Goal: Task Accomplishment & Management: Manage account settings

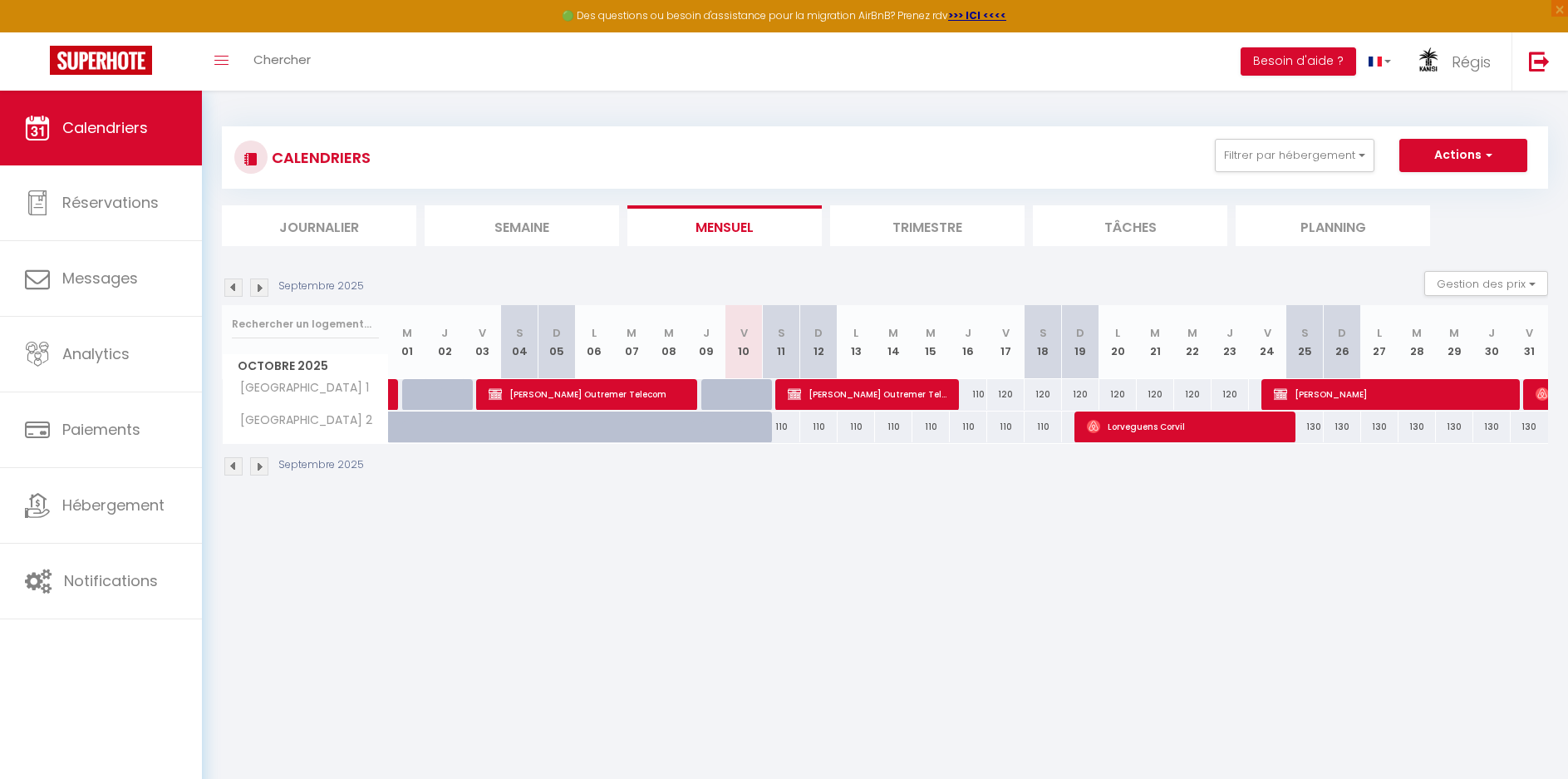
click at [255, 286] on img at bounding box center [259, 287] width 18 height 18
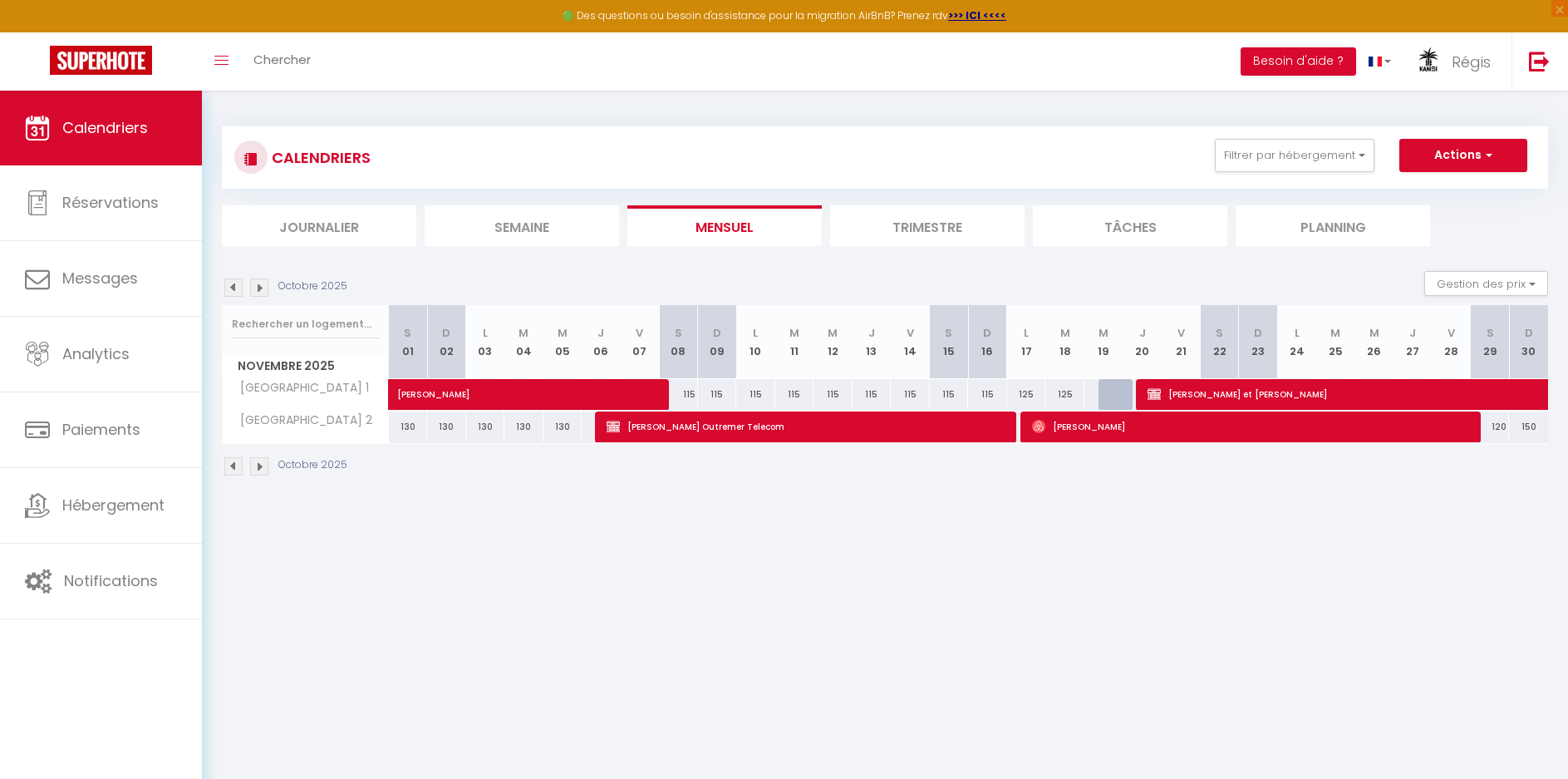
click at [255, 286] on img at bounding box center [259, 287] width 18 height 18
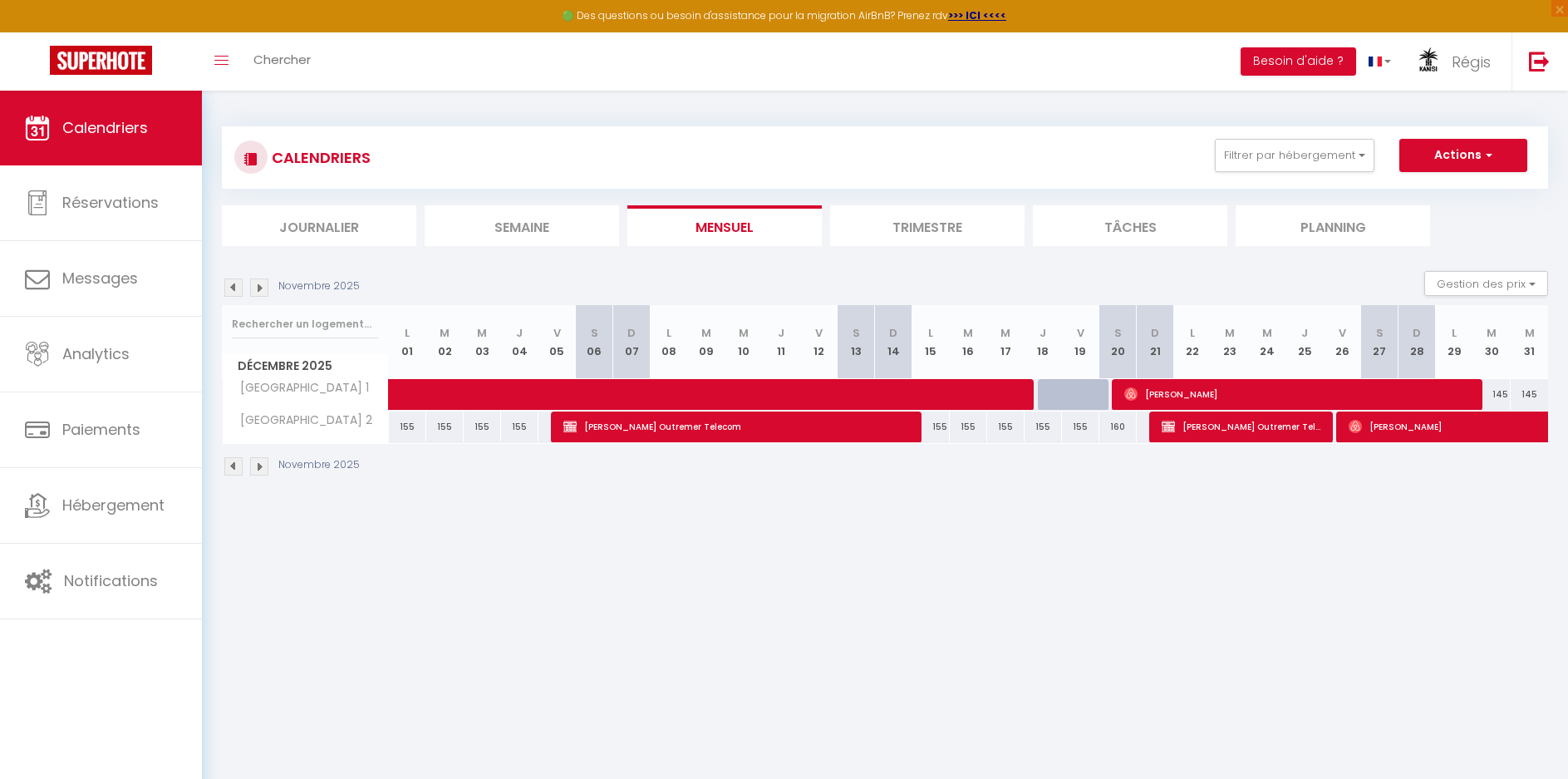
click at [255, 286] on img at bounding box center [259, 287] width 18 height 18
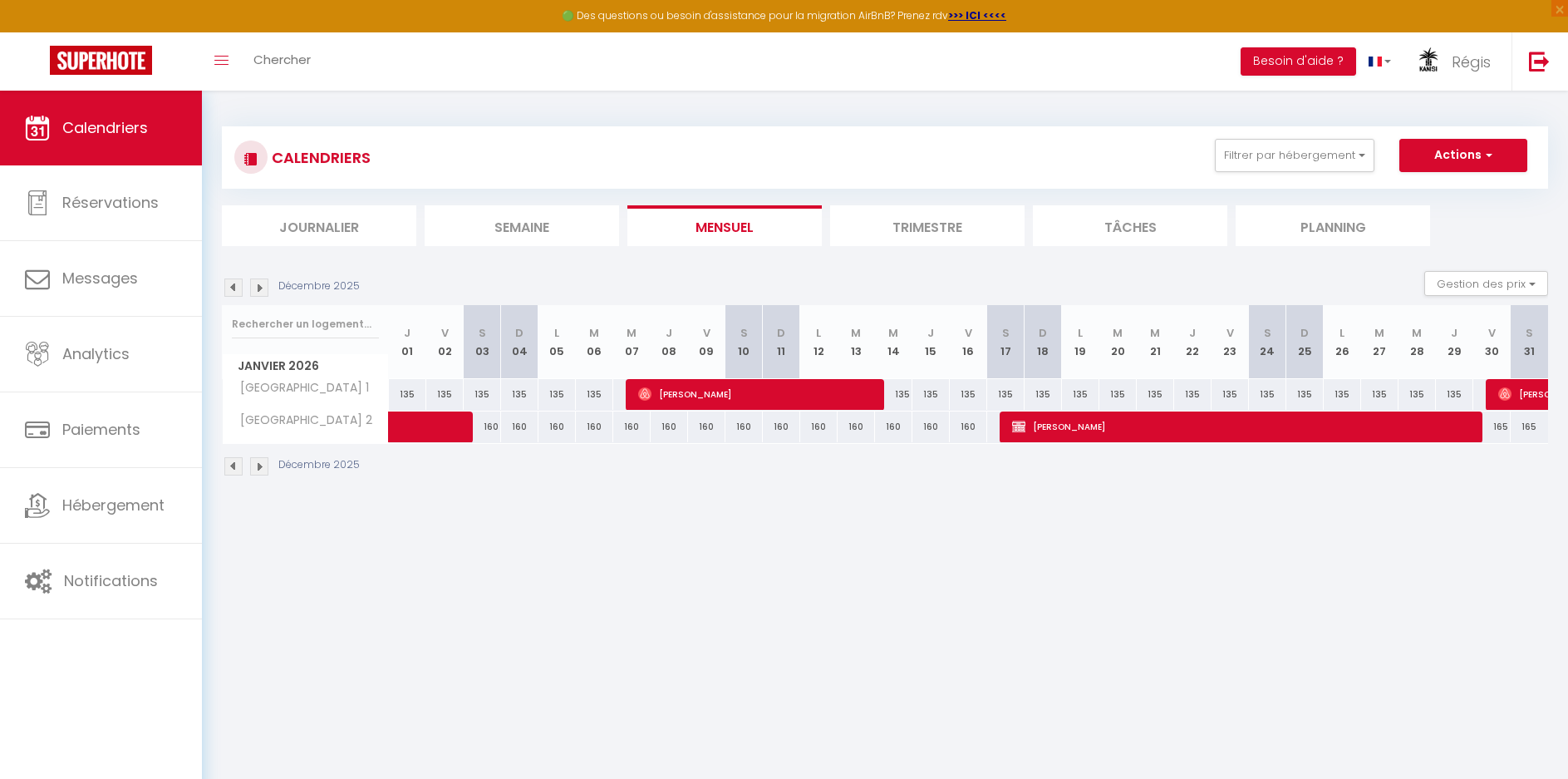
click at [908, 232] on li "Trimestre" at bounding box center [927, 225] width 194 height 41
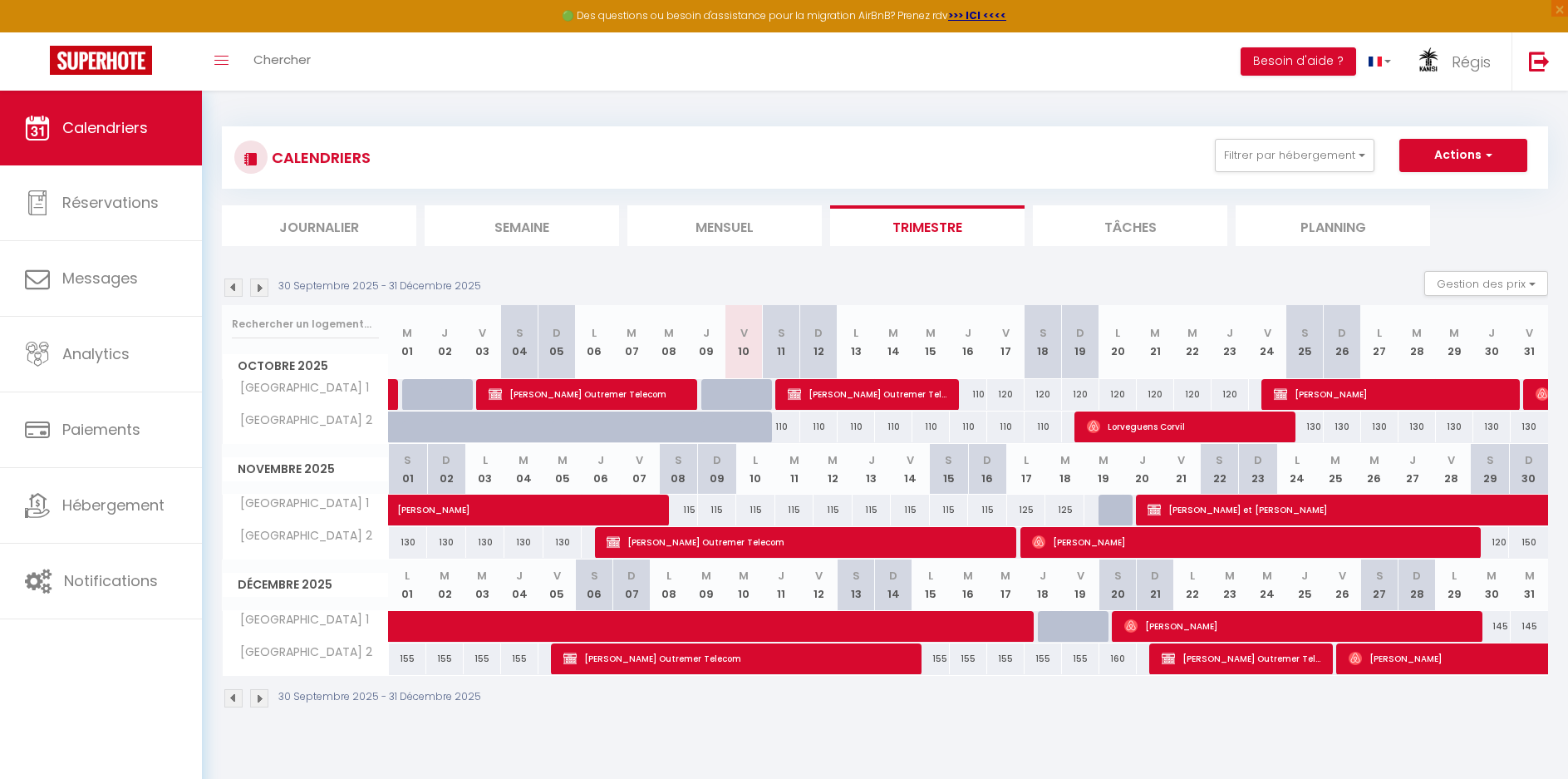
click at [262, 286] on img at bounding box center [259, 287] width 18 height 18
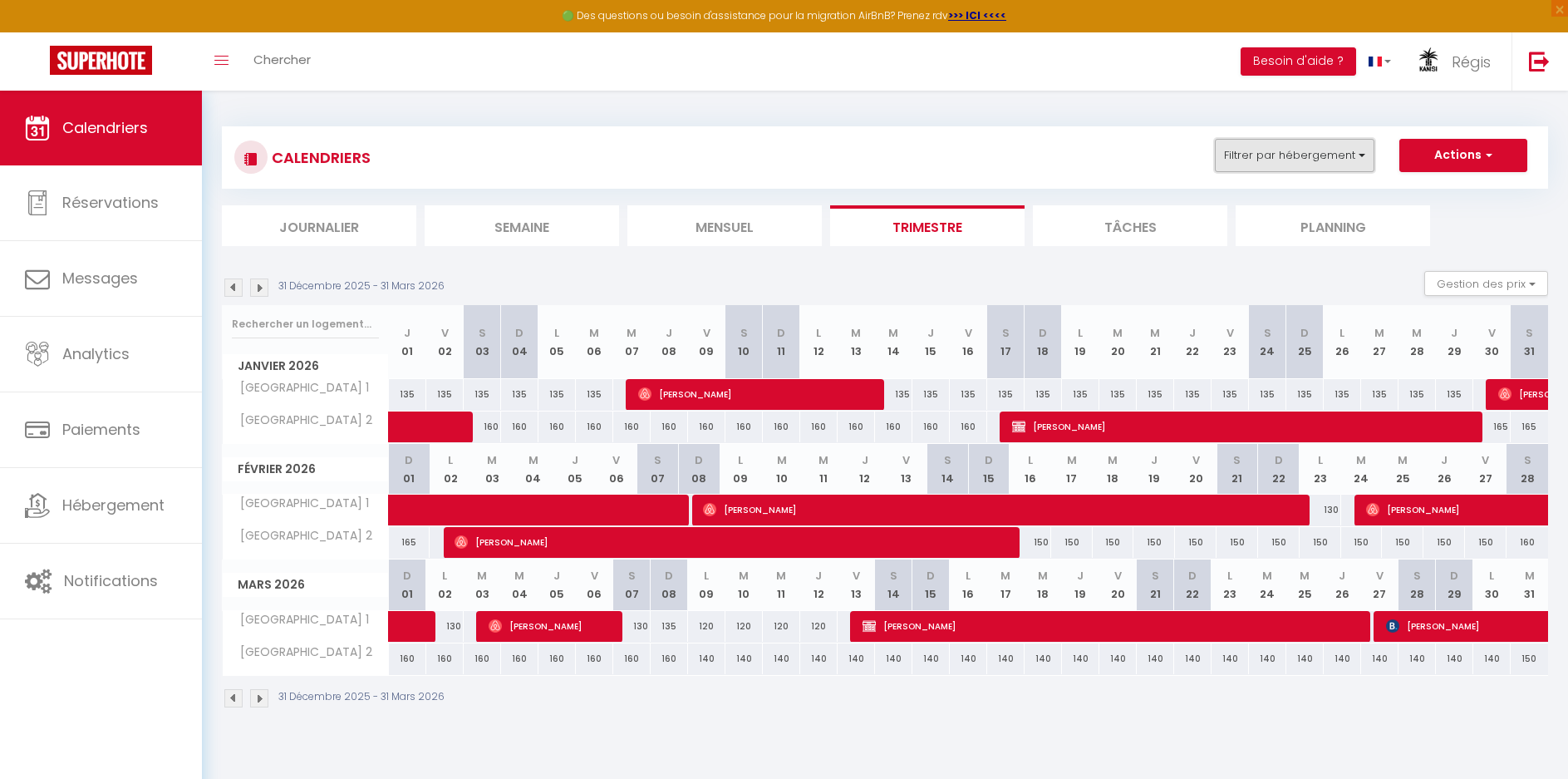
click at [1333, 157] on button "Filtrer par hébergement" at bounding box center [1294, 155] width 160 height 34
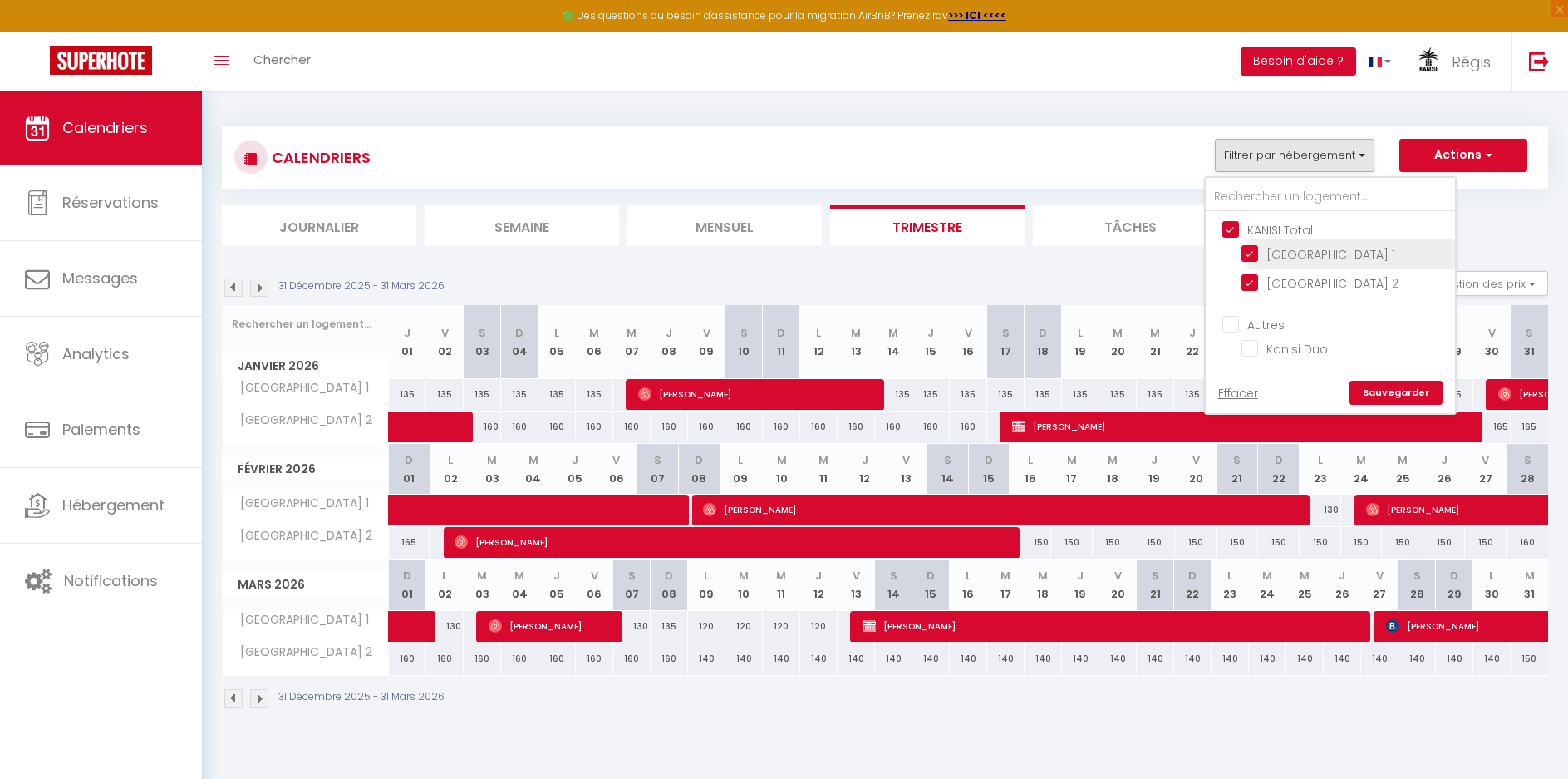
click at [1281, 253] on input "[GEOGRAPHIC_DATA] 1" at bounding box center [1345, 252] width 208 height 16
checkbox input "false"
click at [1391, 397] on link "Sauvegarder" at bounding box center [1396, 393] width 93 height 25
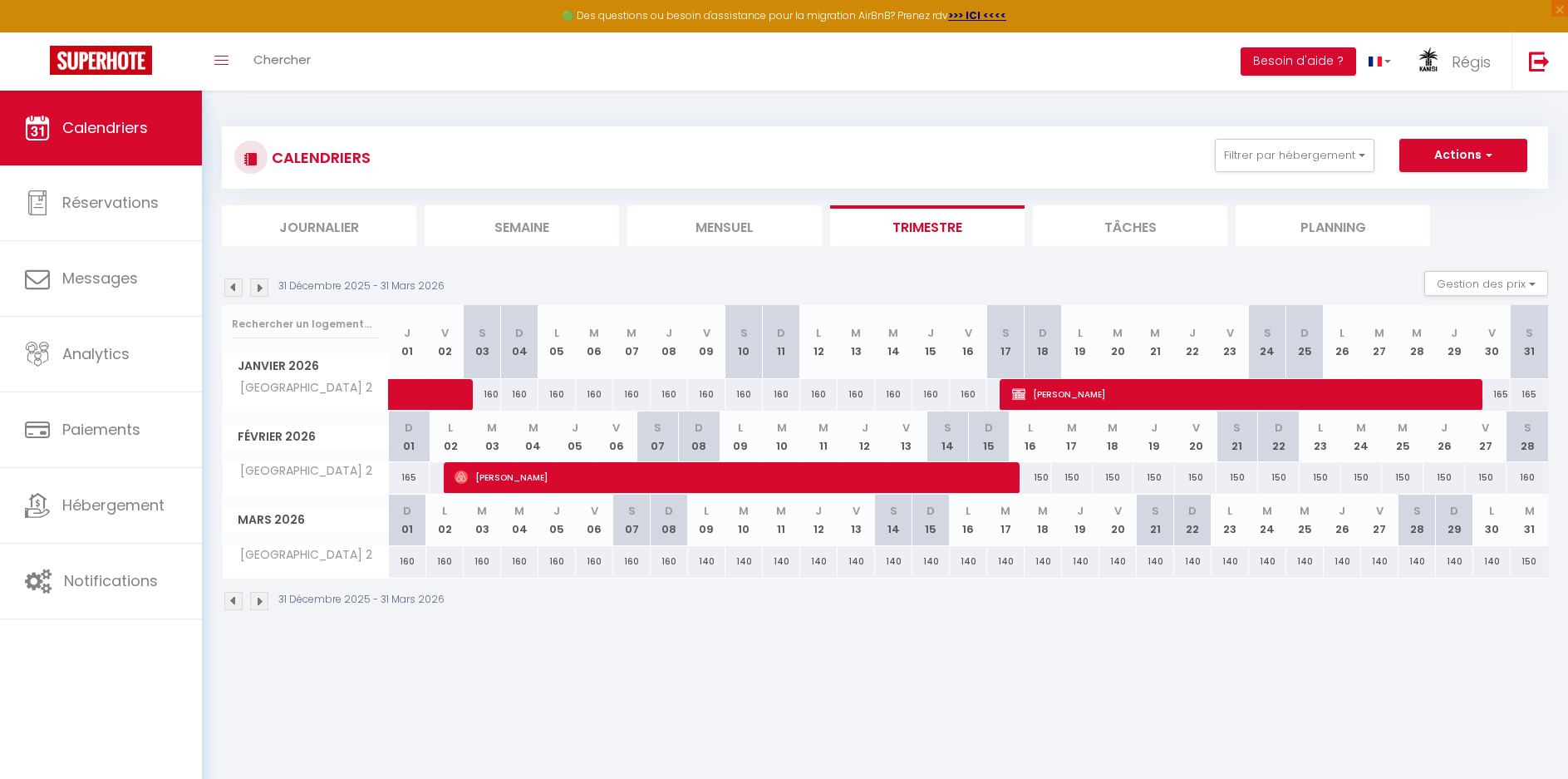
click at [1316, 471] on div "150" at bounding box center [1320, 477] width 41 height 31
type input "150"
type input "Lun 23 Février 2026"
type input "[DATE]"
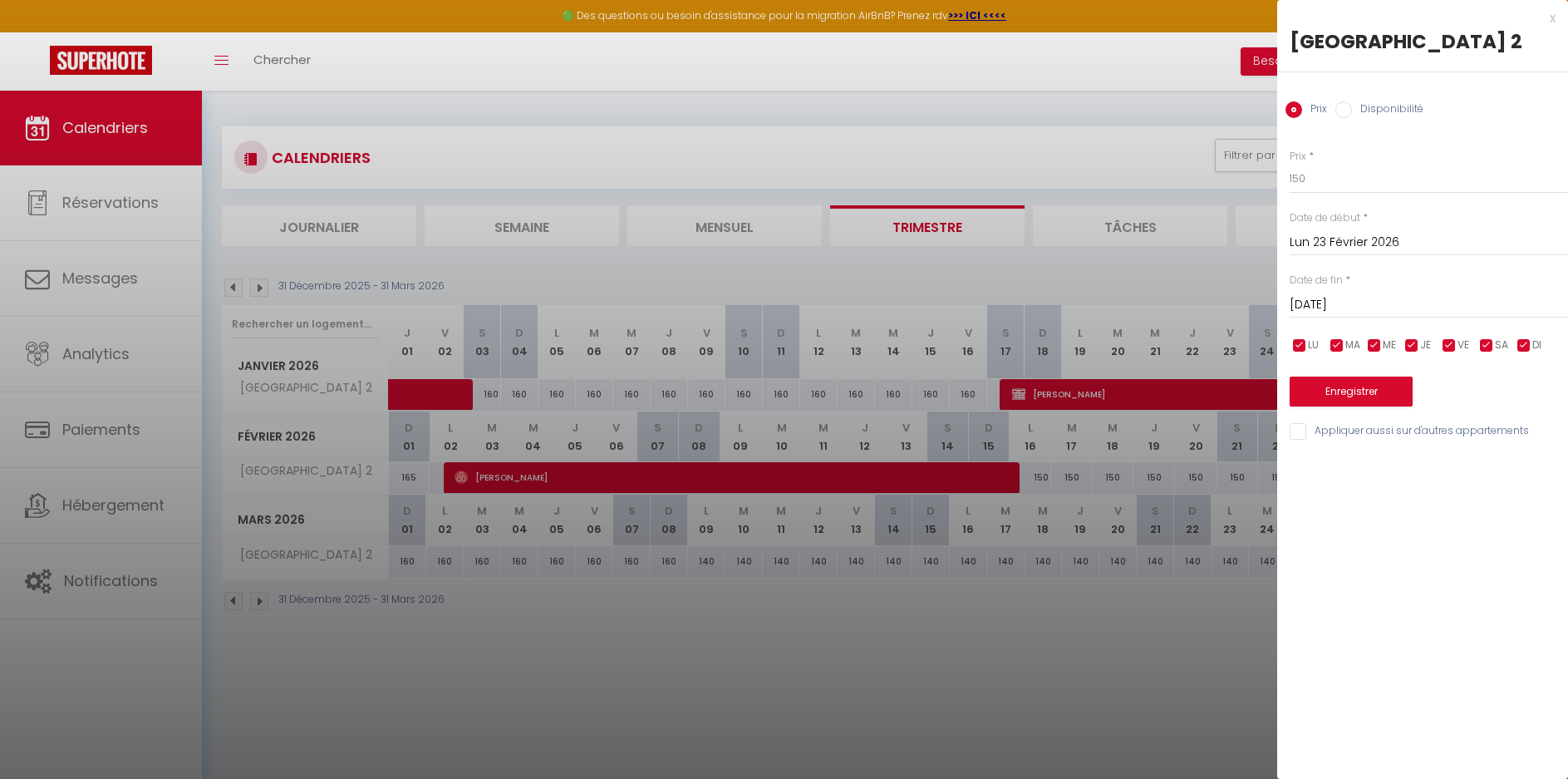
click at [1553, 20] on div "x" at bounding box center [1416, 18] width 279 height 20
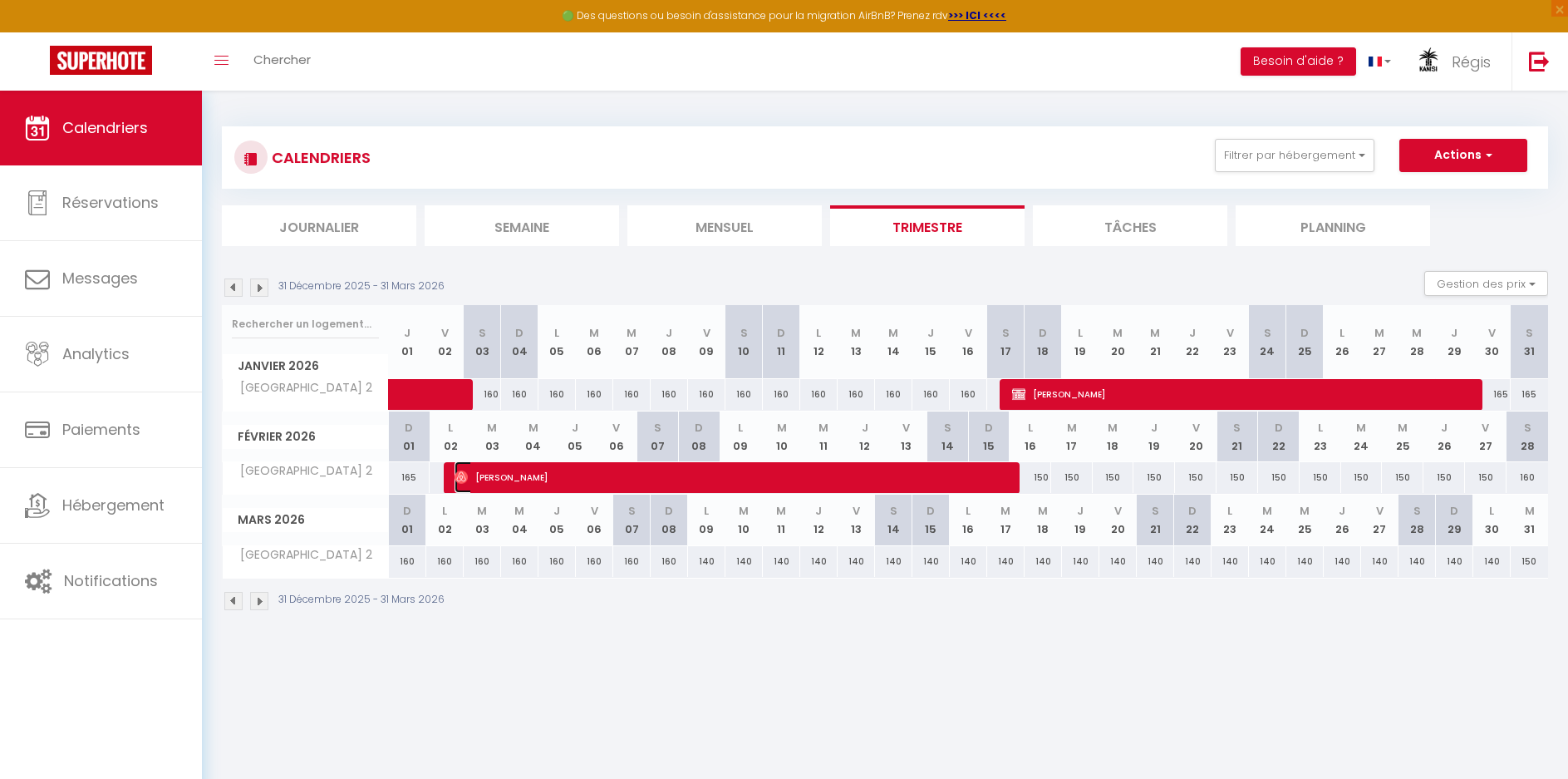
click at [738, 482] on span "[PERSON_NAME]" at bounding box center [704, 476] width 498 height 32
select select "OK"
select select "0"
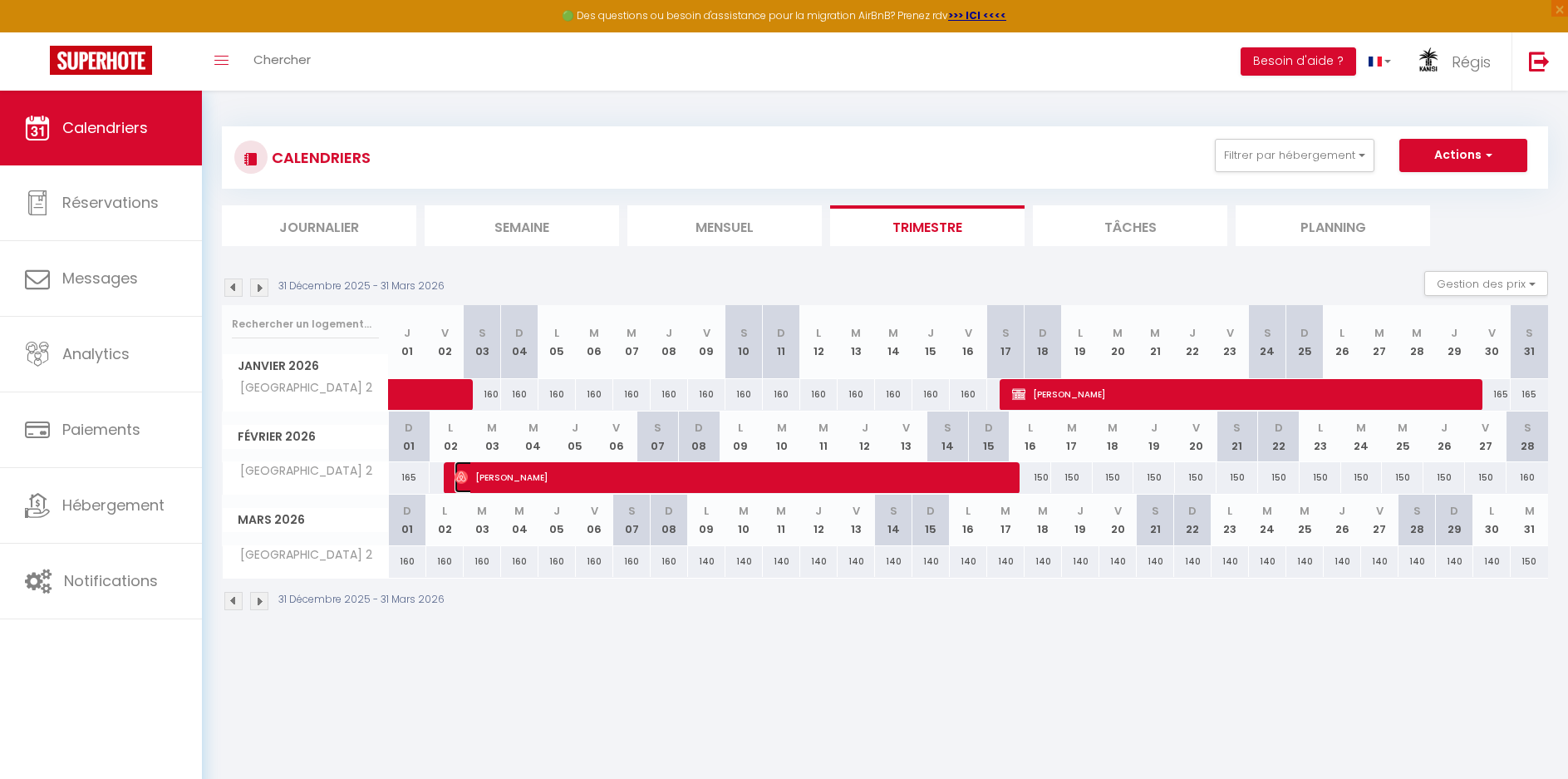
select select "1"
select select
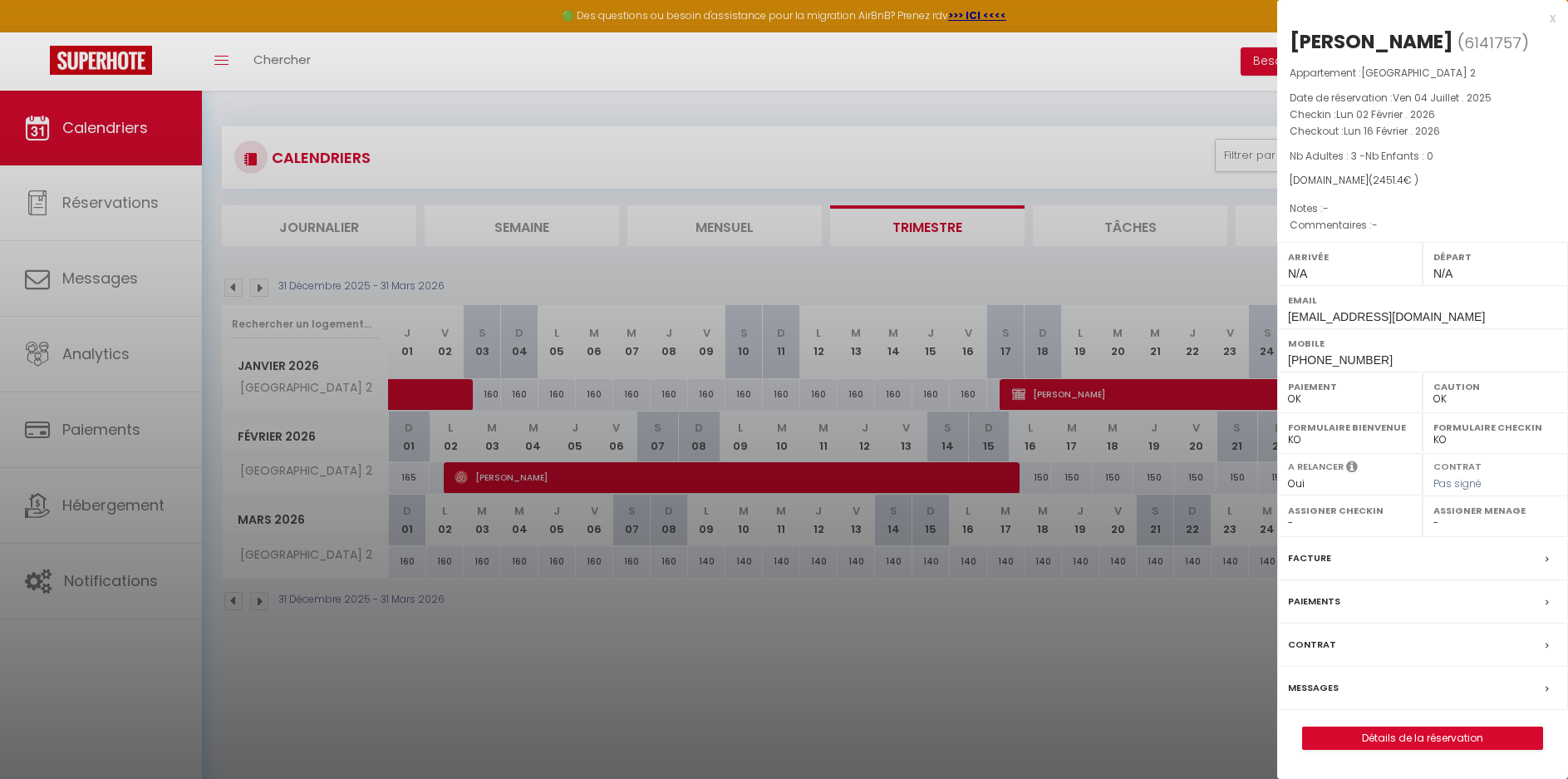
click at [1551, 19] on div "x" at bounding box center [1416, 18] width 279 height 20
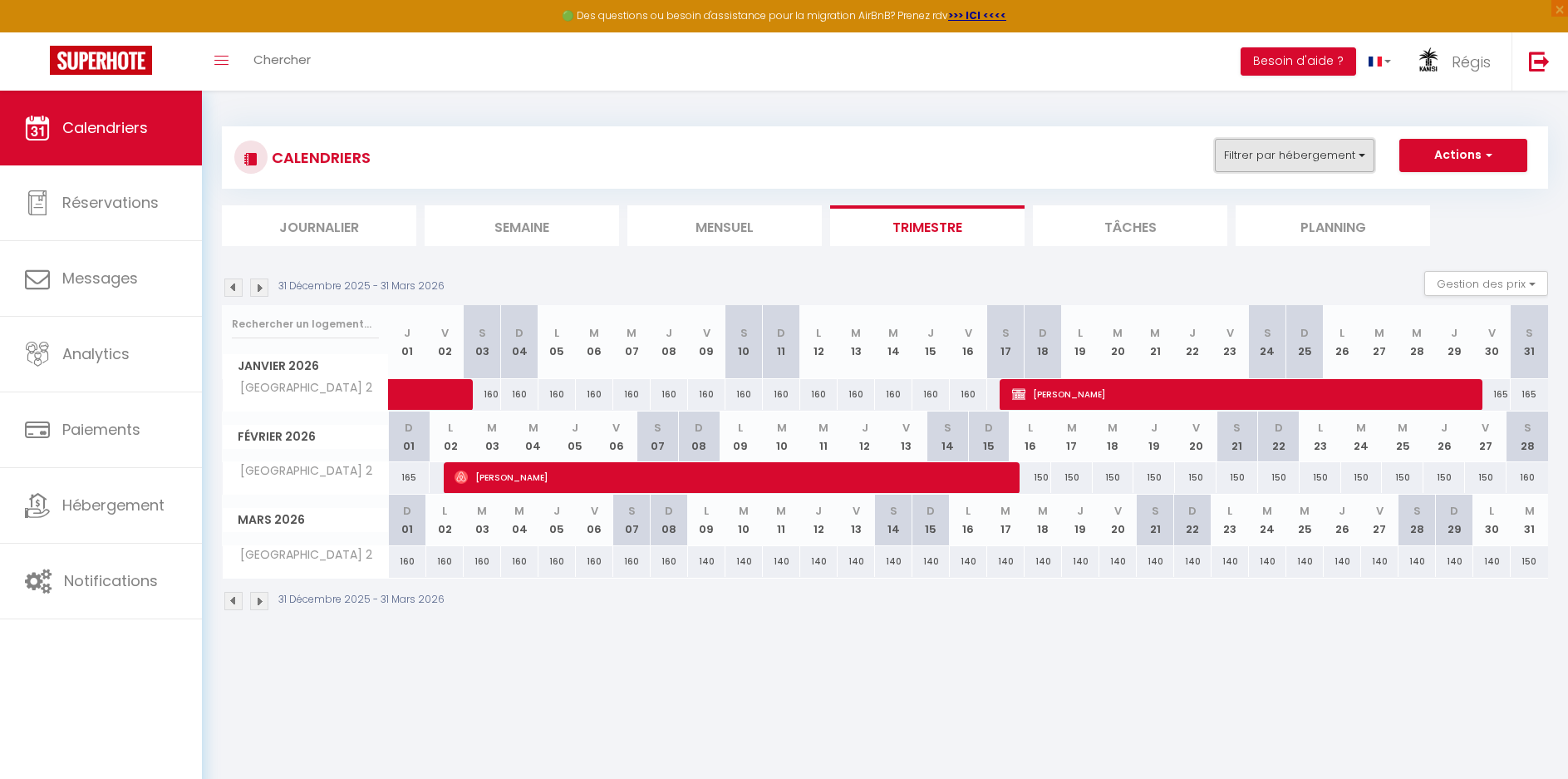
click at [1300, 158] on button "Filtrer par hébergement" at bounding box center [1294, 155] width 160 height 34
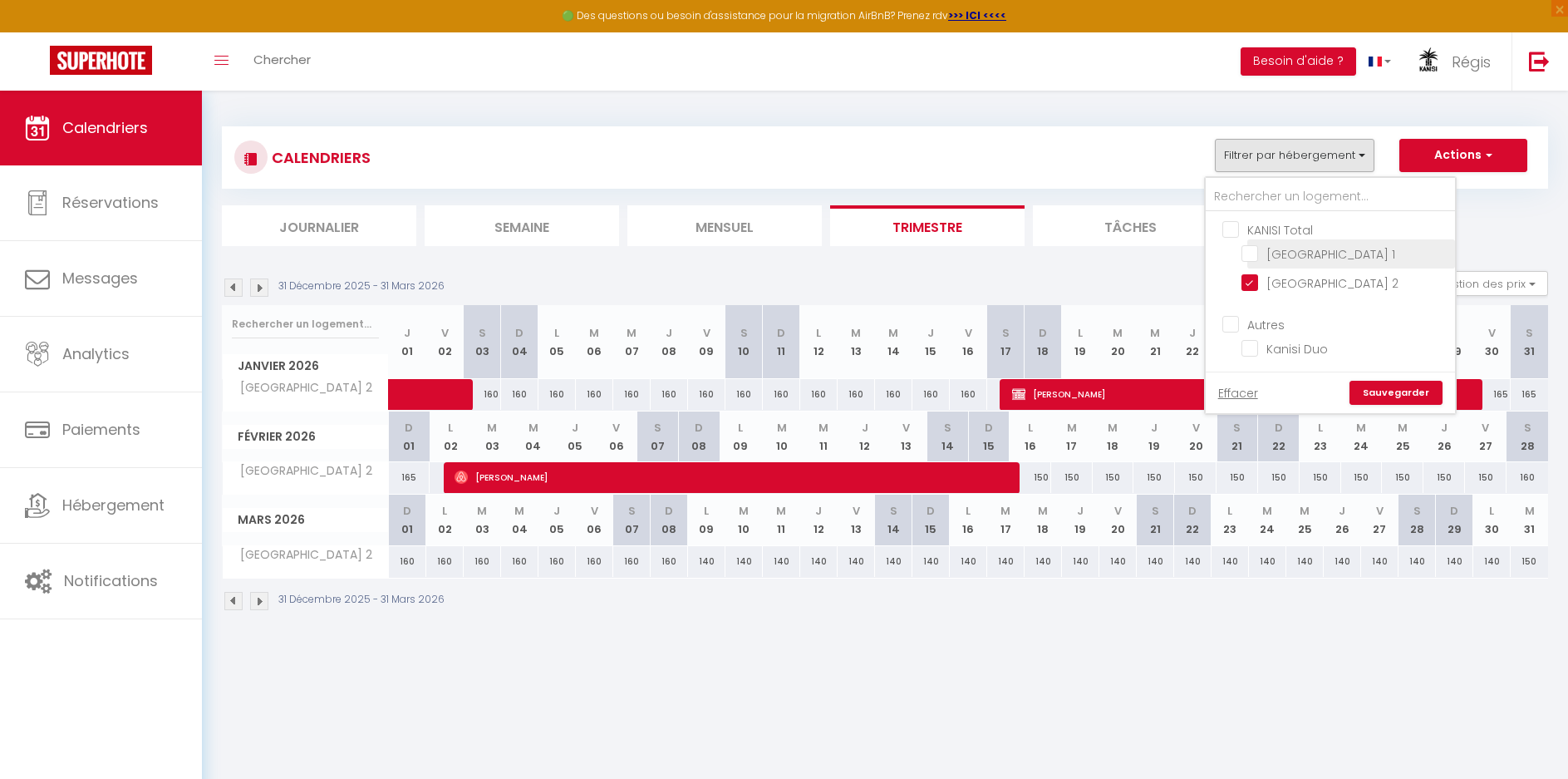
click at [1265, 254] on input "[GEOGRAPHIC_DATA] 1" at bounding box center [1345, 252] width 208 height 16
checkbox input "true"
checkbox input "false"
click at [1389, 396] on link "Sauvegarder" at bounding box center [1396, 393] width 93 height 25
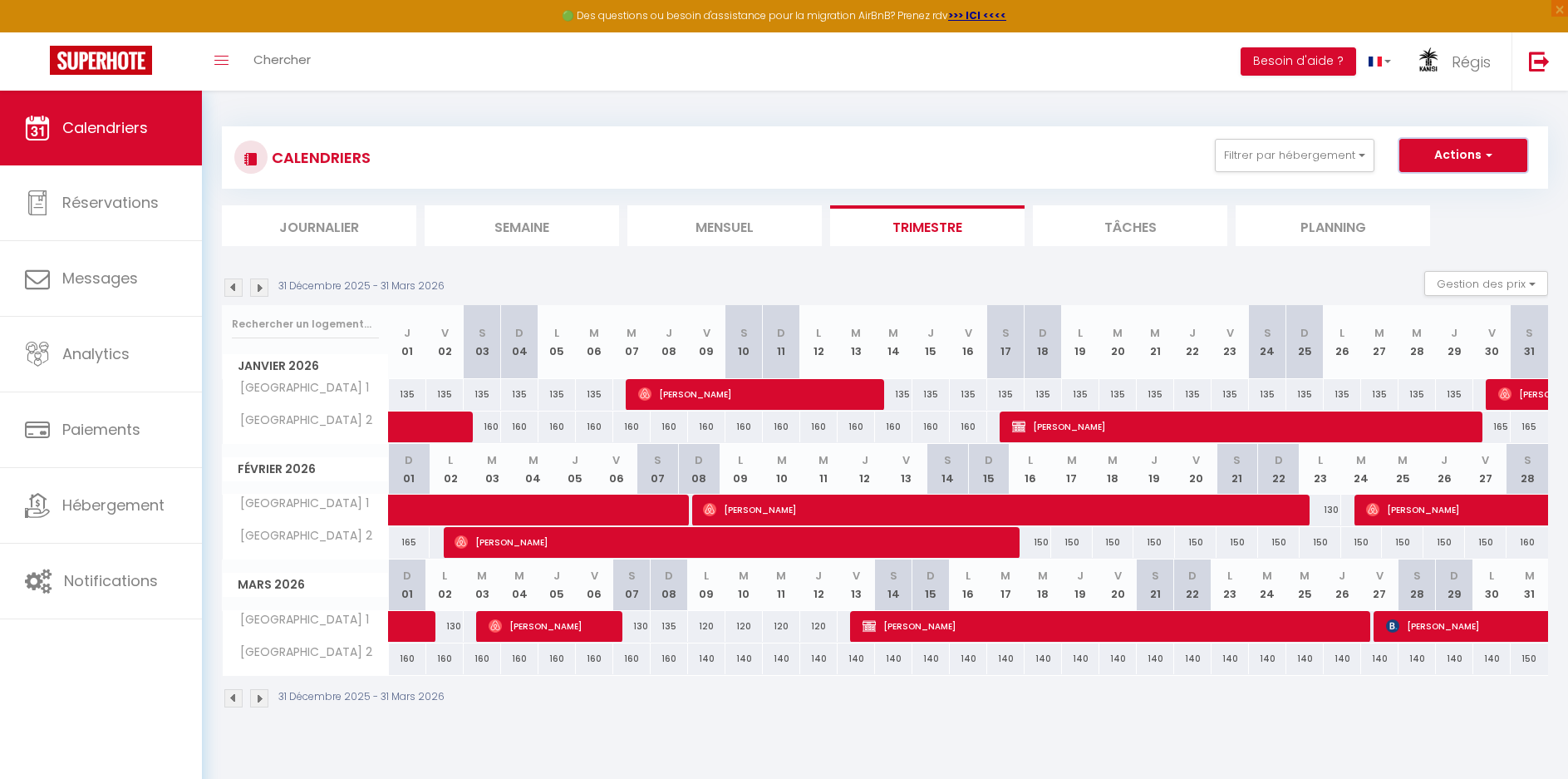
click at [1462, 154] on button "Actions" at bounding box center [1464, 155] width 128 height 34
click at [1432, 218] on link "Exporter les réservations" at bounding box center [1445, 218] width 145 height 25
type input "[EMAIL_ADDRESS][DOMAIN_NAME]"
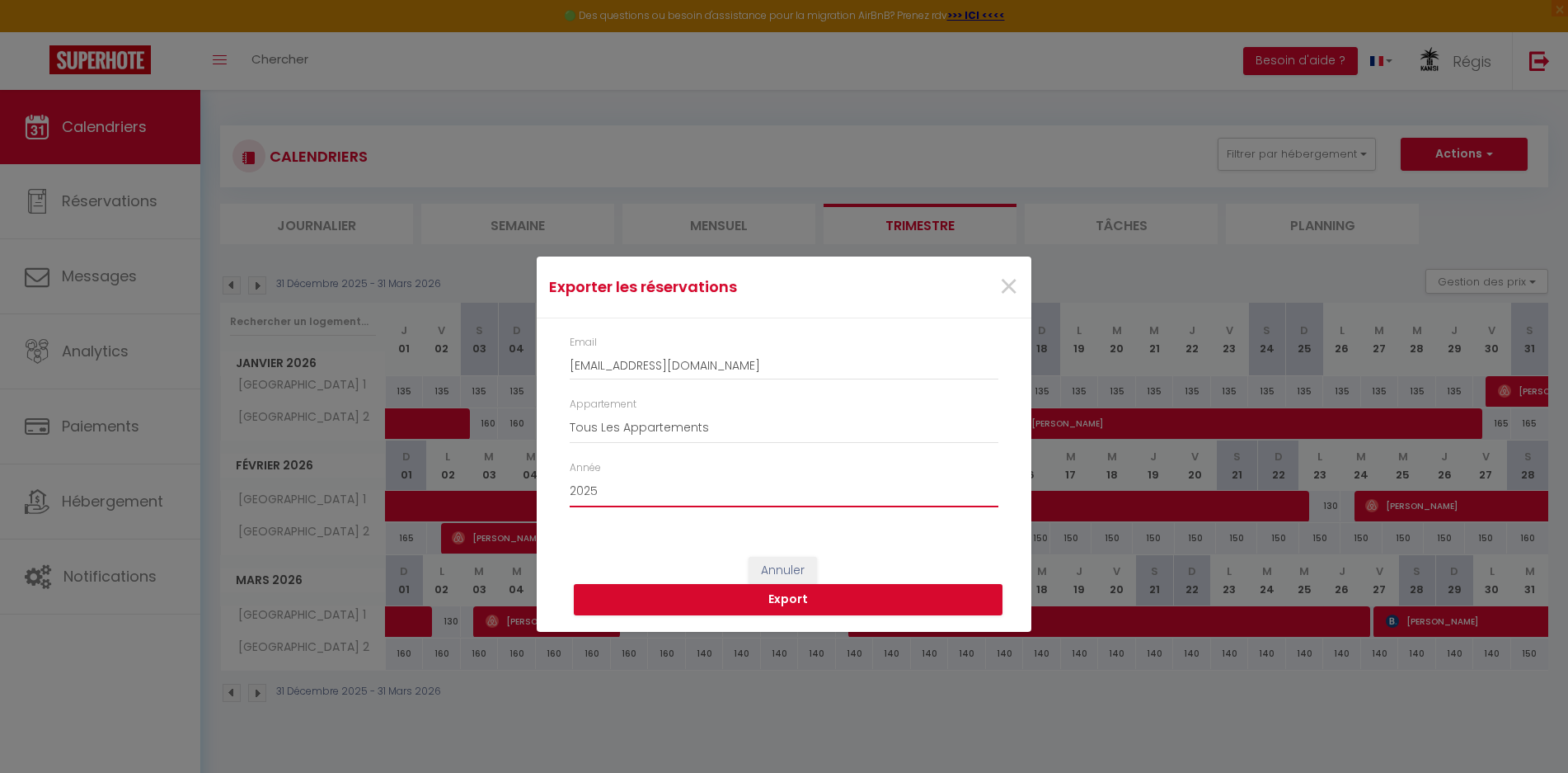
click at [699, 494] on select "2015 2016 2017 2018 2019 2020 2021 2022 2023 2024 2025 2026 2027 2028" at bounding box center [783, 492] width 429 height 31
select select "2026"
click at [569, 476] on select "2015 2016 2017 2018 2019 2020 2021 2022 2023 2024 2025 2026 2027 2028" at bounding box center [783, 492] width 429 height 31
click at [799, 601] on button "Export" at bounding box center [788, 599] width 429 height 31
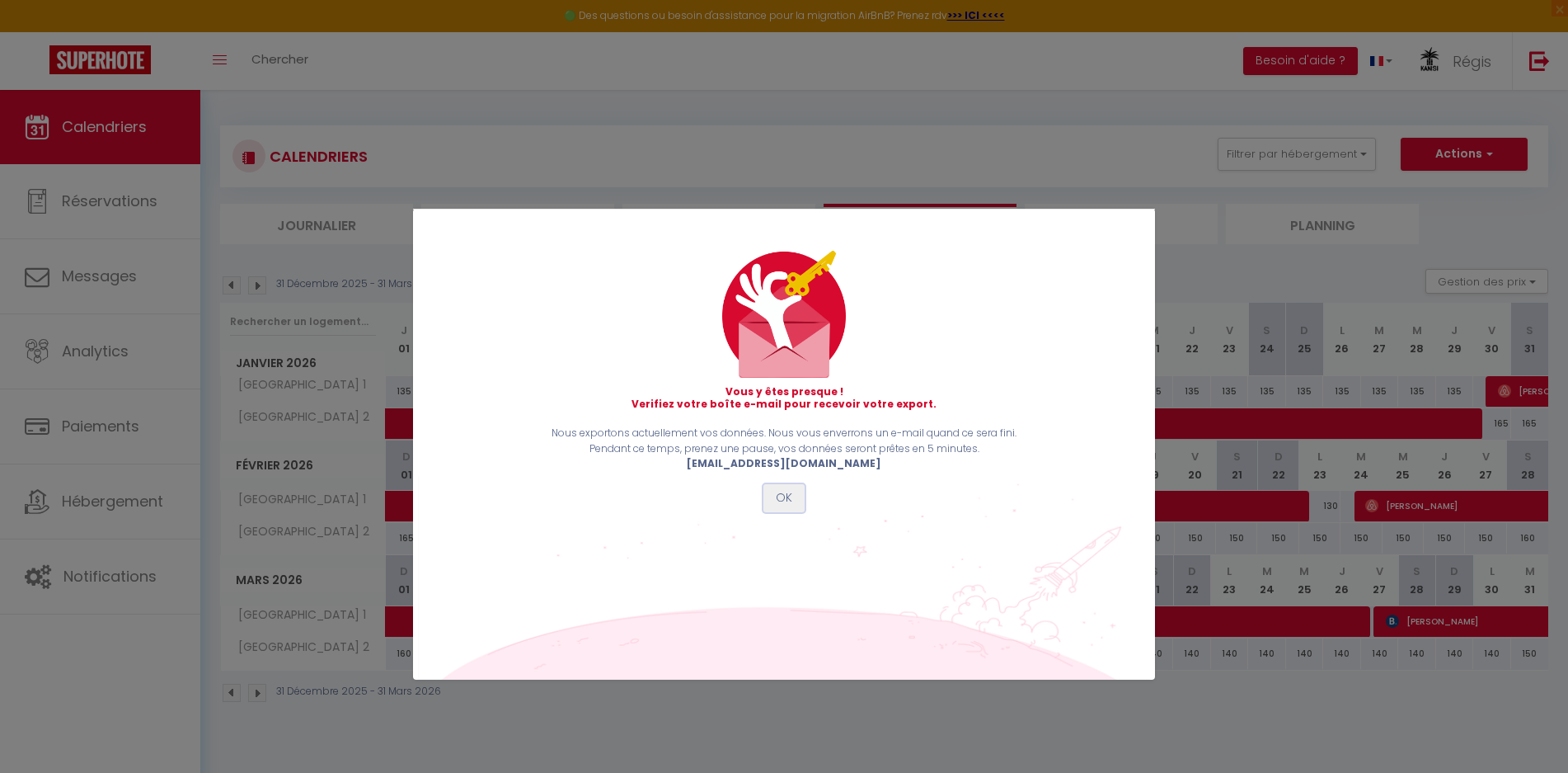
click at [792, 496] on button "OK" at bounding box center [783, 497] width 41 height 28
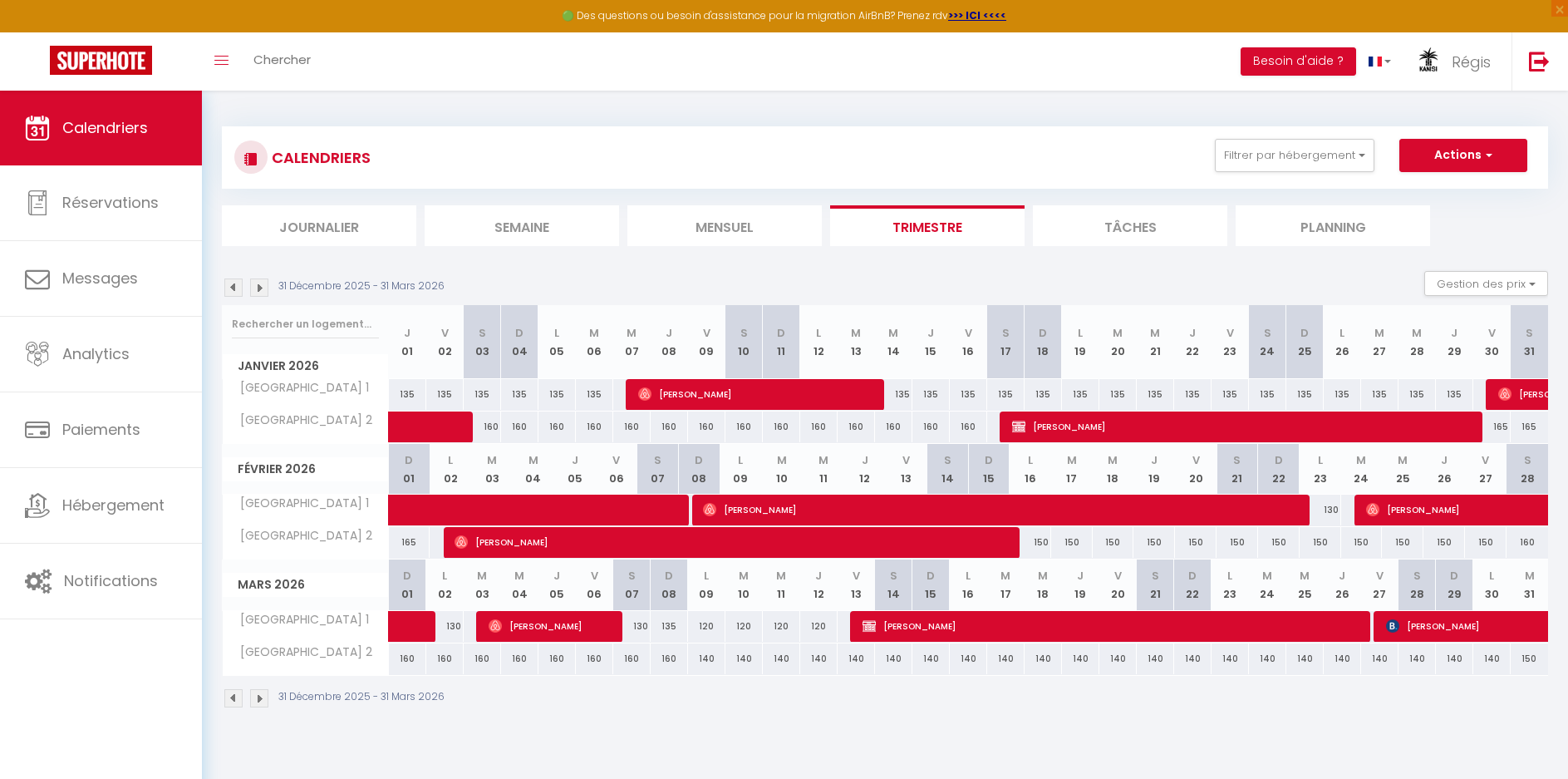
click at [261, 286] on img at bounding box center [259, 287] width 18 height 18
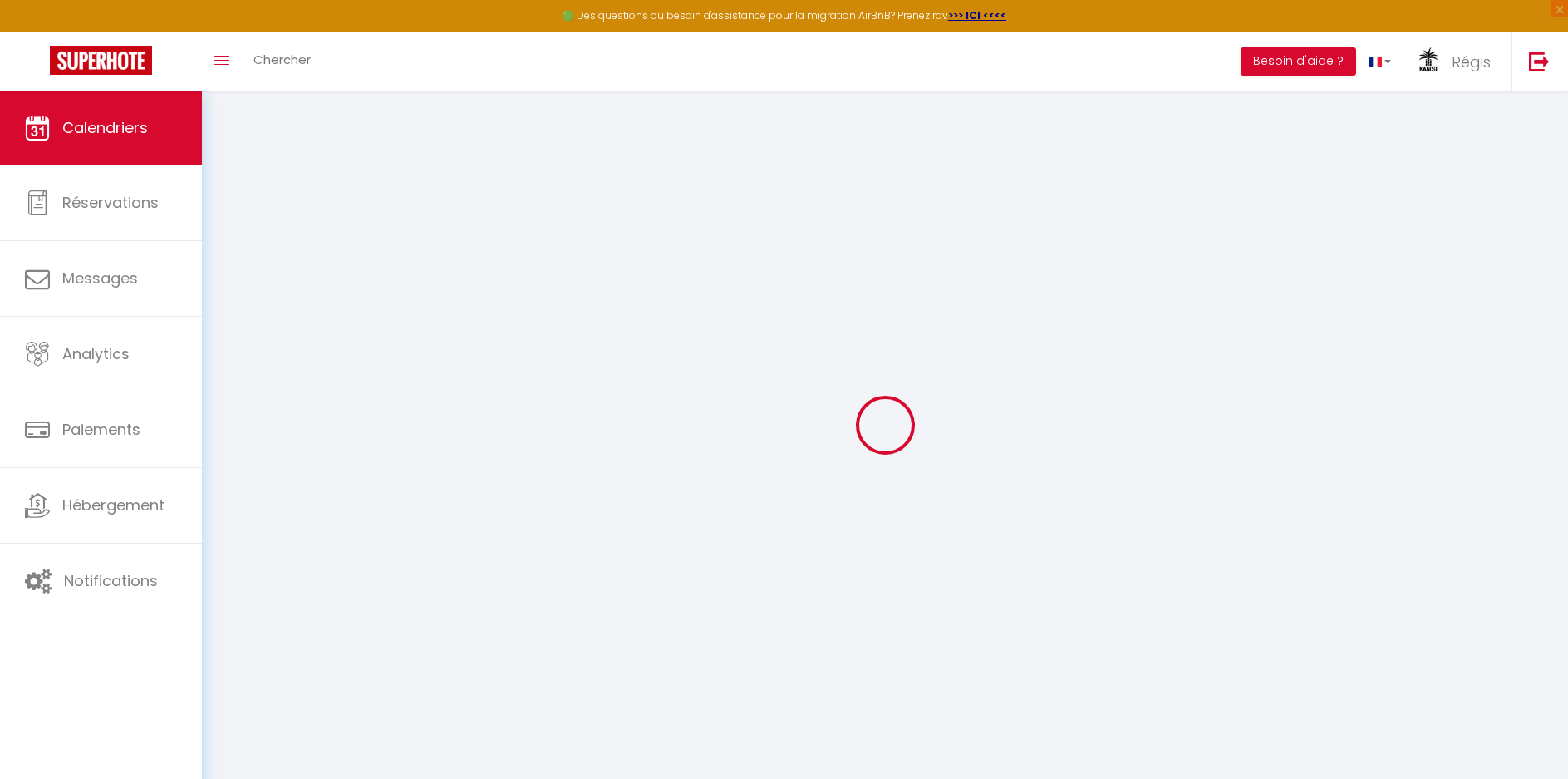
select select "0"
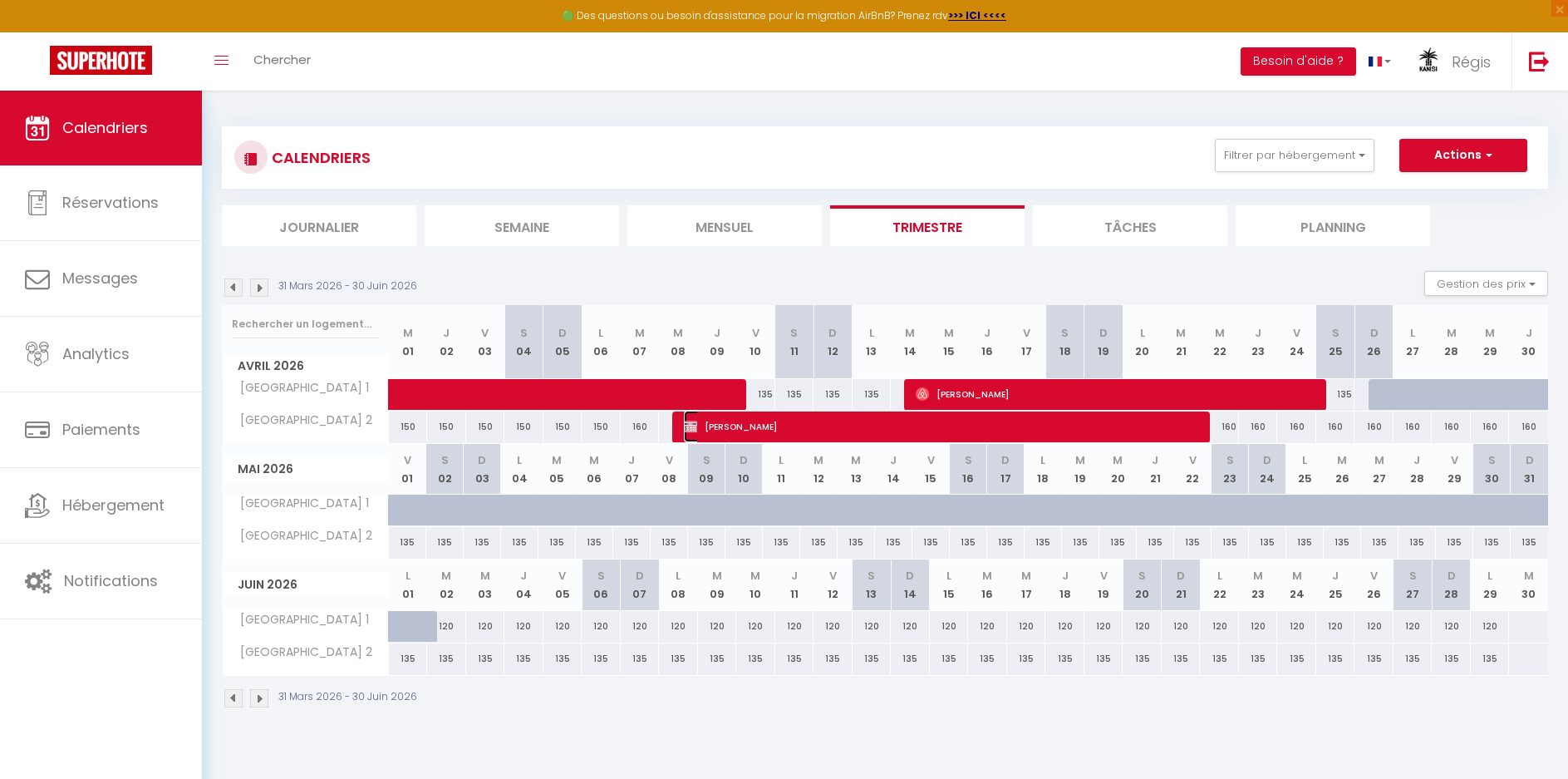
click at [783, 432] on span "[PERSON_NAME]" at bounding box center [944, 426] width 521 height 32
select select "KO"
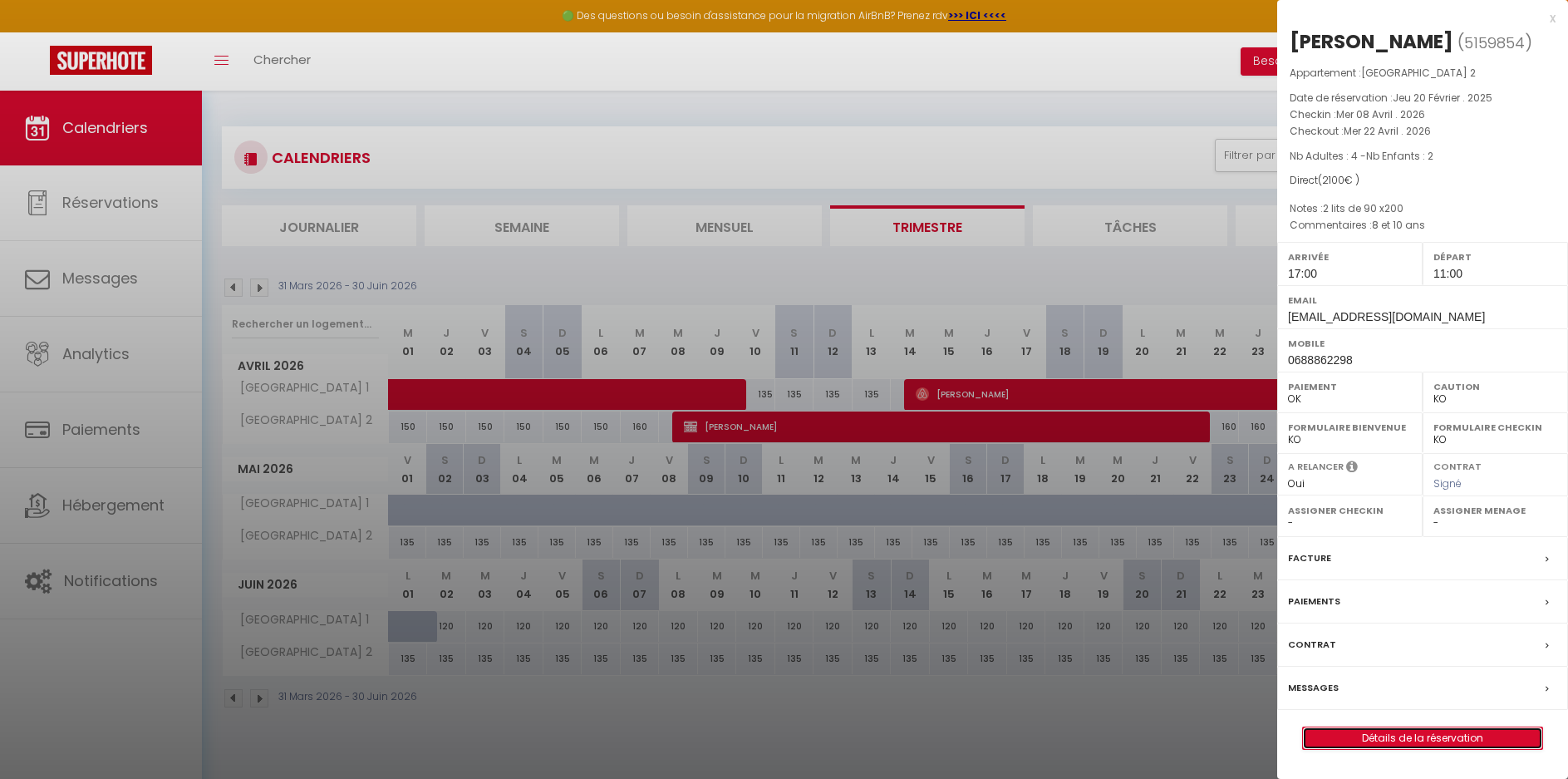
click at [1398, 737] on link "Détails de la réservation" at bounding box center [1422, 738] width 239 height 22
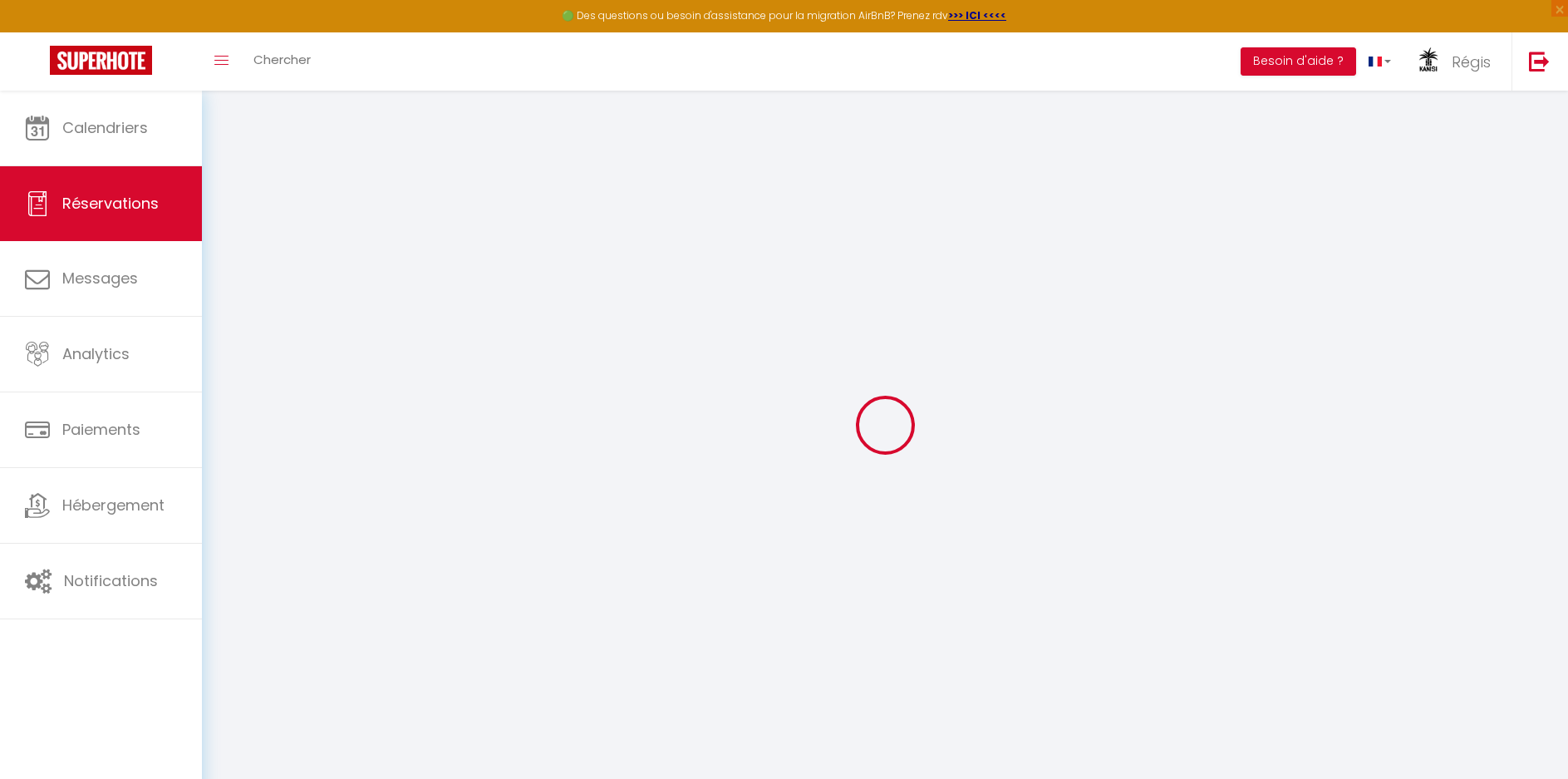
type input "MORIN"
type input "[PERSON_NAME]"
type input "[EMAIL_ADDRESS][DOMAIN_NAME]"
type input "0688862298"
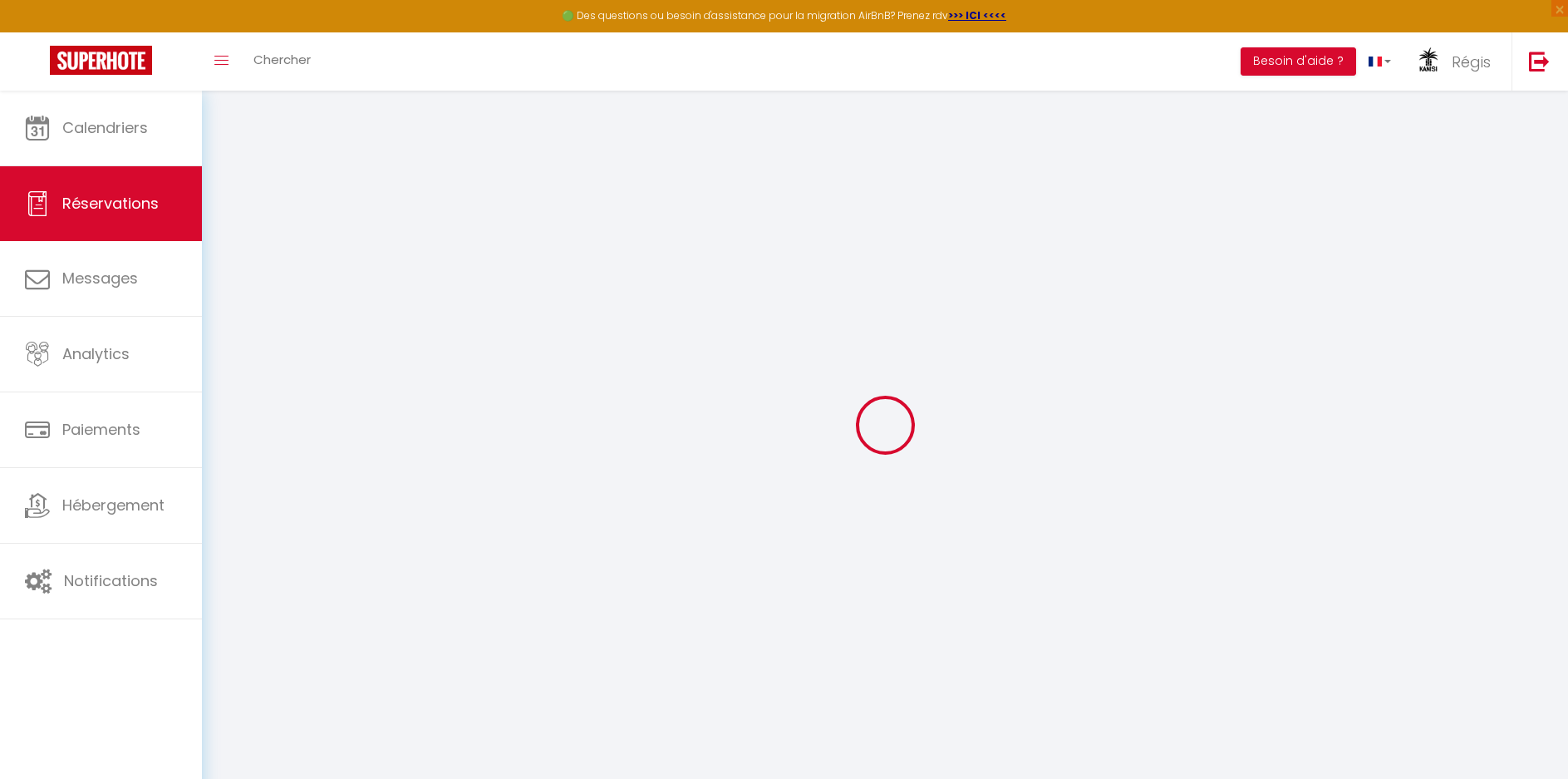
type input "0688862298"
type input "60240"
type input "[STREET_ADDRESS]"
type input "MONTAGNY EN VEXIN"
select select "FR"
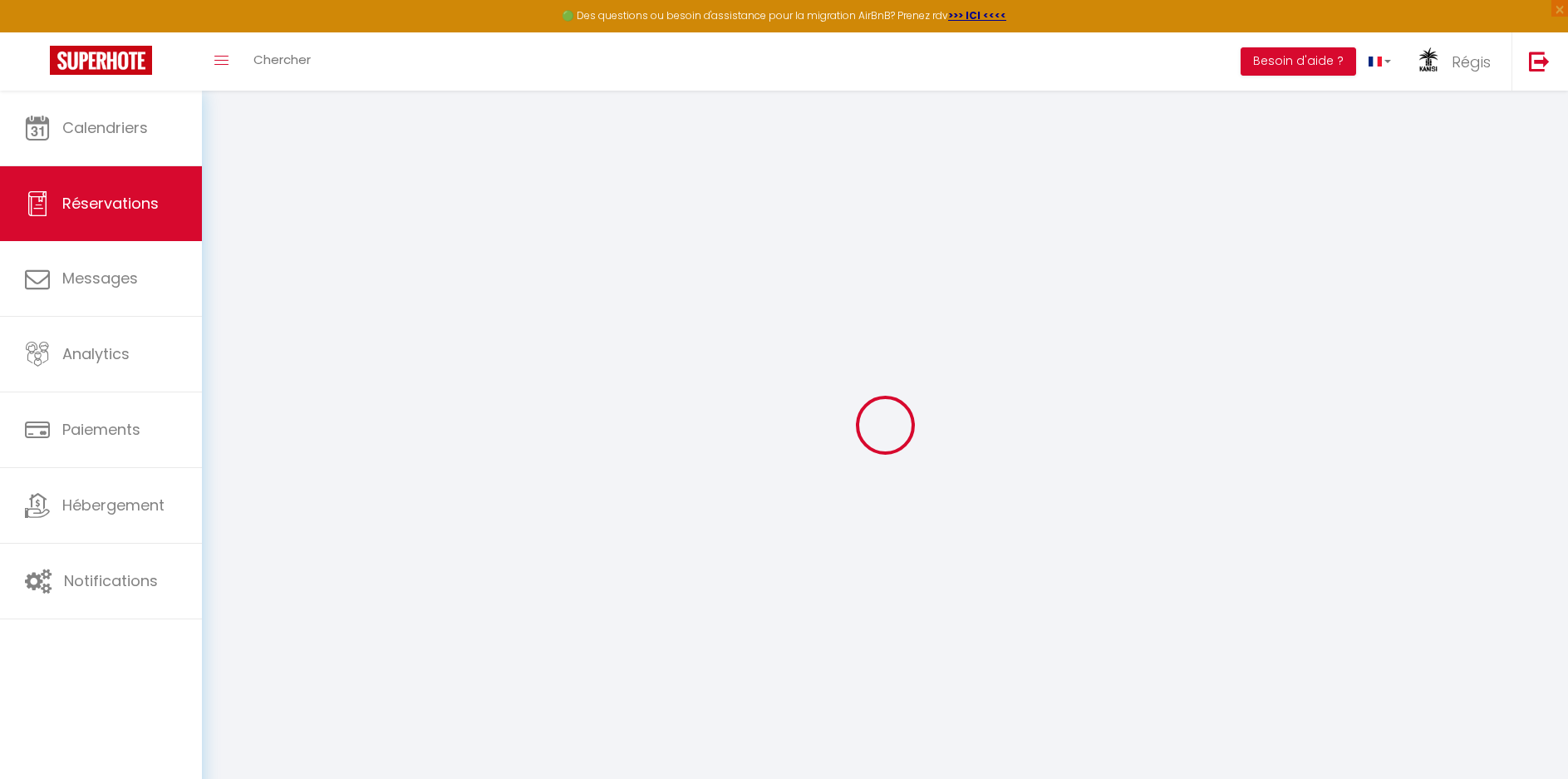
select select "45395"
select select "1"
type input "Mer 08 Avril 2026"
select select
type input "[DATE]"
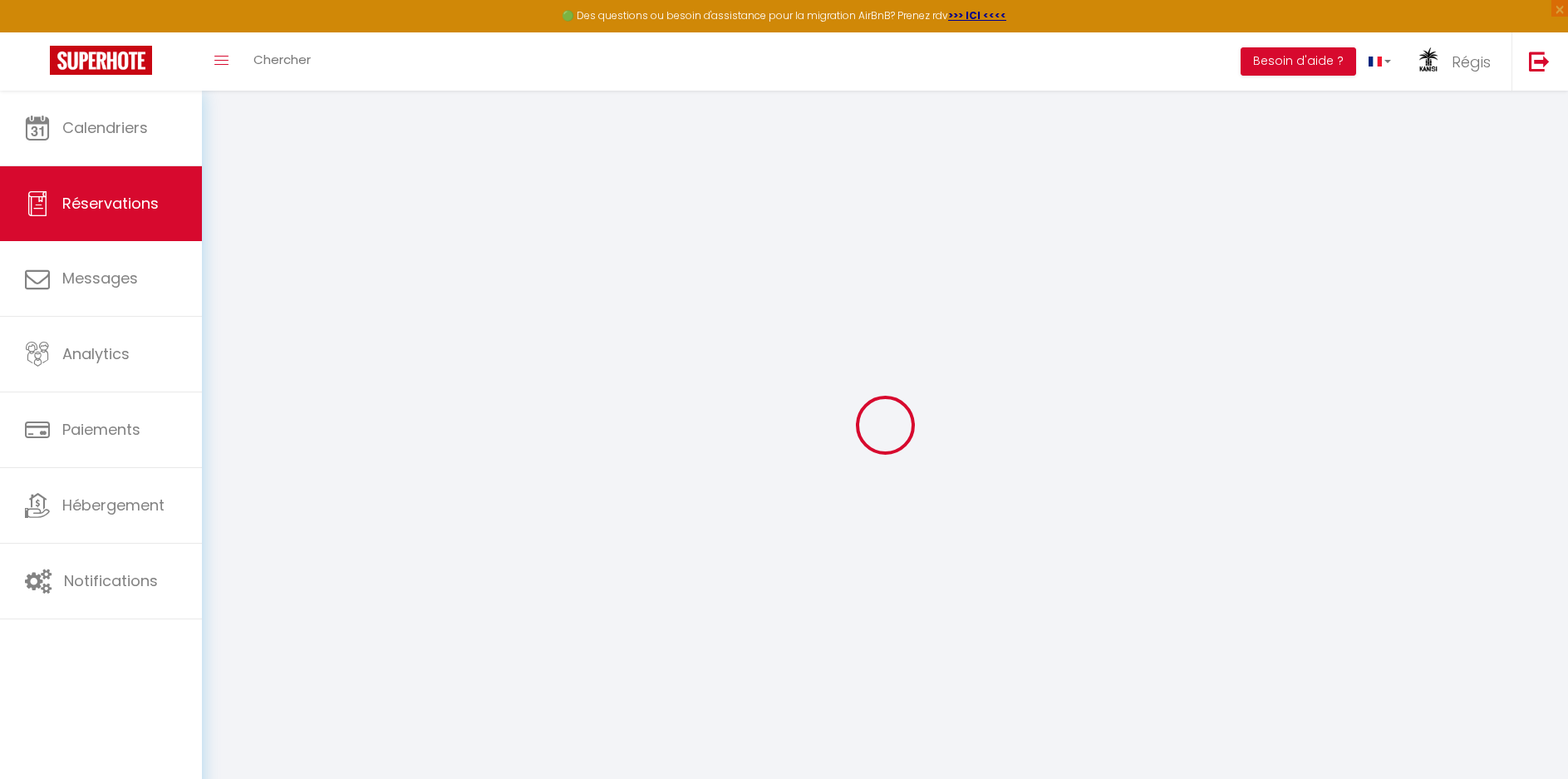
select select
type input "4"
type input "2"
select select "12"
select select
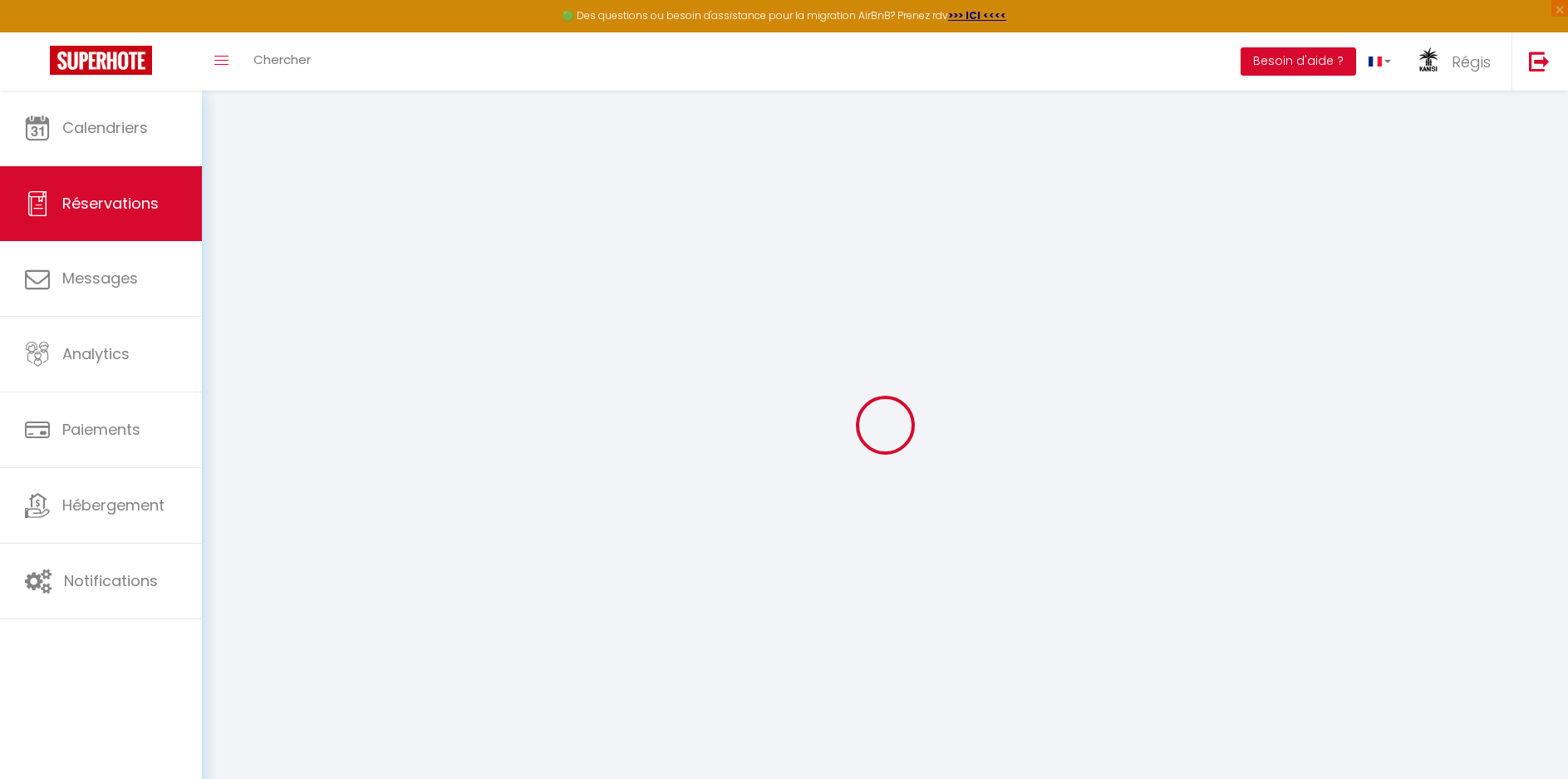
type input "1891.2"
checkbox input "false"
type input "0"
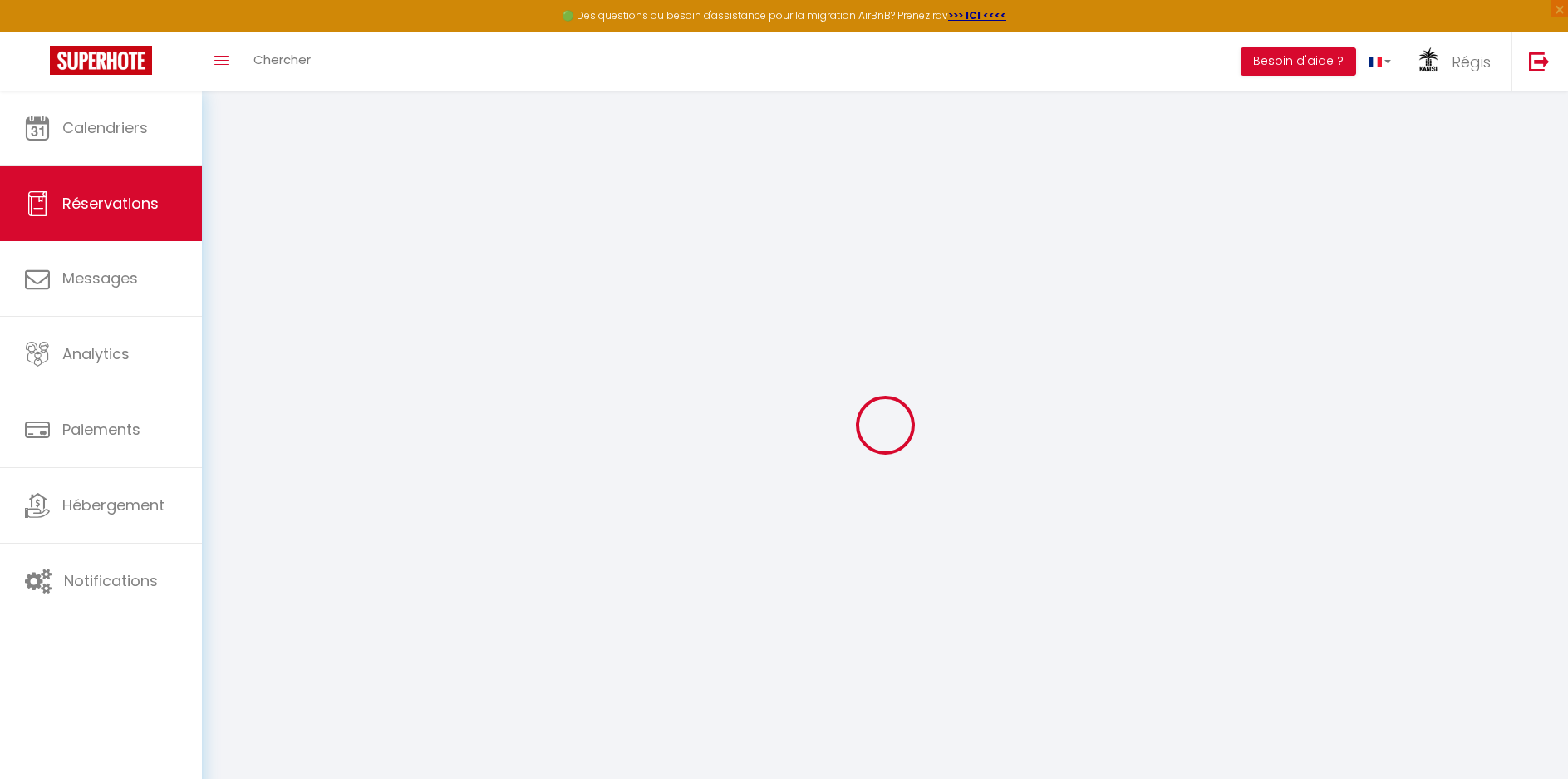
type input "0"
select select
select select "14"
checkbox input "false"
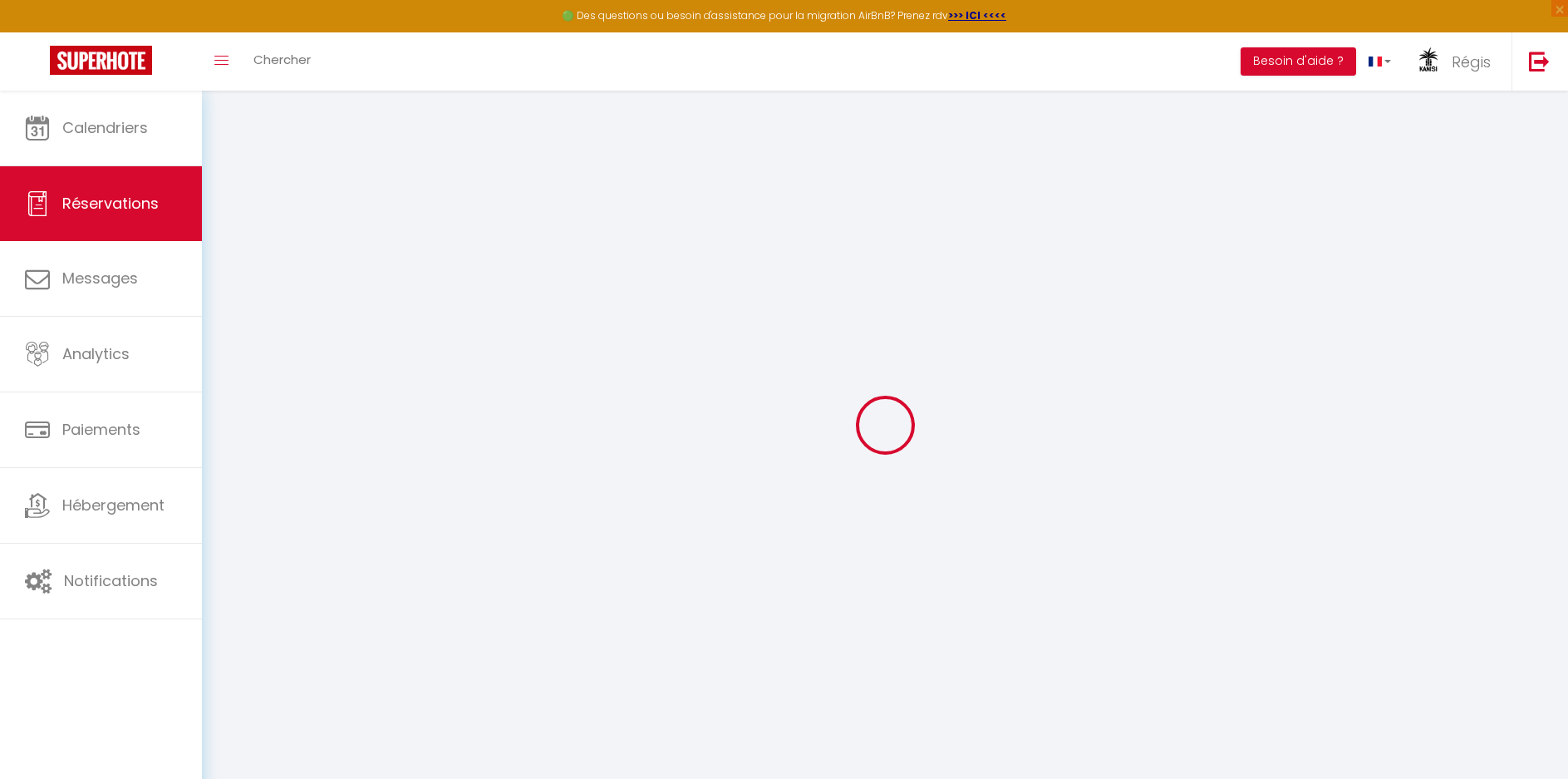
select select
checkbox input "false"
select select
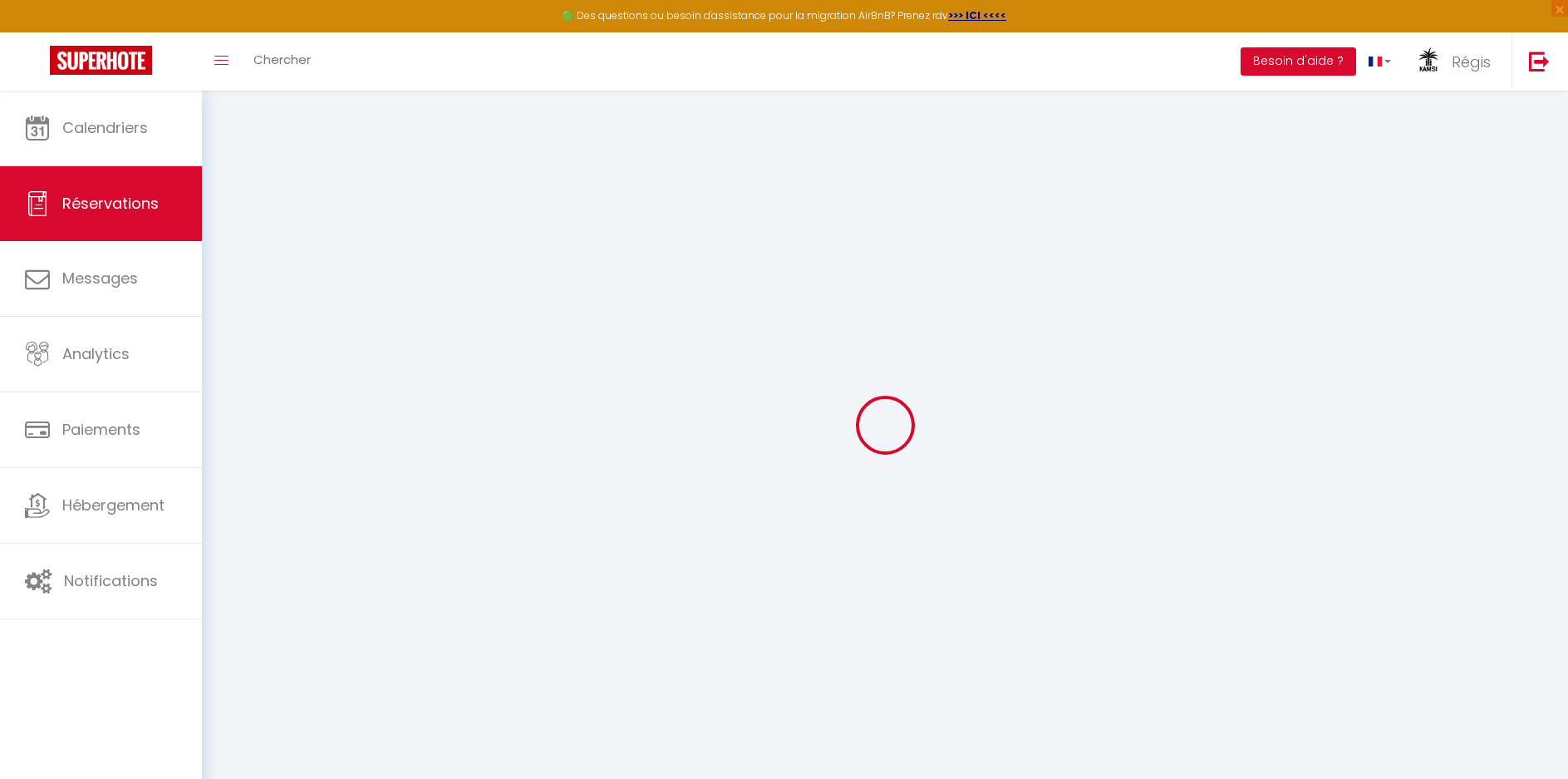
checkbox input "false"
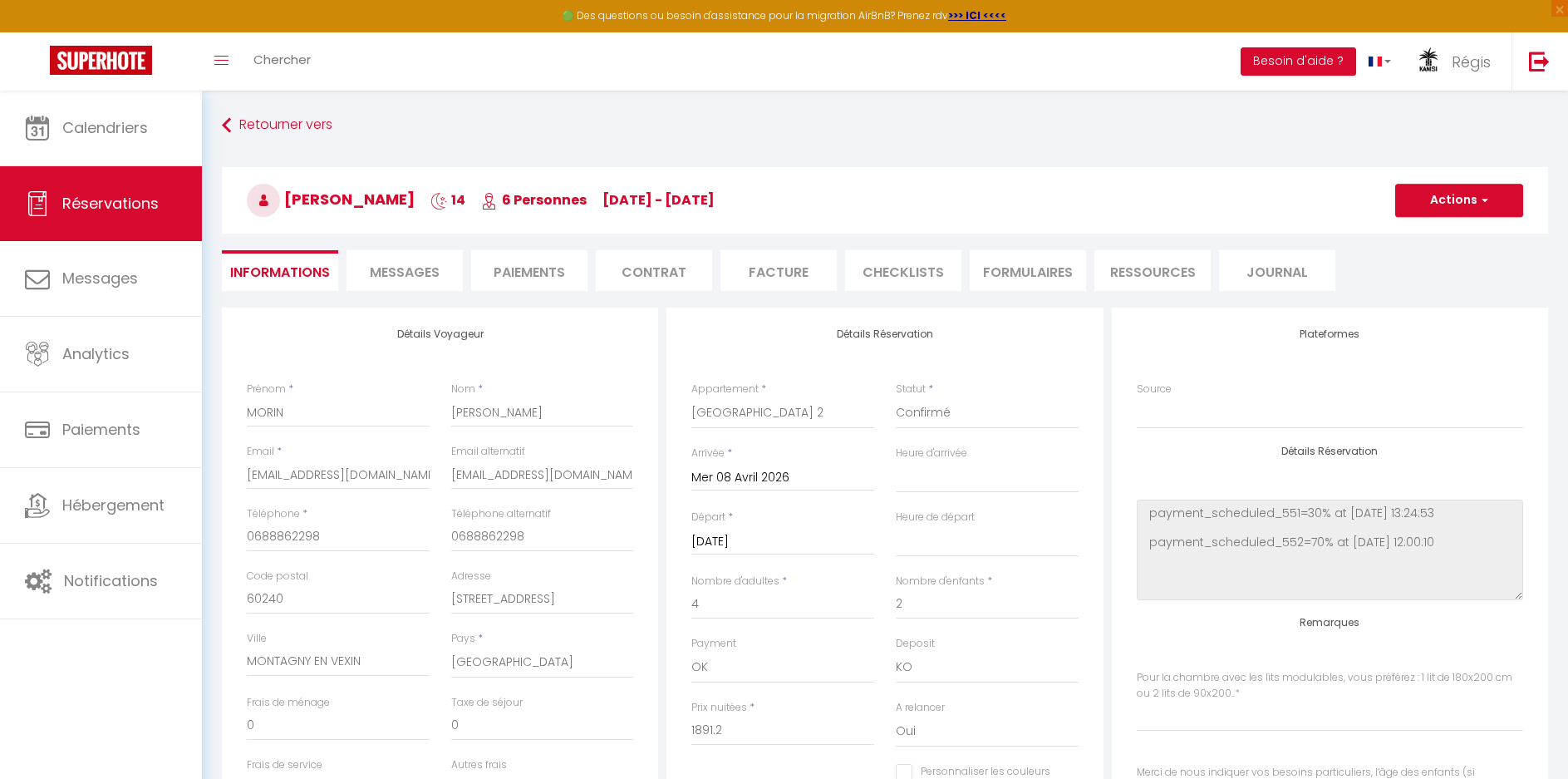
select select
checkbox input "false"
type input "2 lits de 90 x200"
type accueillir\ "8 et 10 ans"
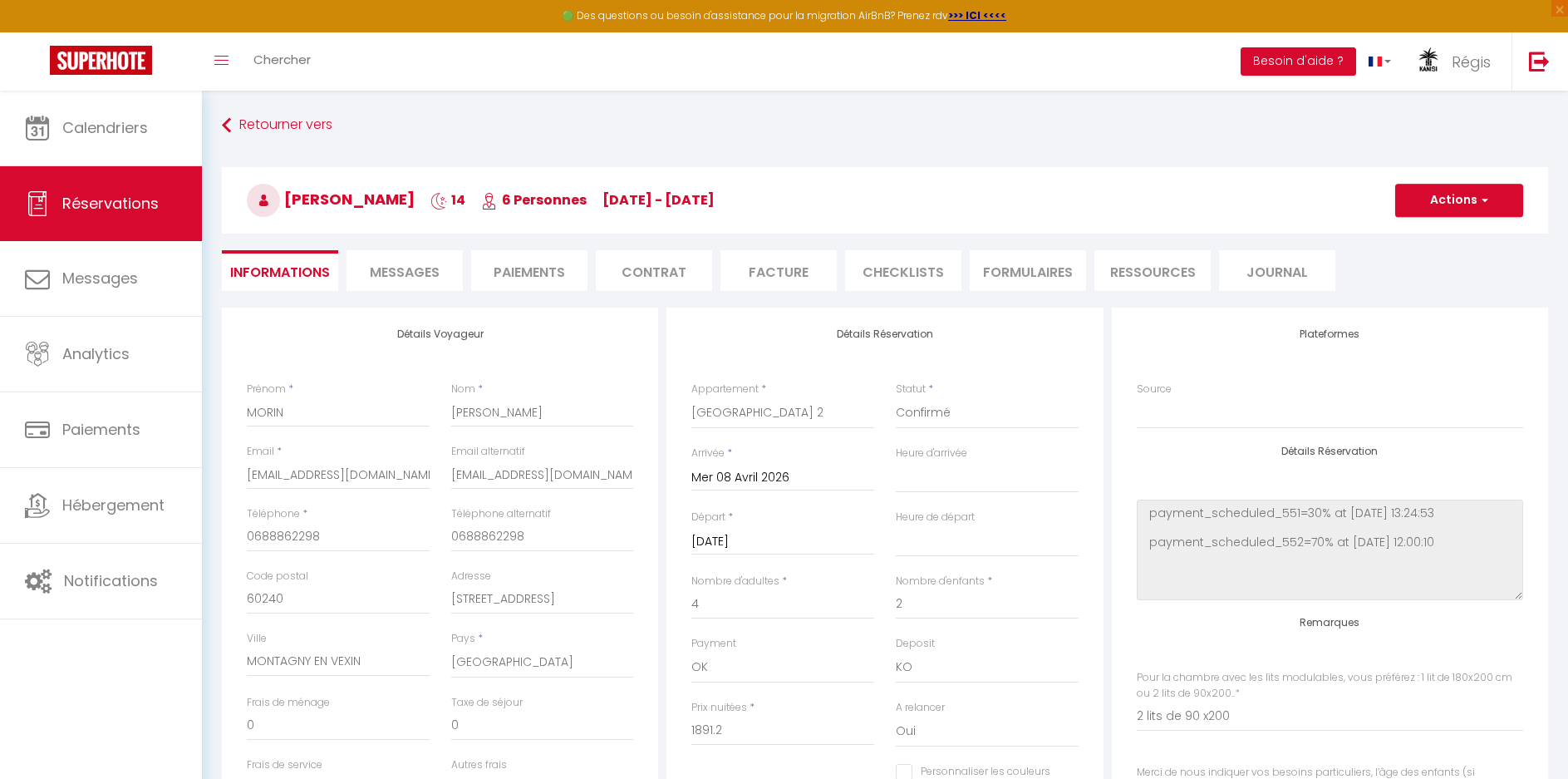
type input "80"
type input "128.8"
select select
checkbox input "false"
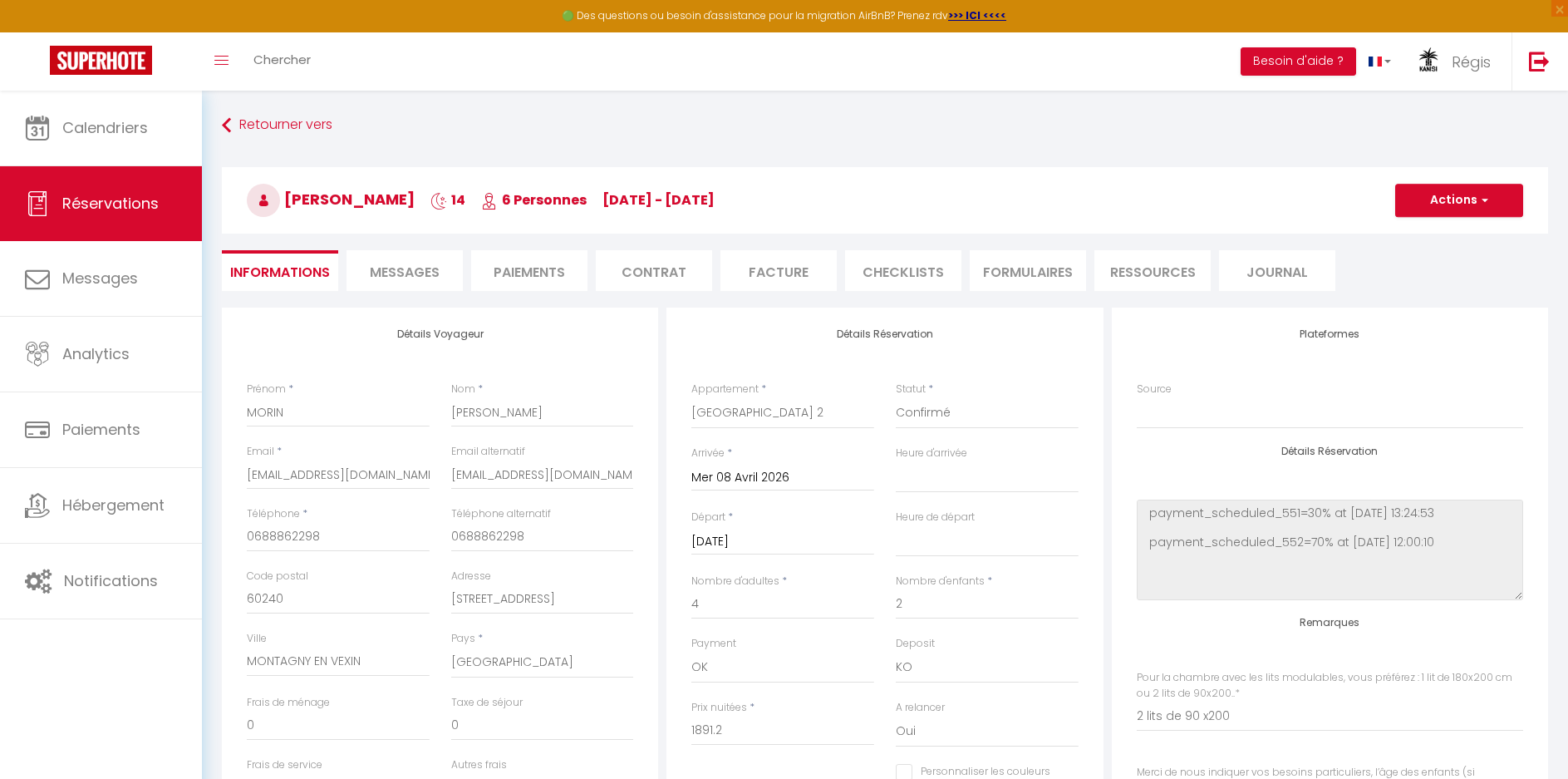
type input "2 lits de 90 x200"
checkbox input "false"
type input "2 lits de 90 x200"
select select "17:00"
select select "11:00"
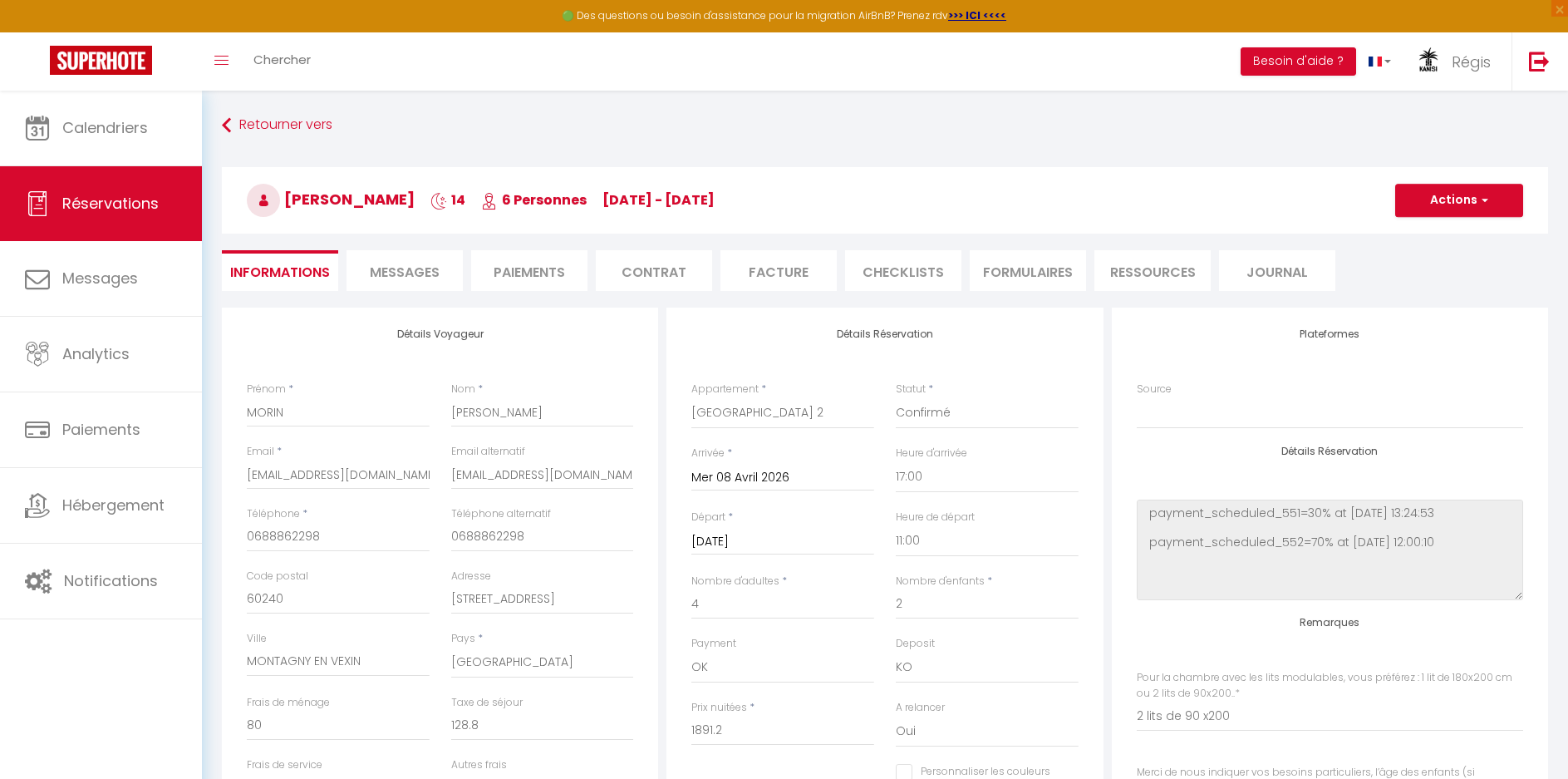
click at [765, 266] on li "Facture" at bounding box center [778, 270] width 116 height 41
type input "Acompte [GEOGRAPHIC_DATA] 2 : séjour Famille MORIN du [DATE] au [DATE].CdtRégis…"
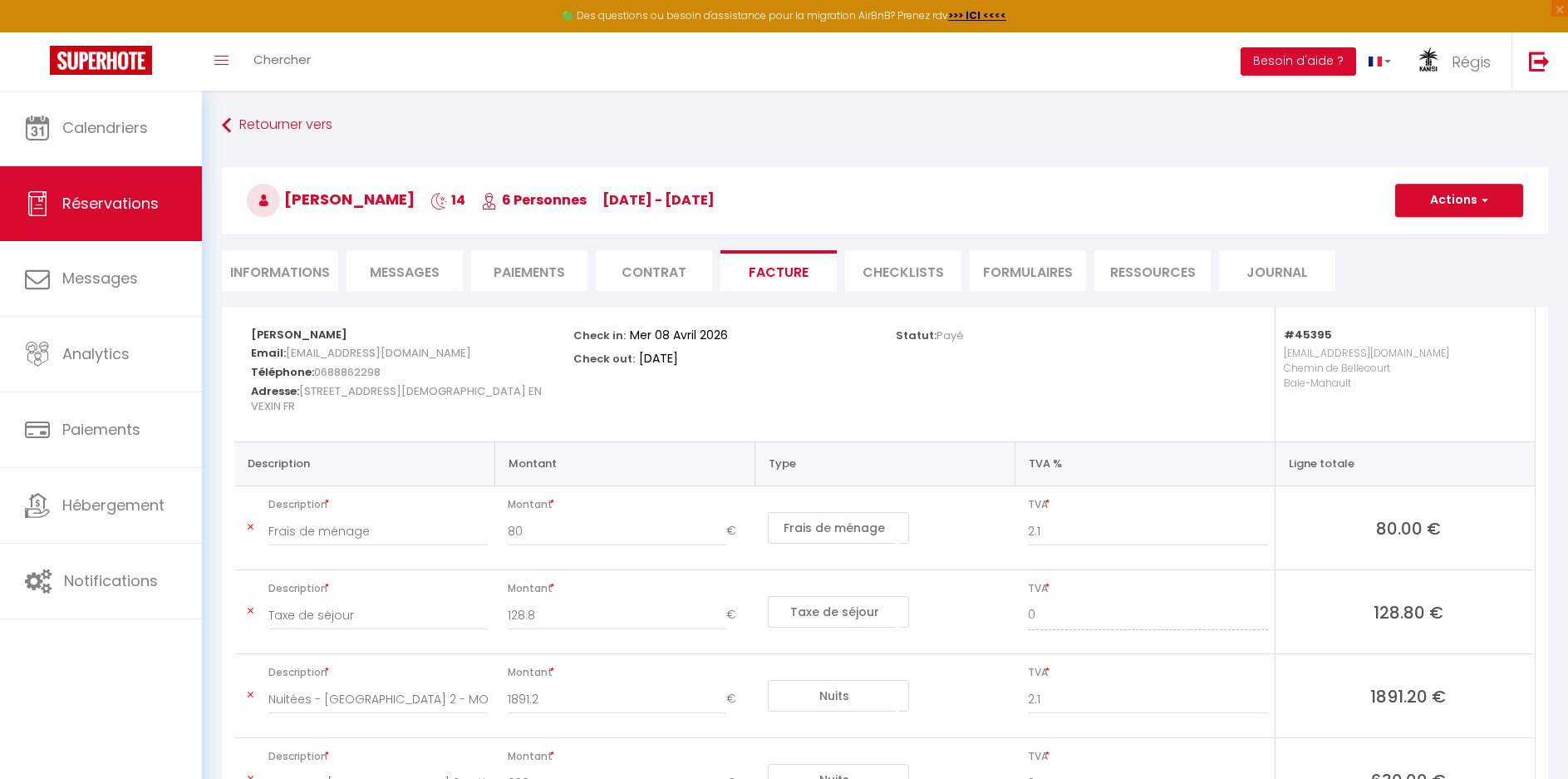
click at [298, 271] on li "Informations" at bounding box center [280, 270] width 116 height 41
type input "2 lits de 90 x200"
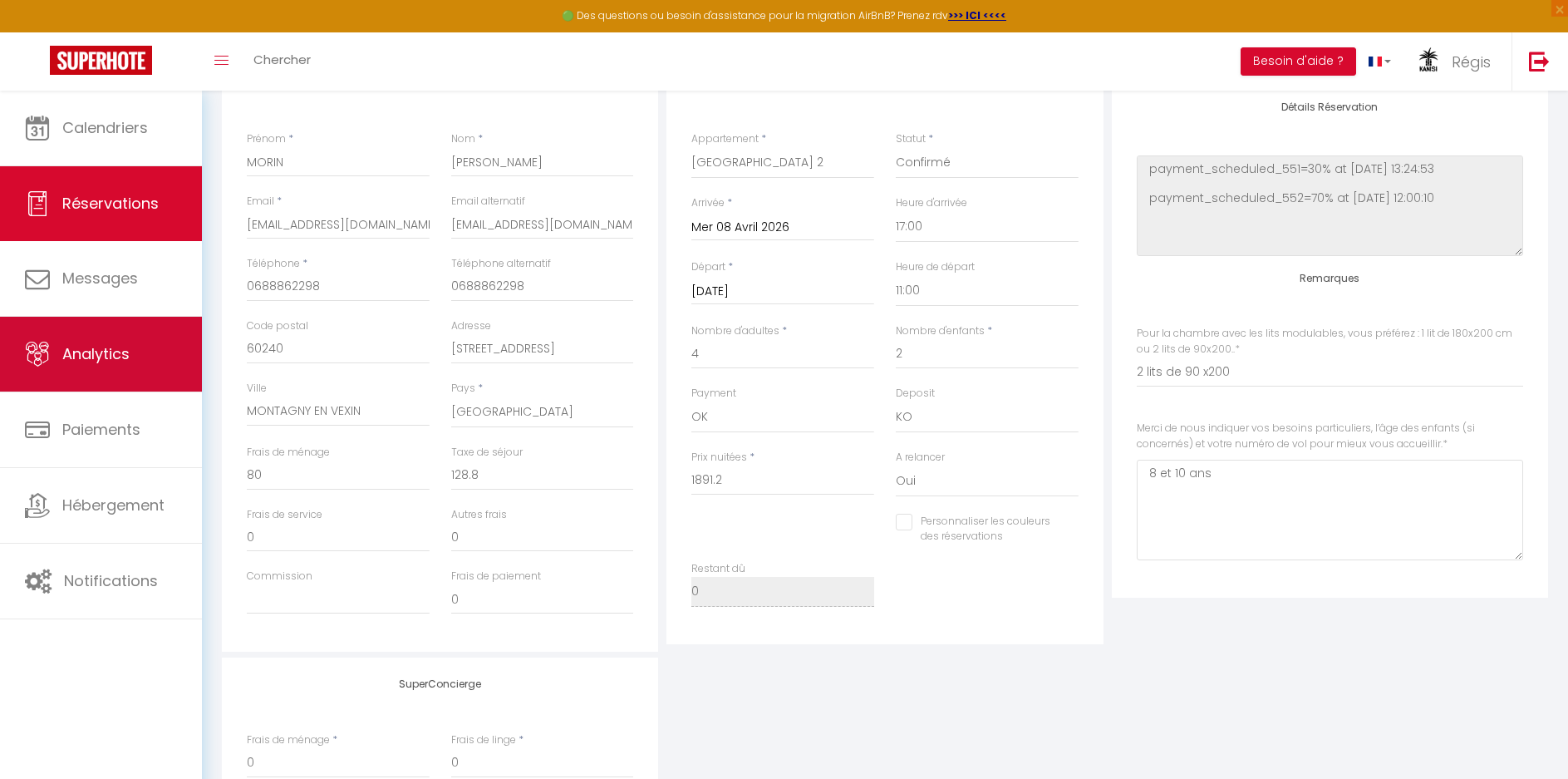
scroll to position [249, 0]
click at [110, 356] on span "Analytics" at bounding box center [96, 354] width 67 height 21
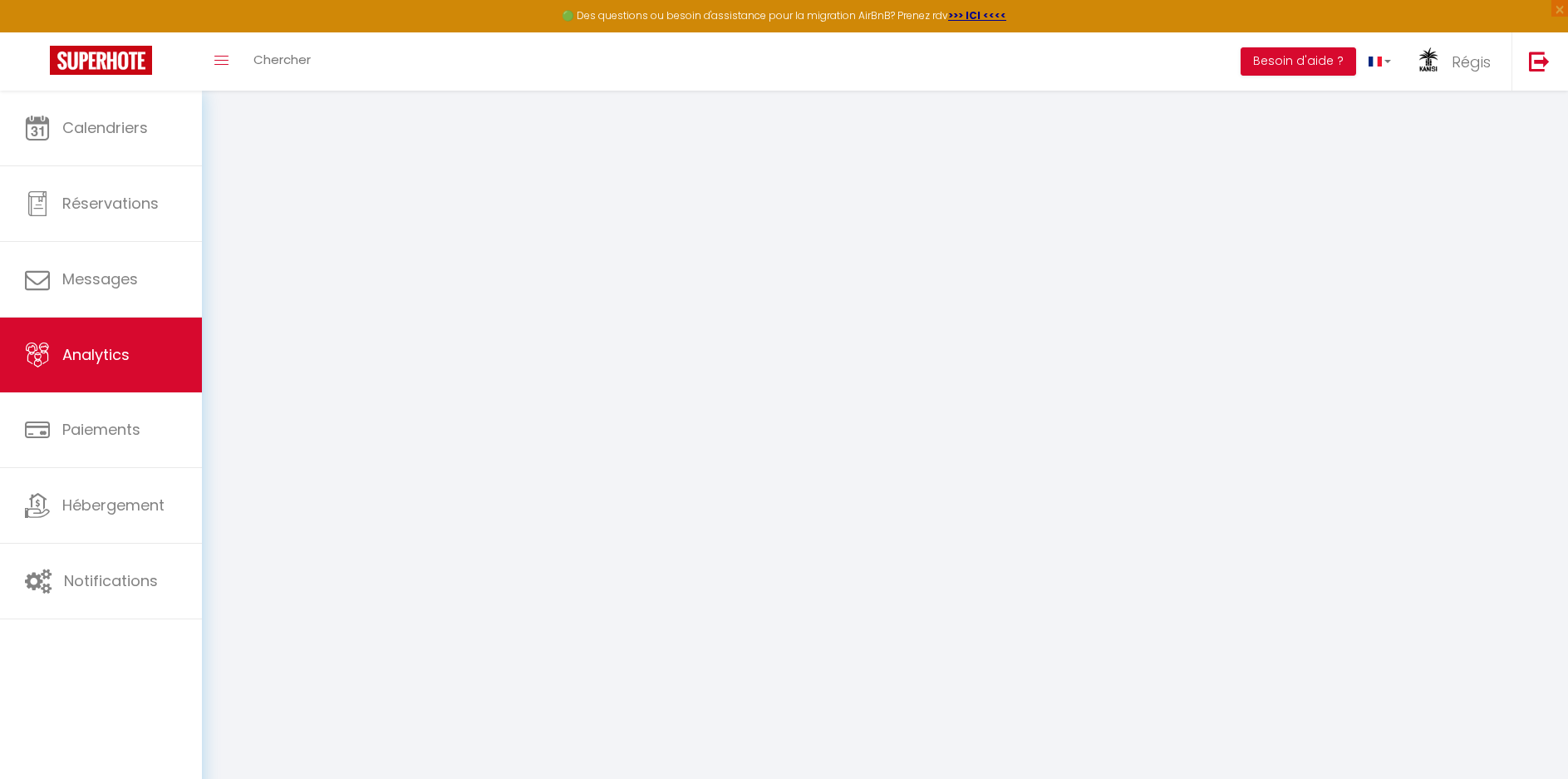
select select "2025"
select select "10"
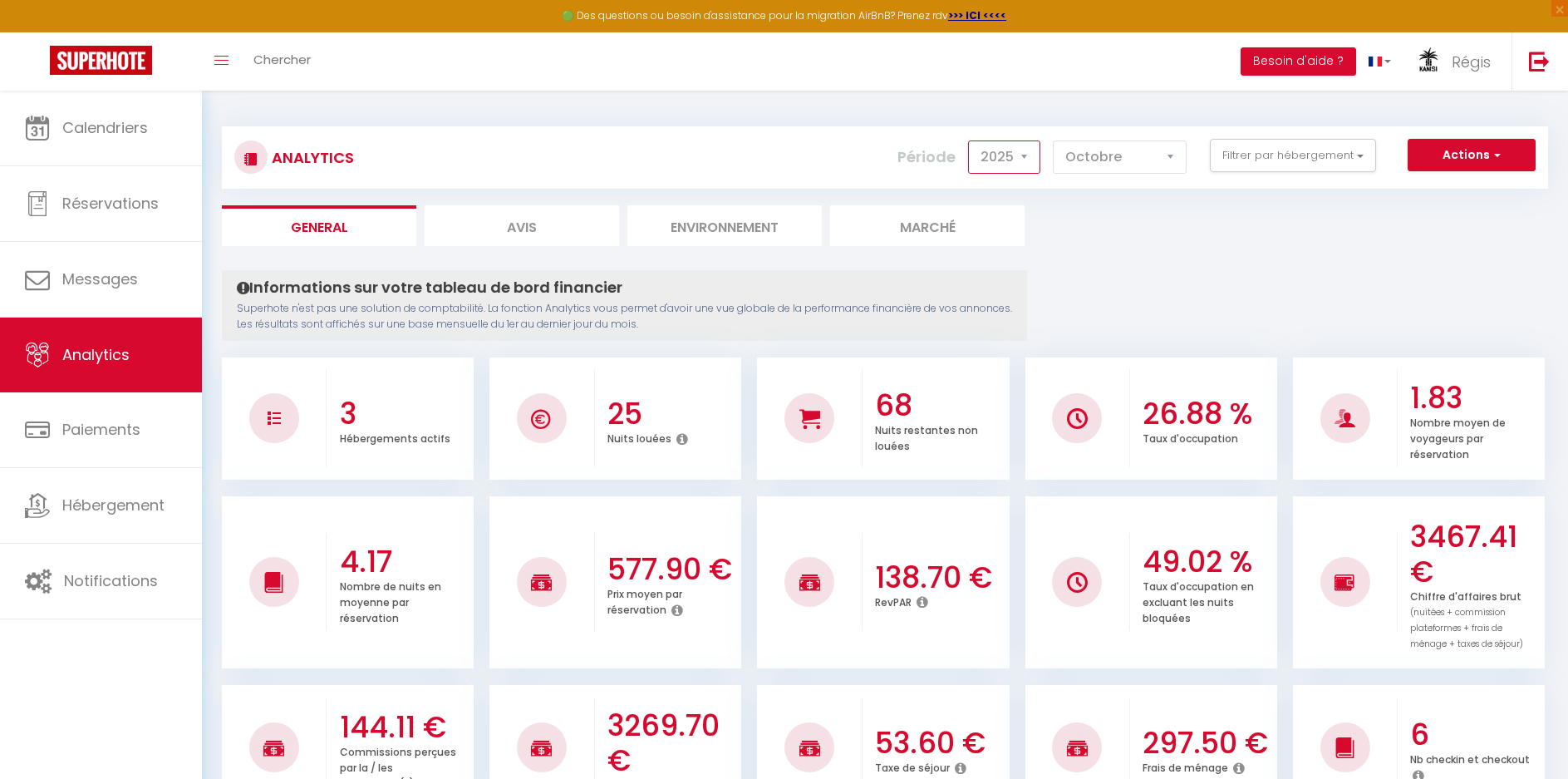
click at [1016, 152] on select "2014 2015 2016 2017 2018 2019 2020 2021 2022 2023 2024 2025 2026 2027" at bounding box center [1004, 157] width 72 height 34
select select "2026"
click at [969, 141] on select "2014 2015 2016 2017 2018 2019 2020 2021 2022 2023 2024 2025 2026 2027" at bounding box center [1004, 157] width 72 height 34
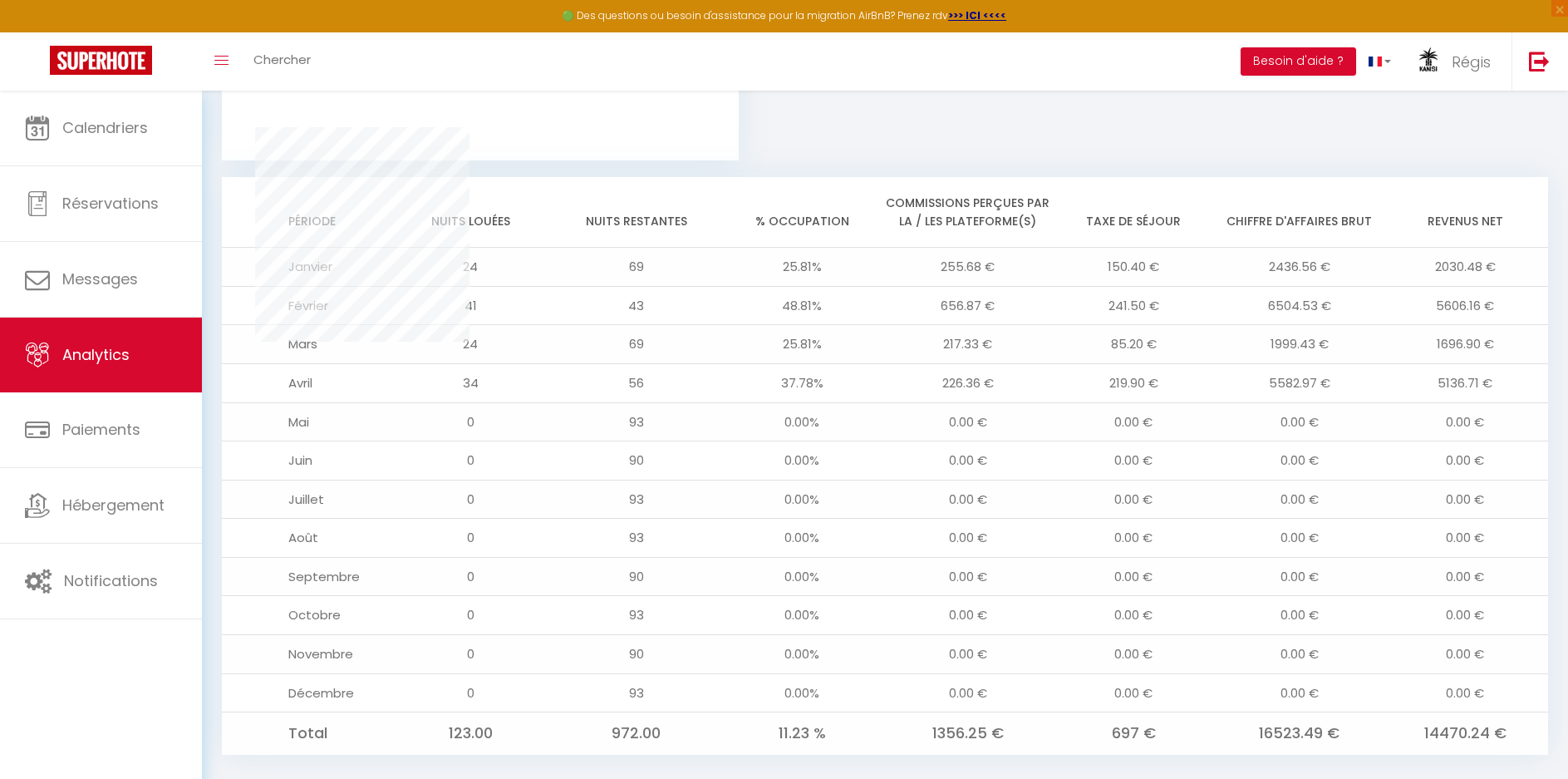
scroll to position [1276, 0]
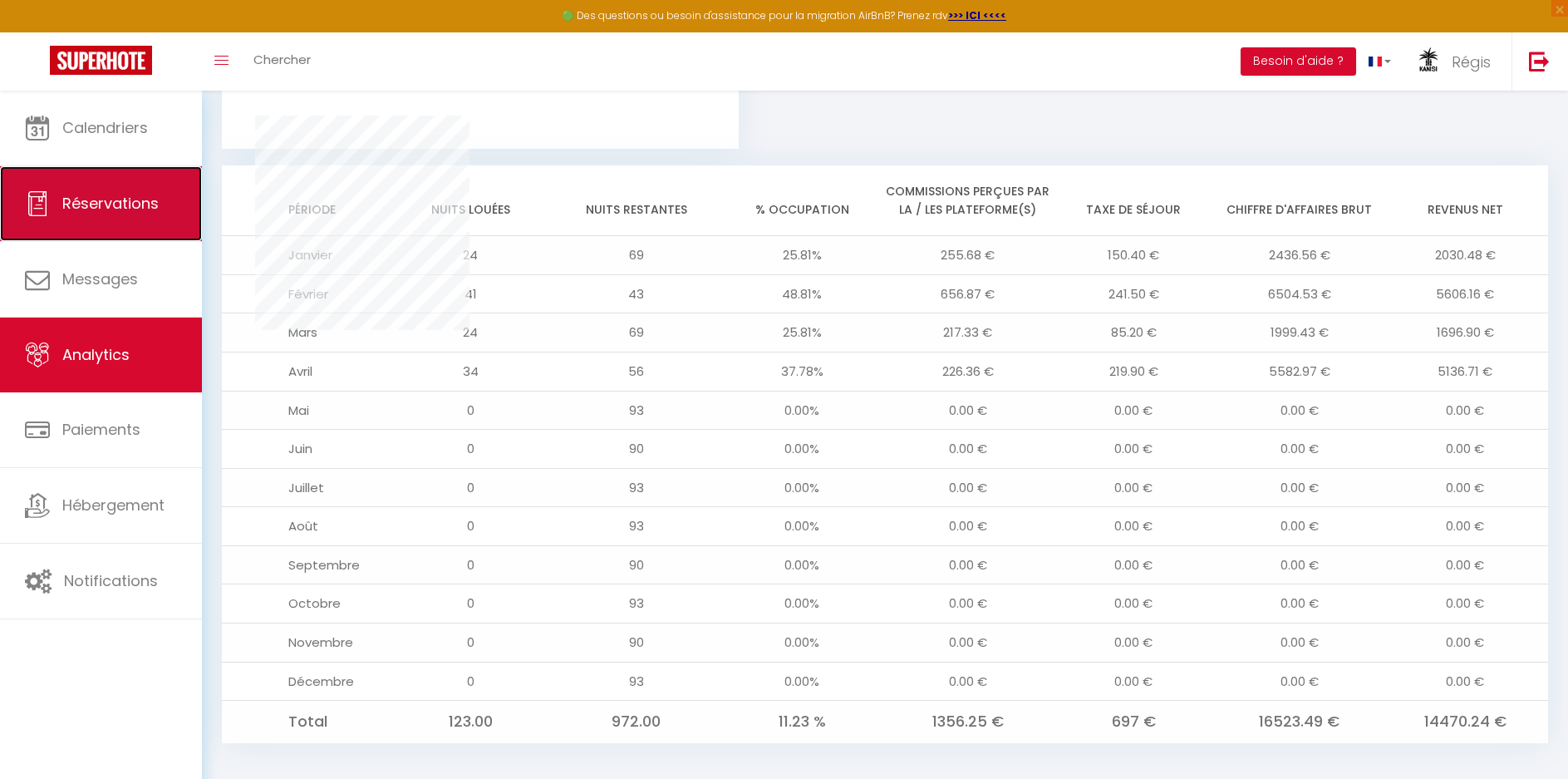
click at [119, 196] on span "Réservations" at bounding box center [110, 203] width 97 height 21
select select "not_cancelled"
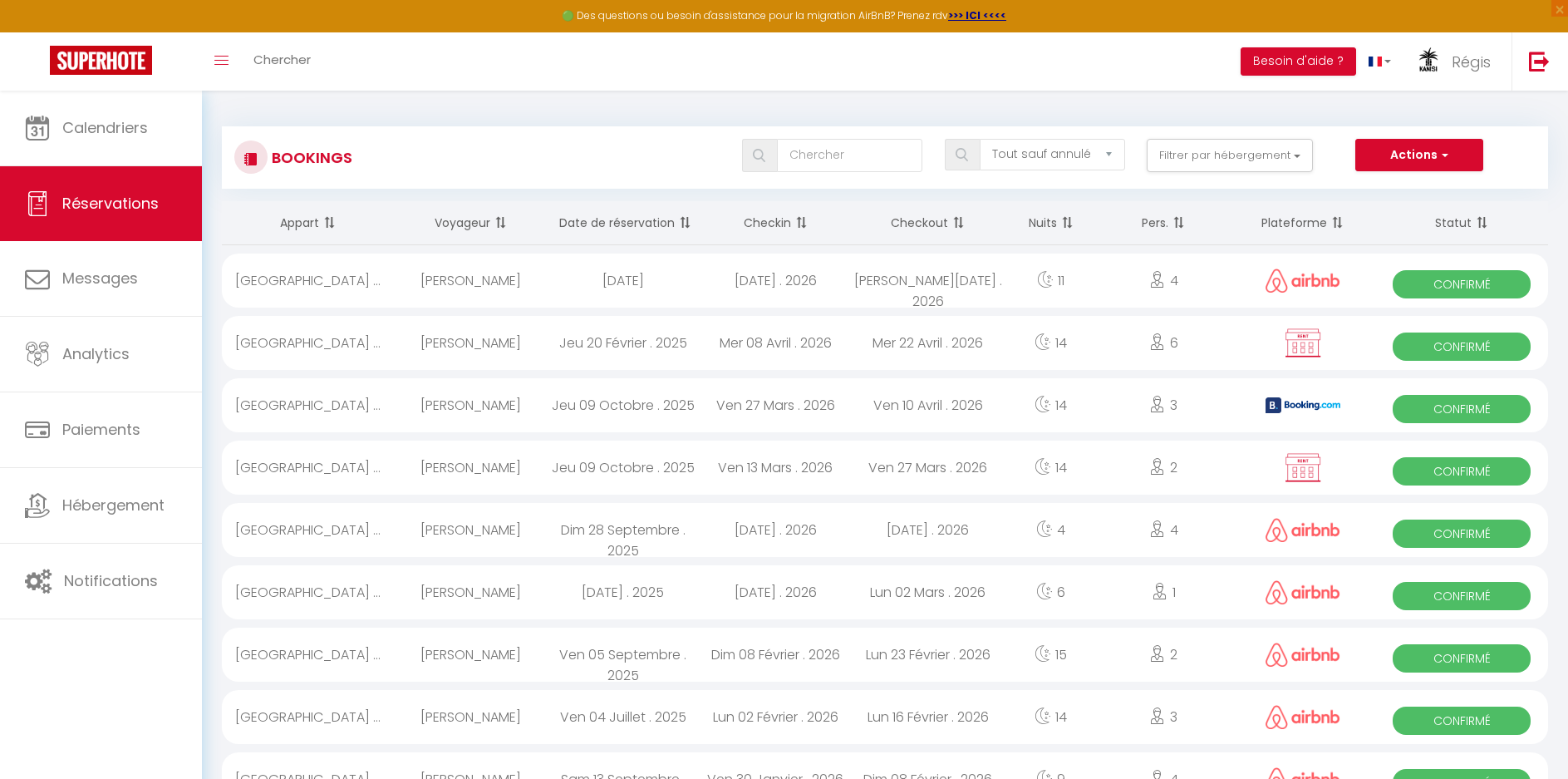
click at [472, 467] on div "[PERSON_NAME]" at bounding box center [470, 468] width 153 height 54
select select "OK"
select select "KO"
select select "1"
select select "0"
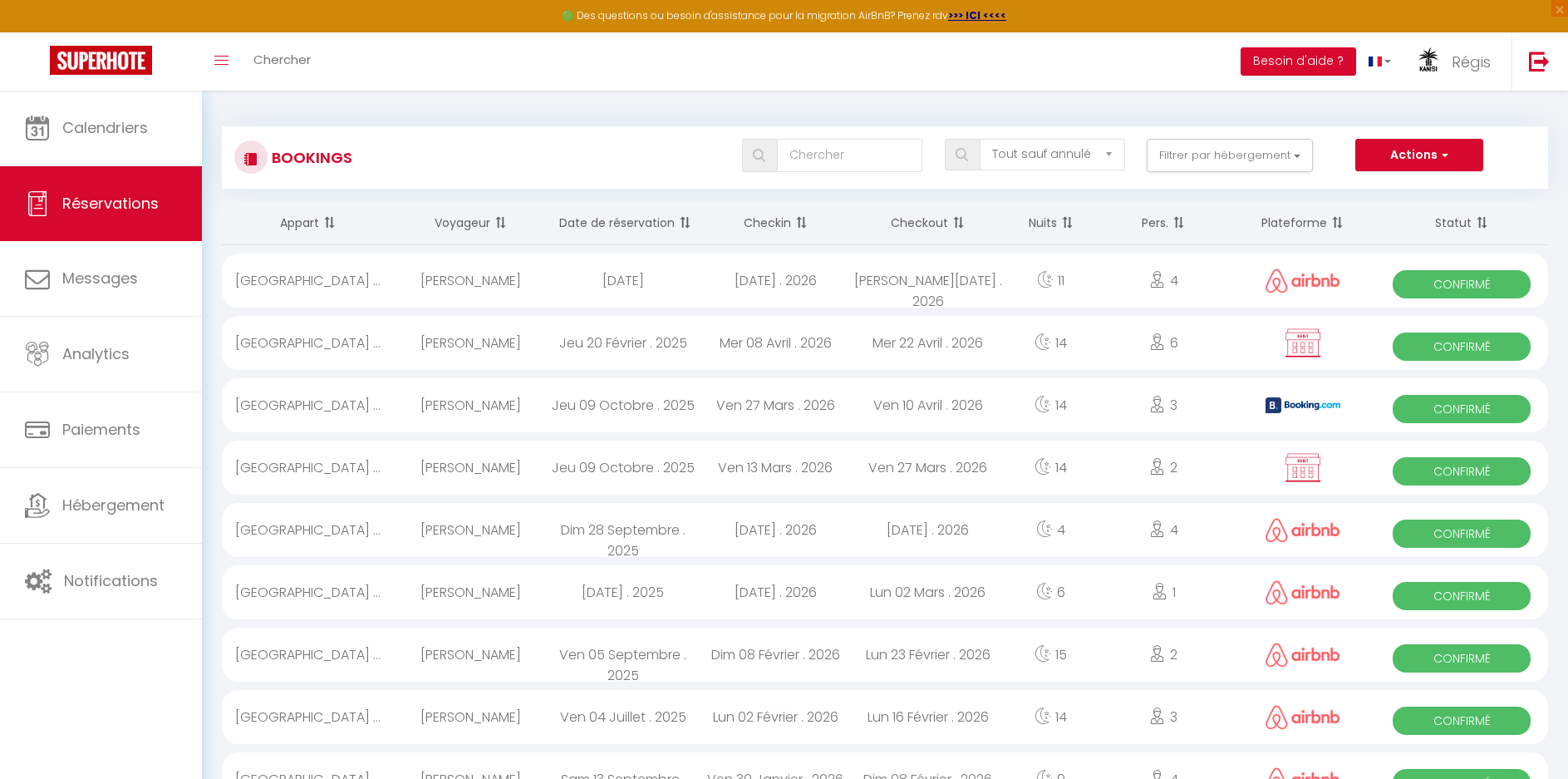
select select "1"
select select
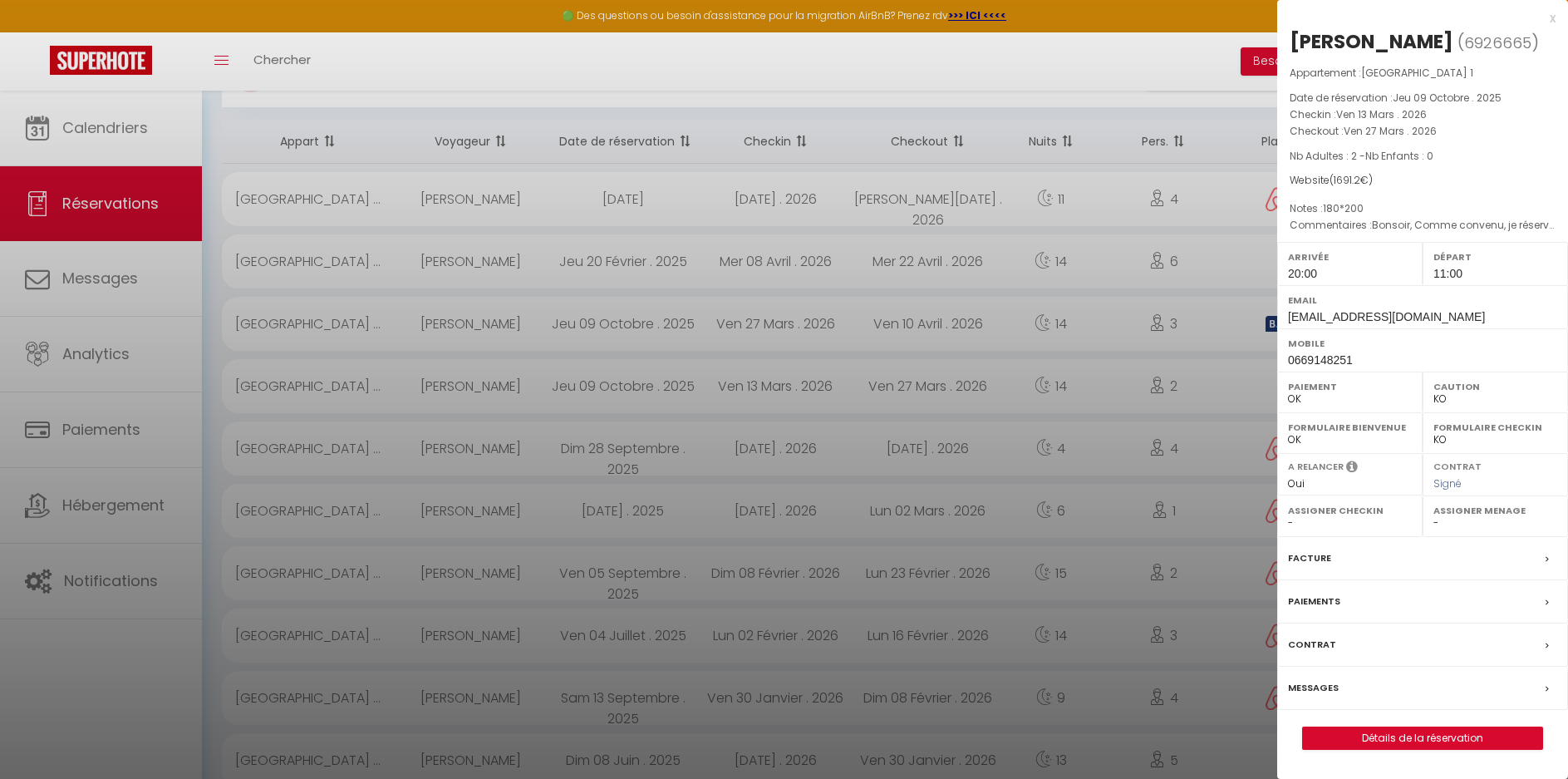
scroll to position [83, 0]
click at [1426, 749] on link "Détails de la réservation" at bounding box center [1422, 738] width 239 height 22
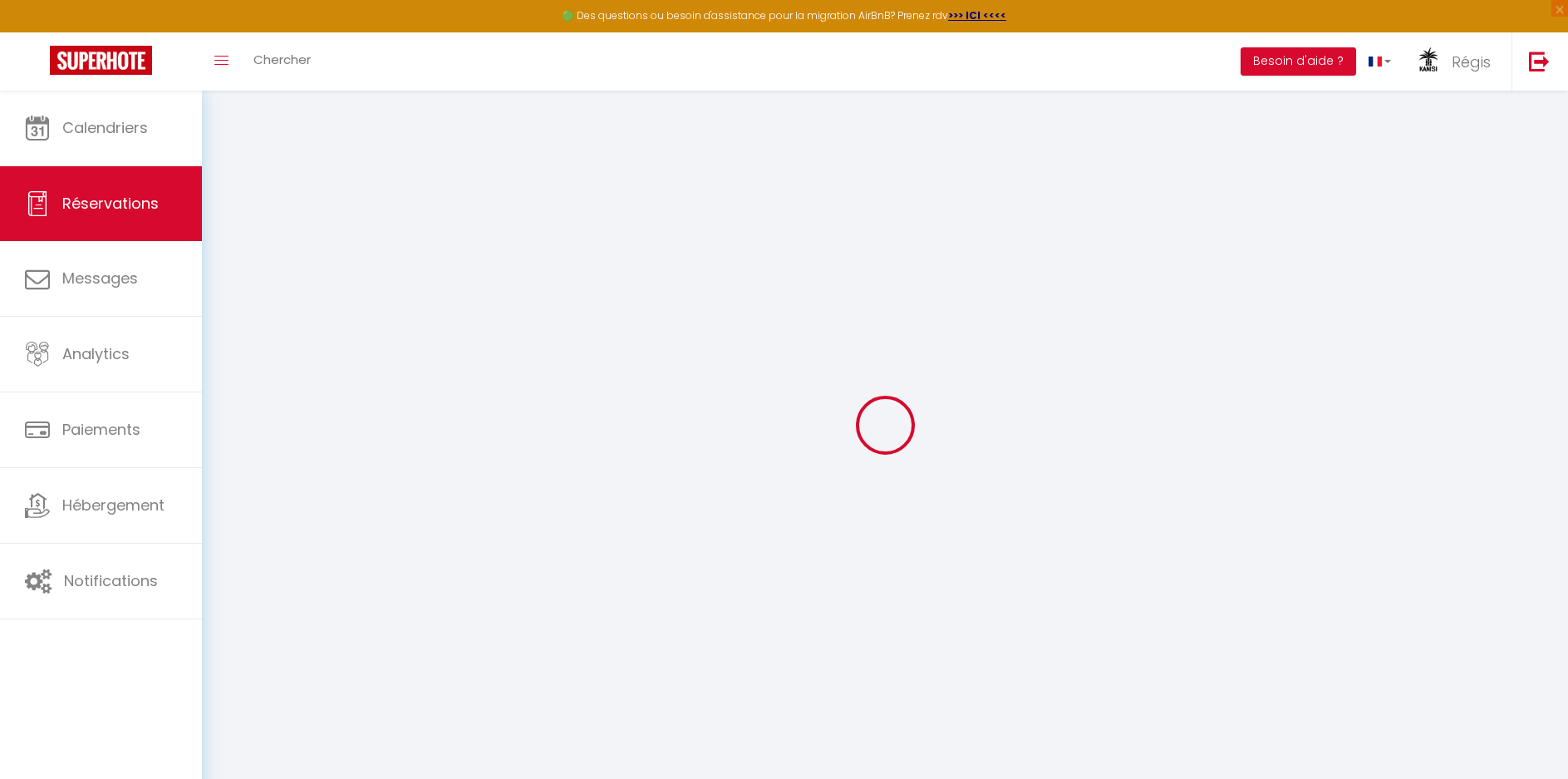
type input "[PERSON_NAME]"
type input "DOMINGUES"
type input "[EMAIL_ADDRESS][DOMAIN_NAME]"
type input "0669148251"
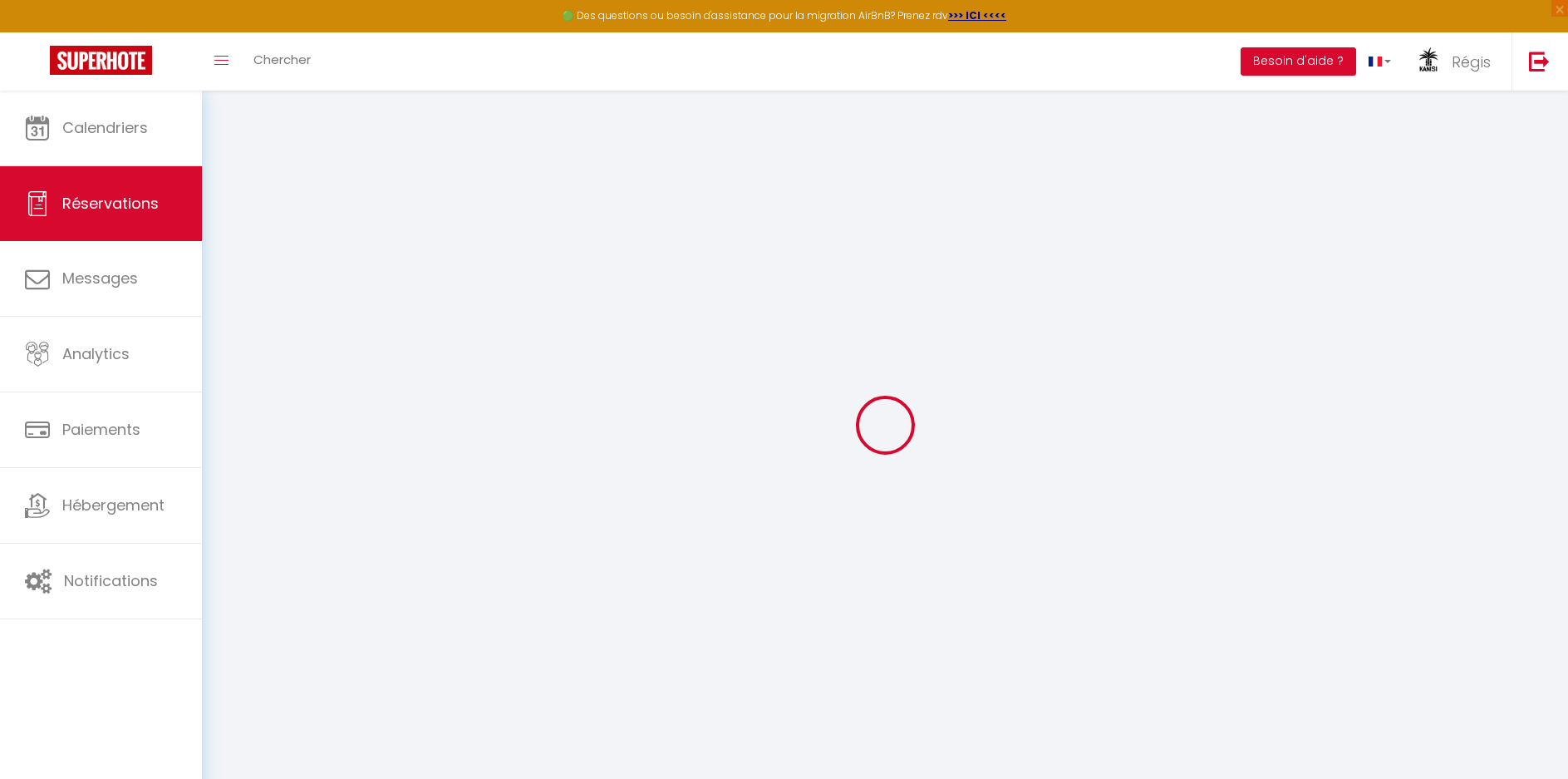
type input "0669148251"
type input "80700"
type input "[STREET_ADDRESS]"
type input "Roye"
select select "FR"
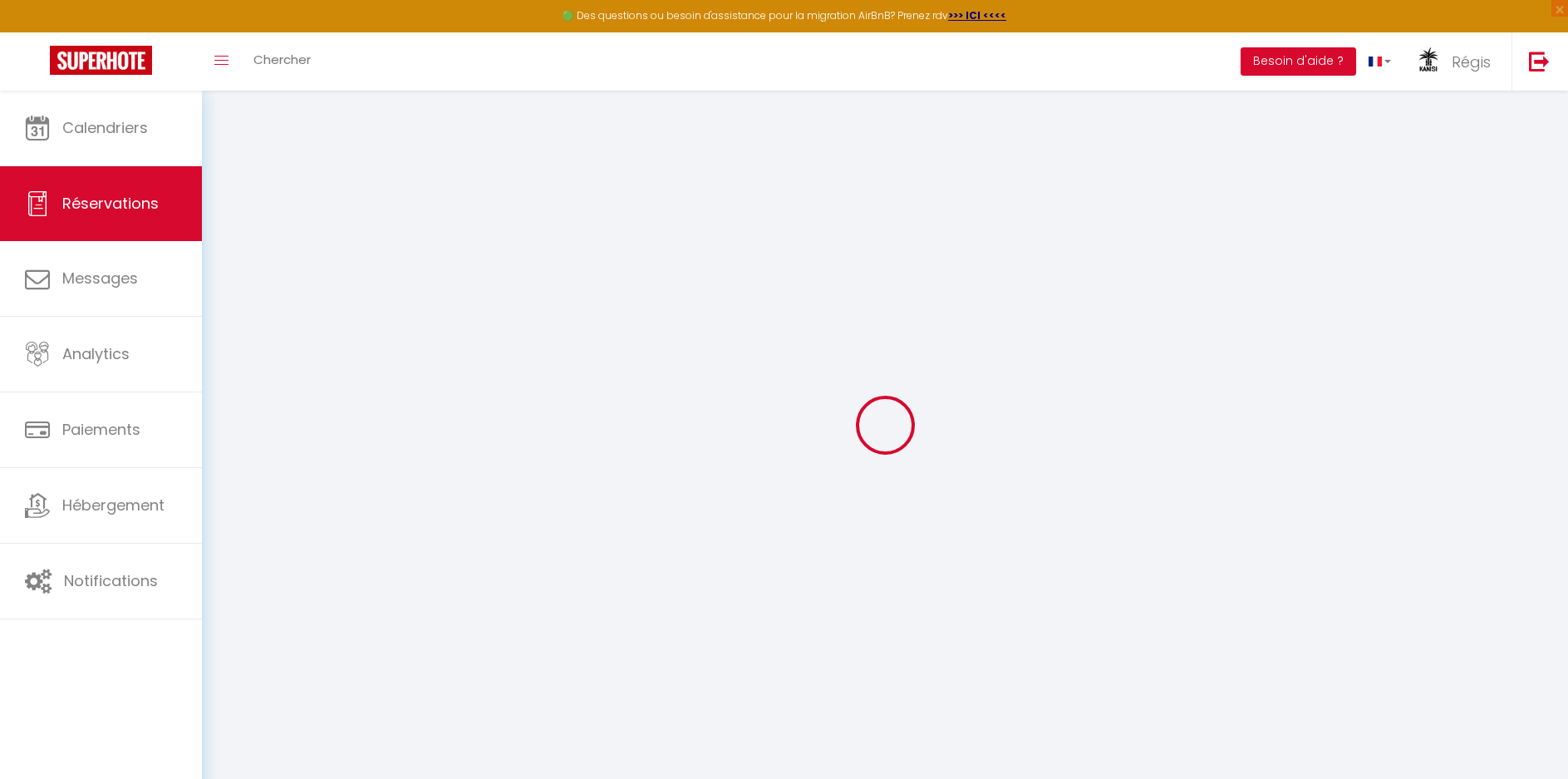
select select "45394"
select select "1"
type input "Ven 13 Mars 2026"
select select
type input "Ven 27 Mars 2026"
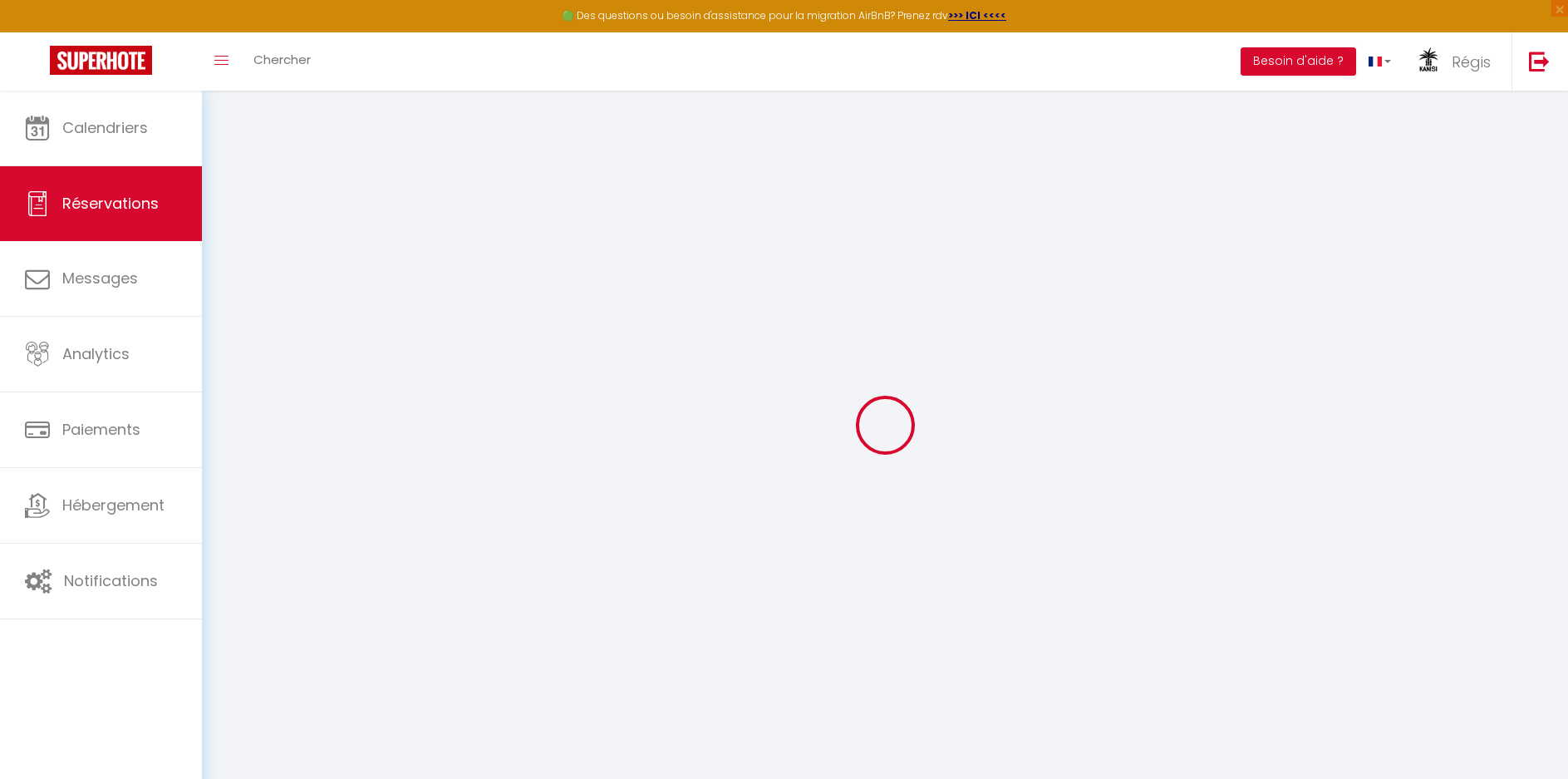
select select
type input "2"
select select "10"
select select
type input "1579.2"
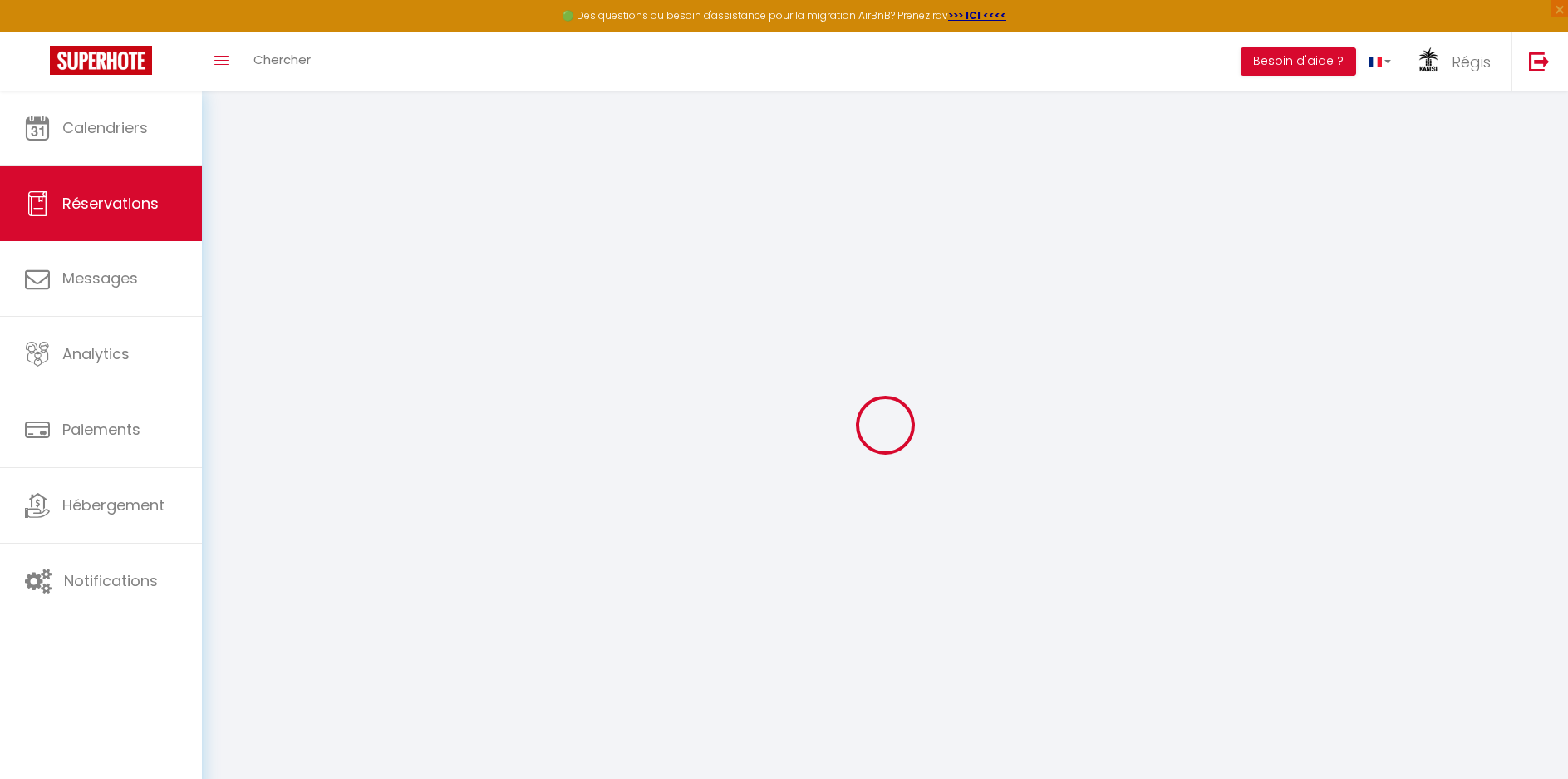
checkbox input "false"
type input "1183.84"
select select "69"
type input "0"
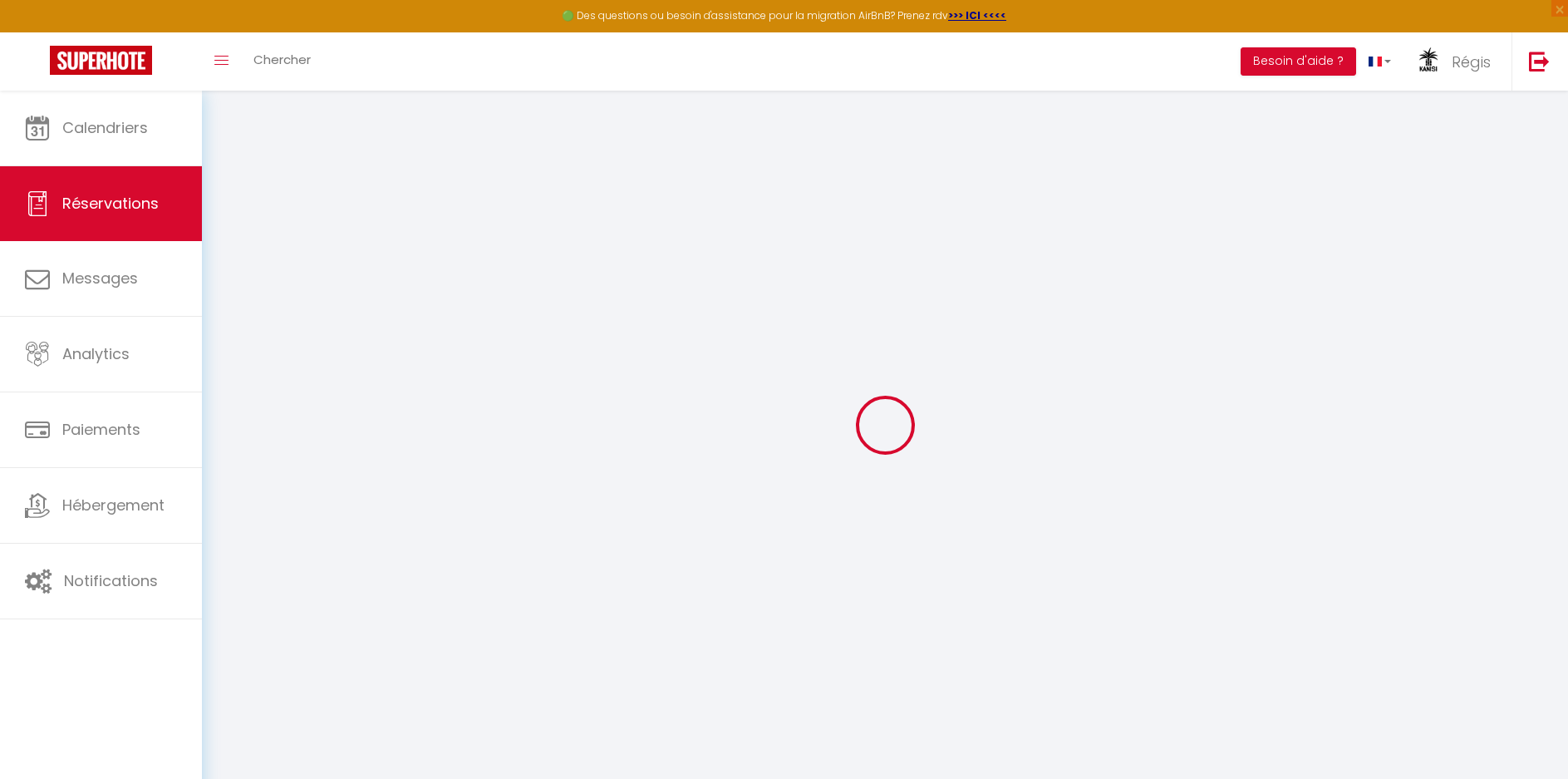
type input "0"
select select
select select "12"
select select "14"
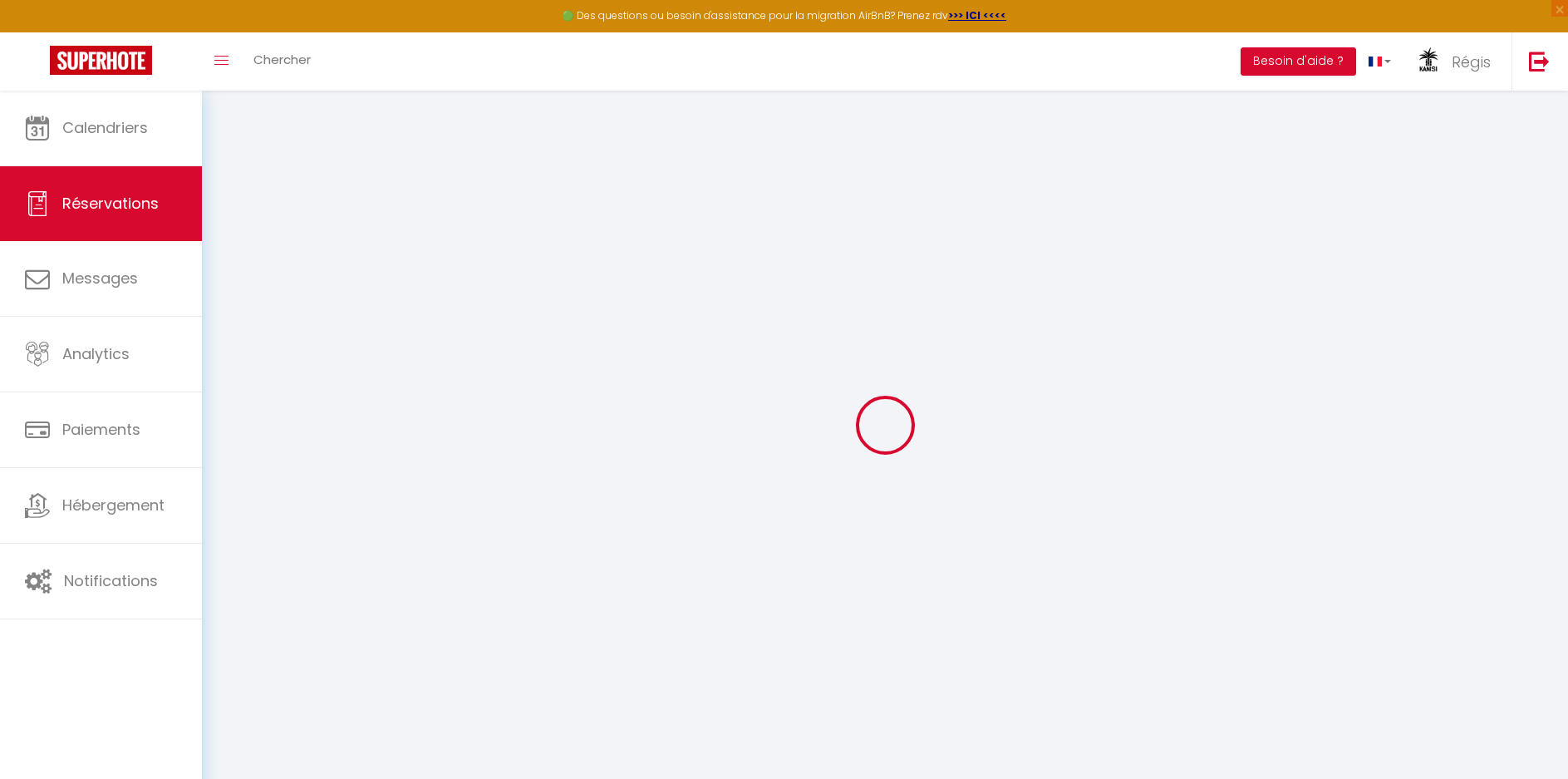
checkbox input "false"
select select
checkbox input "false"
select select
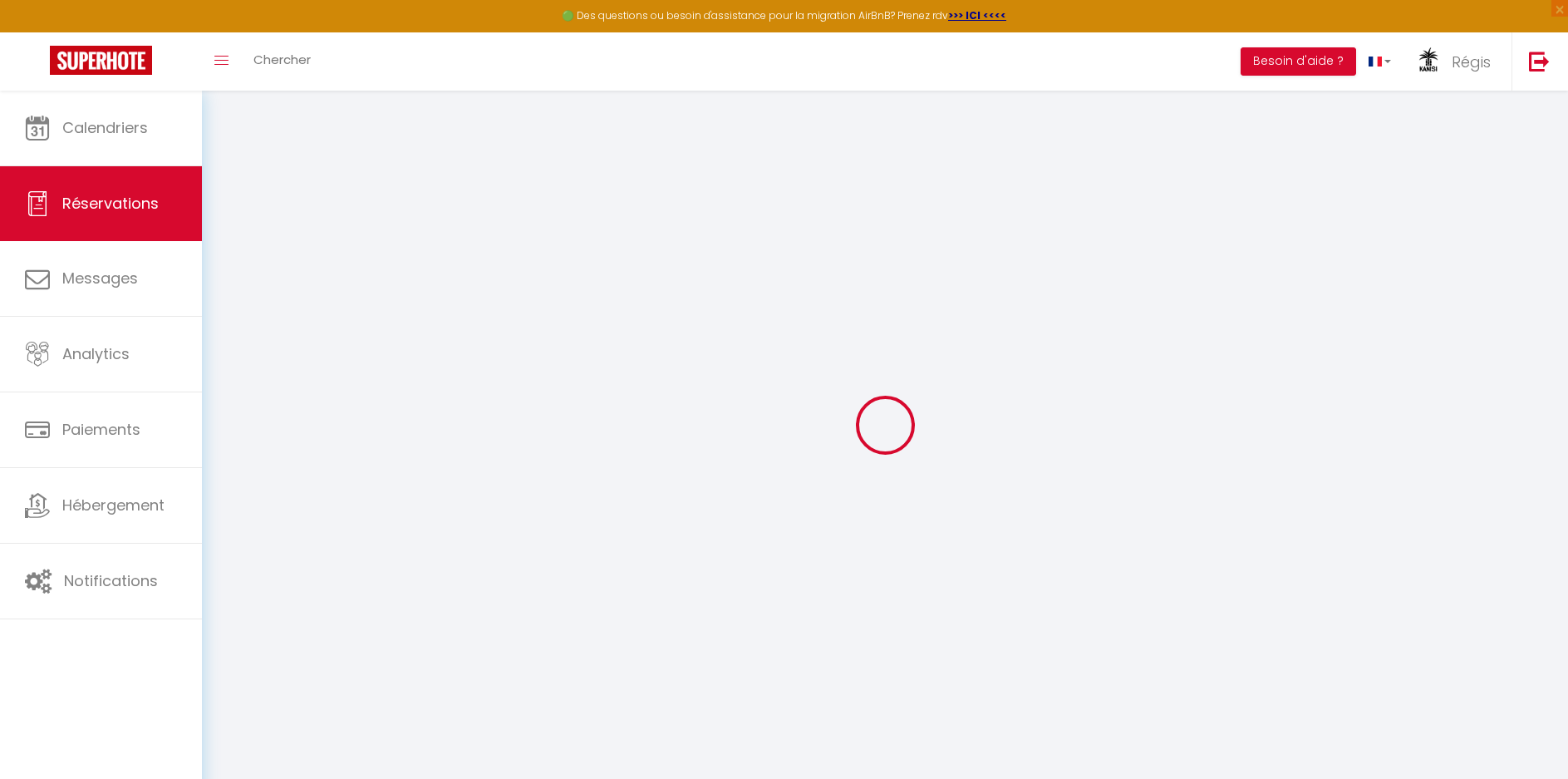
select select
checkbox input "false"
type input "180*200"
type accueillir\ "Bonsoir, Comme convenu, je réserve sur votre site et annule la demande sur book…"
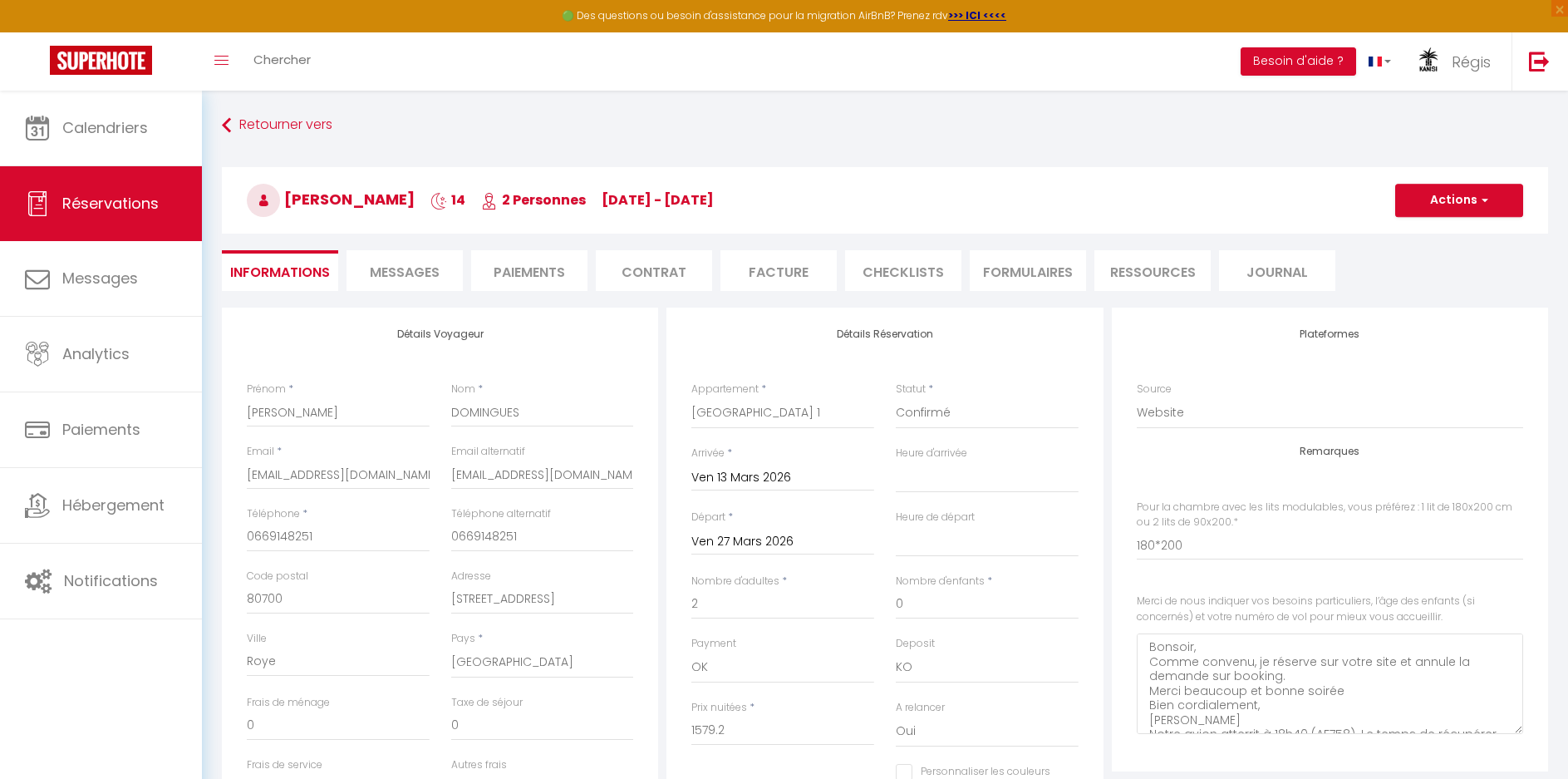
type input "70"
type input "42"
select select
checkbox input "false"
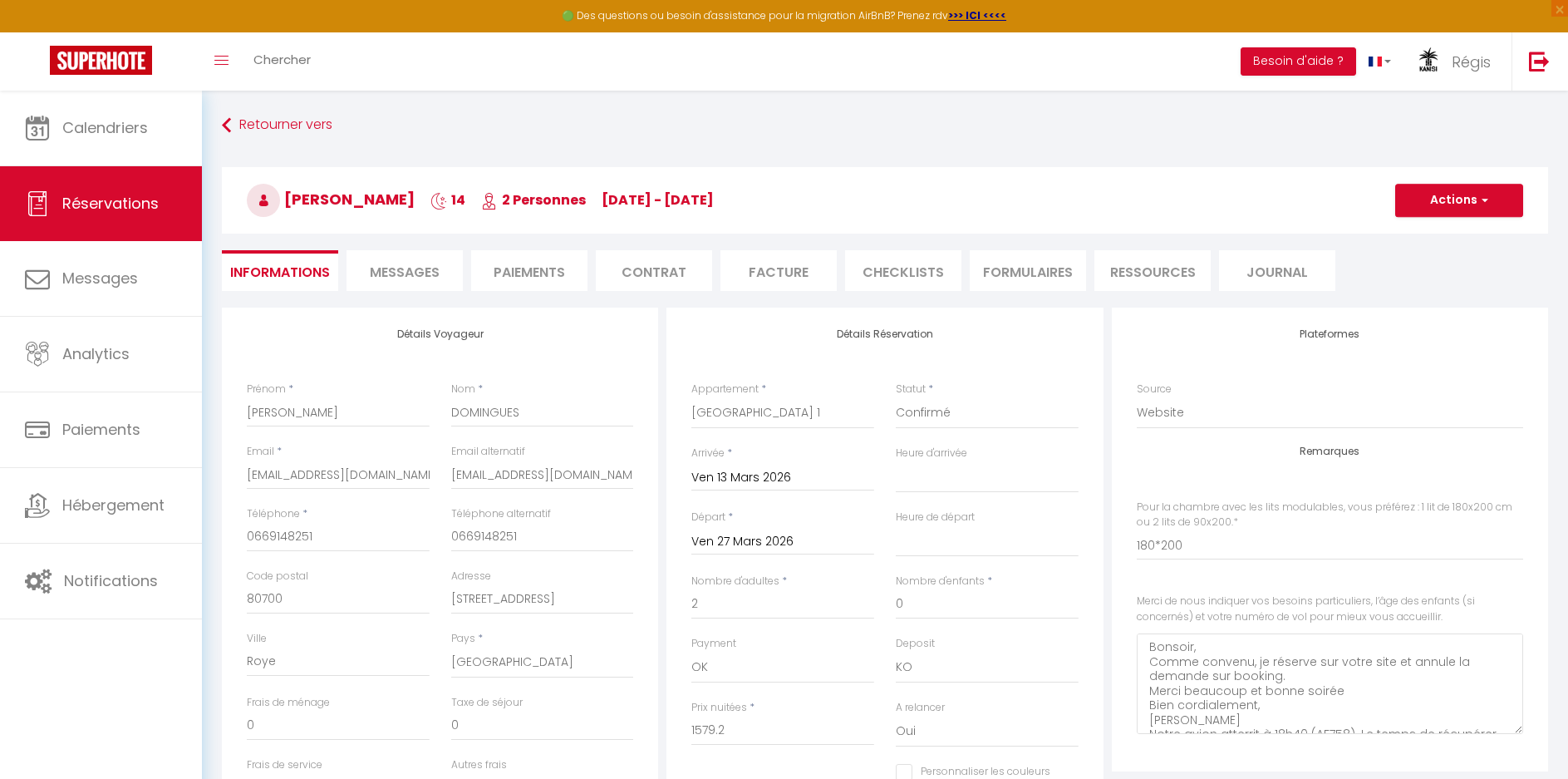
type input "180*200"
checkbox input "false"
type input "180*200"
select select "20:00"
select select "11:00"
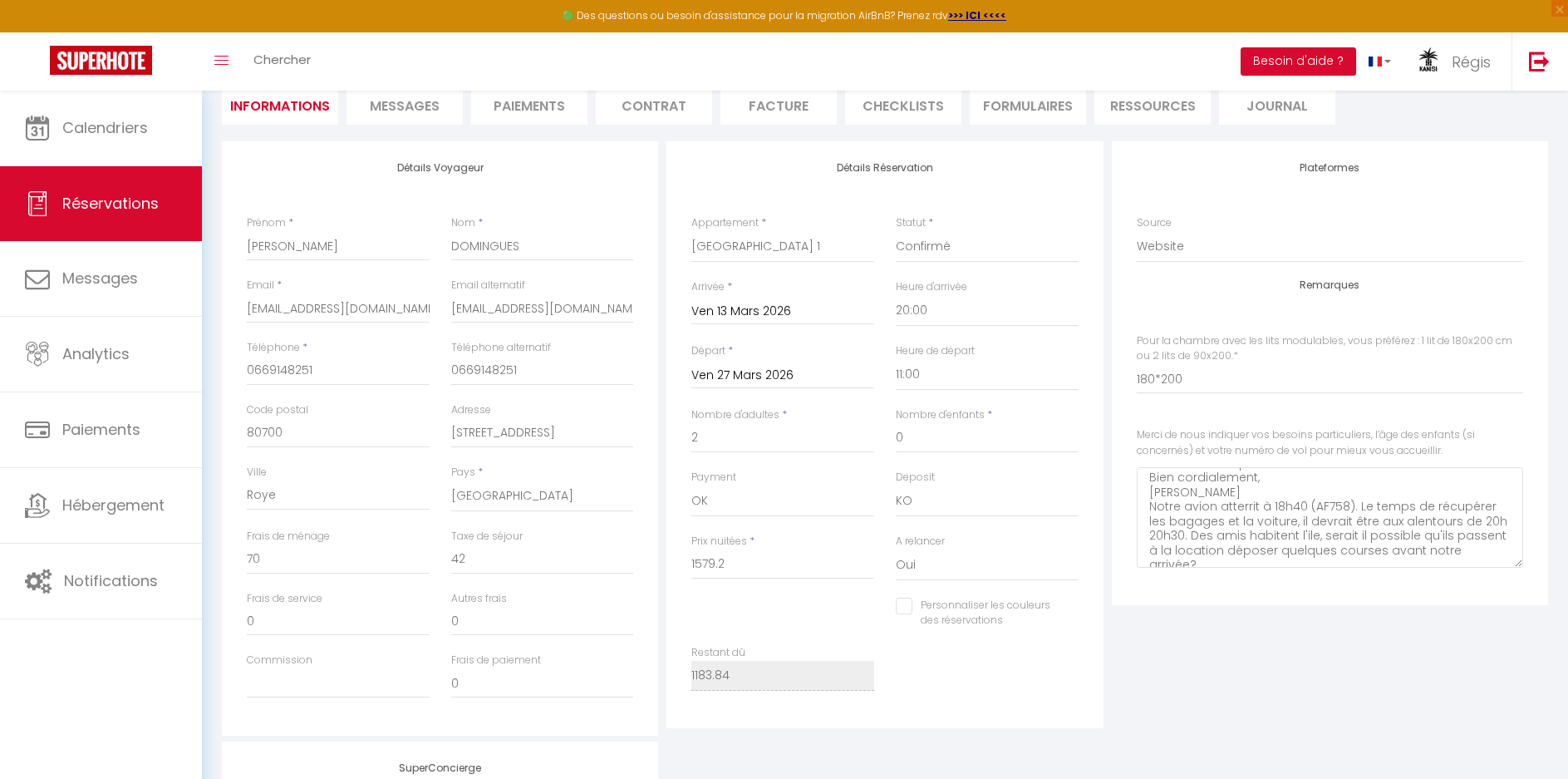
scroll to position [19, 0]
click at [419, 105] on span "Messages" at bounding box center [404, 106] width 70 height 19
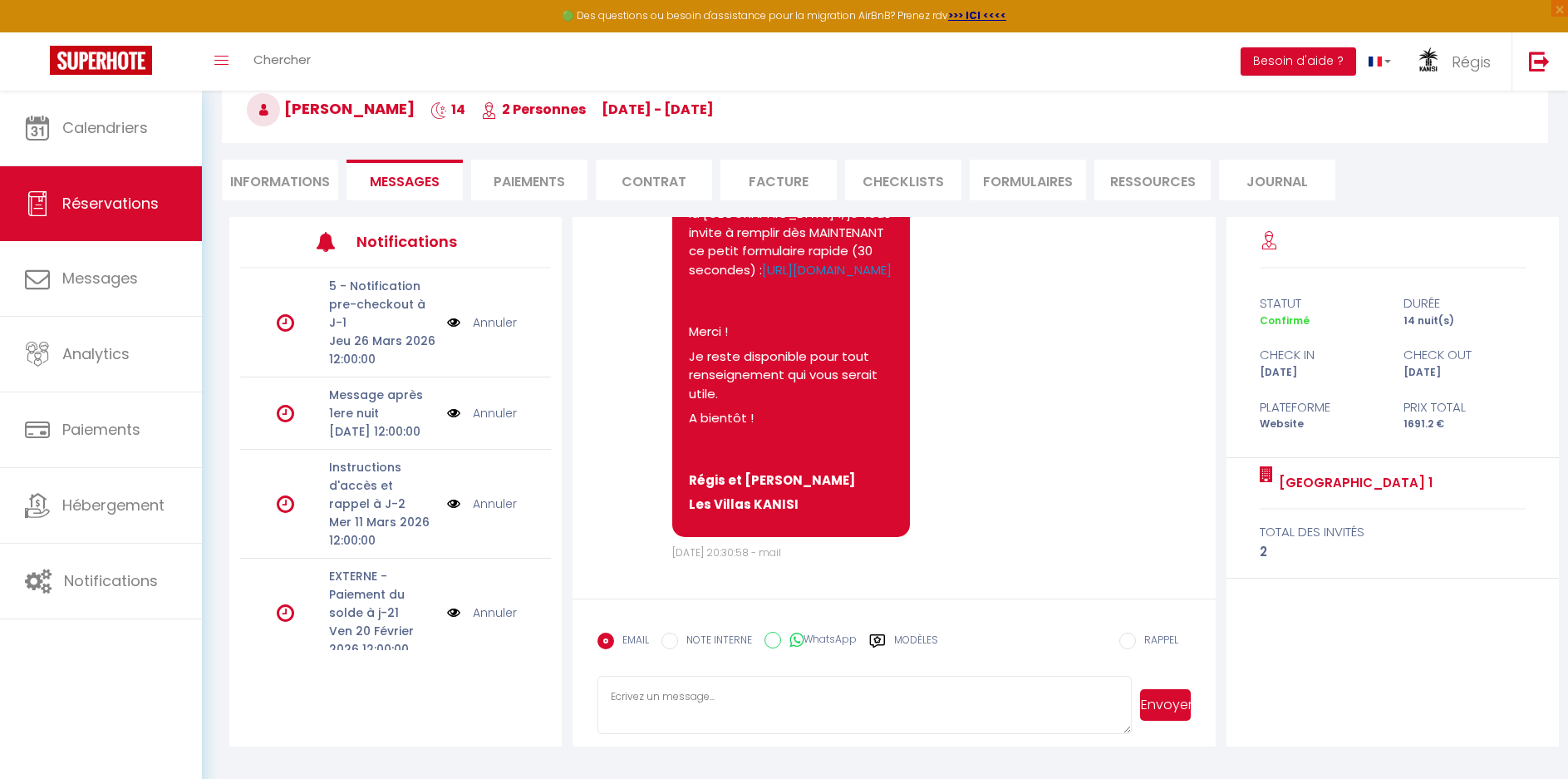
scroll to position [1236, 0]
click at [681, 700] on textarea at bounding box center [864, 704] width 534 height 58
click at [1111, 715] on textarea "Bonjour, Le jour de votre arrivée pas de souci pour que vos amis passent dépose…" at bounding box center [864, 704] width 534 height 58
click at [1117, 713] on textarea "Bonjour, Le jour de votre arrivée pas de souci pour que vos amis passent dépose…" at bounding box center [864, 704] width 534 height 58
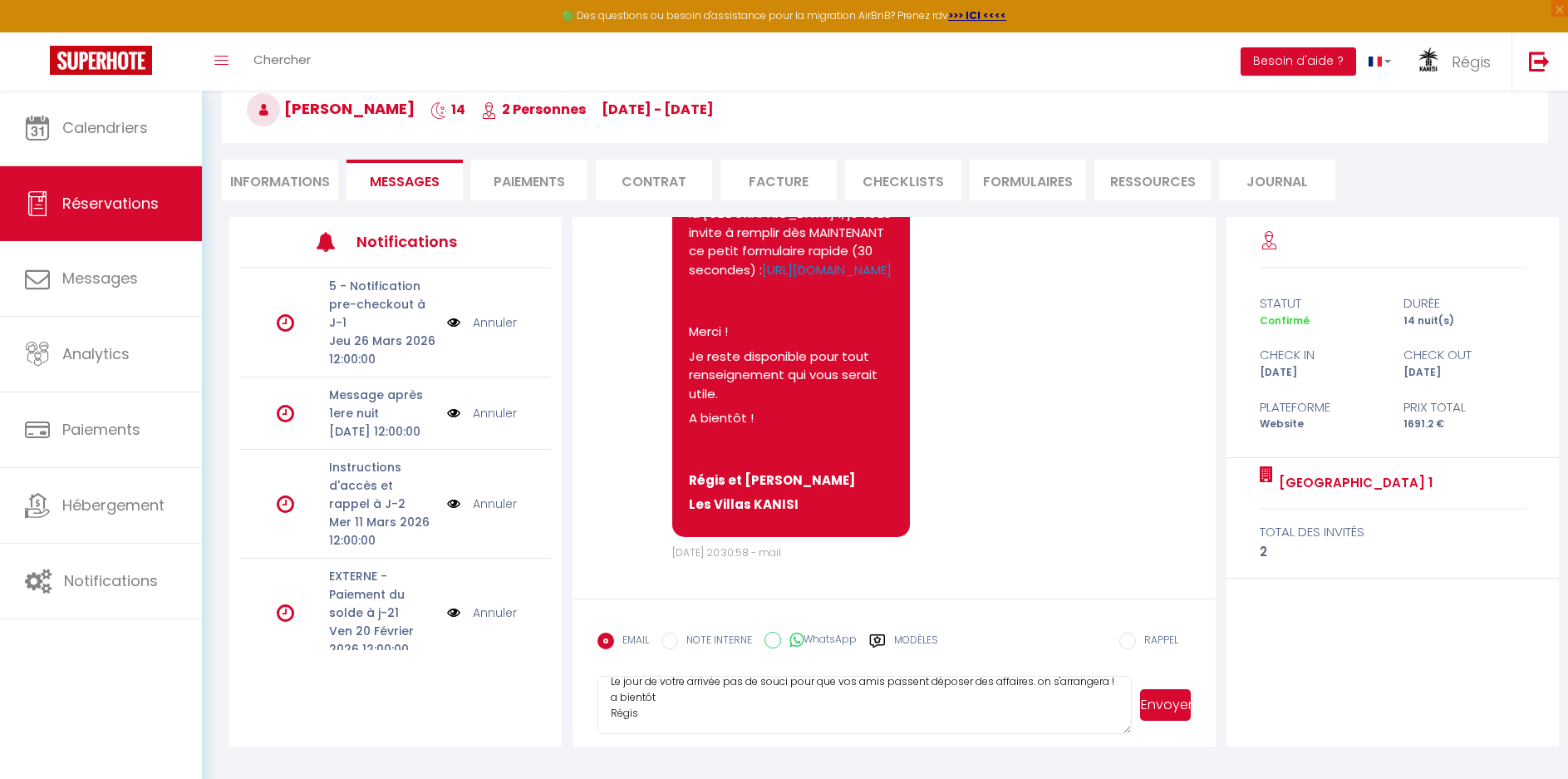
scroll to position [47, 0]
type textarea "Bonjour, Le jour de votre arrivée pas de souci pour que vos amis passent dépose…"
click at [1171, 703] on button "Envoyer" at bounding box center [1165, 704] width 51 height 32
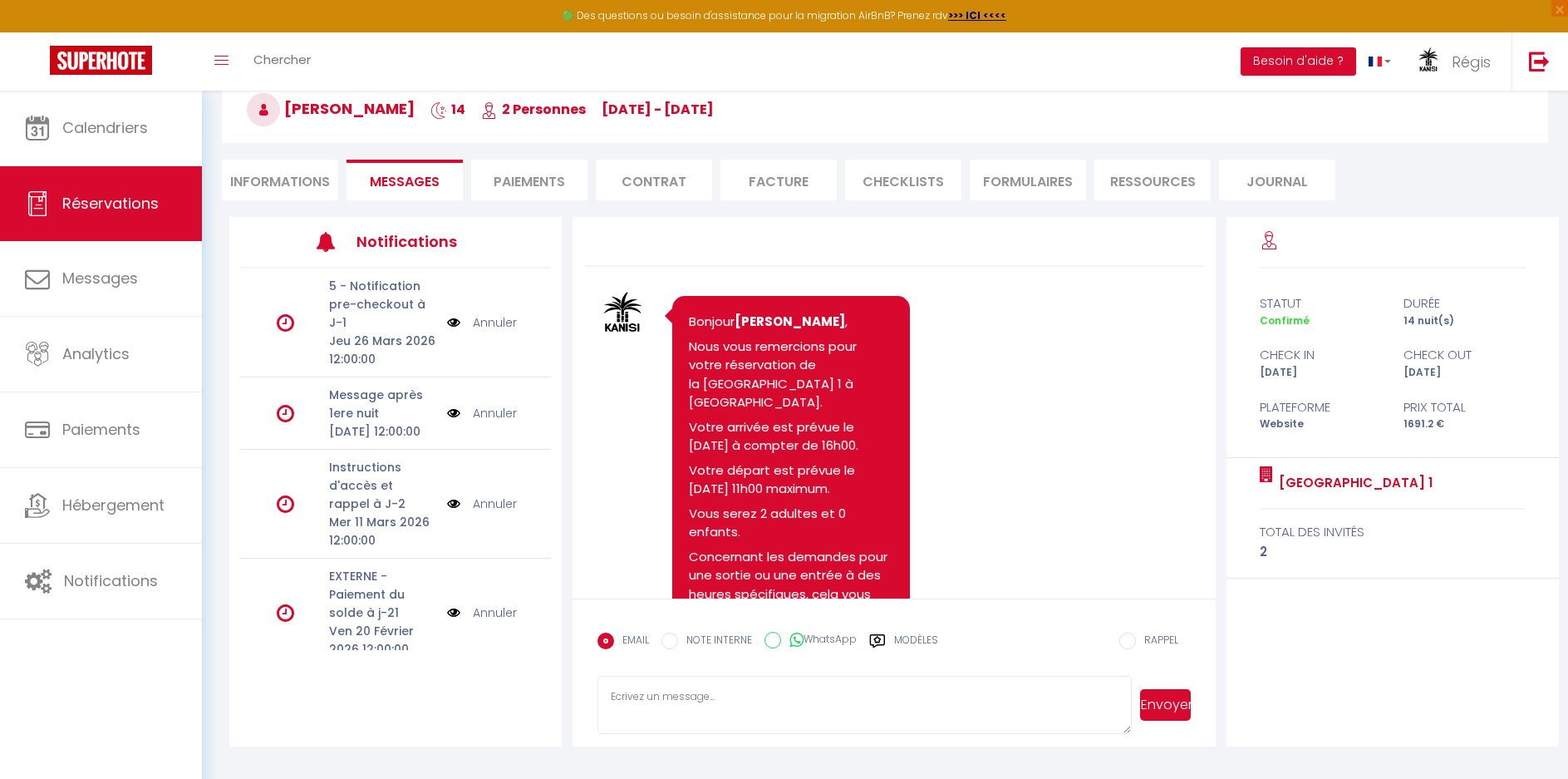
scroll to position [0, 0]
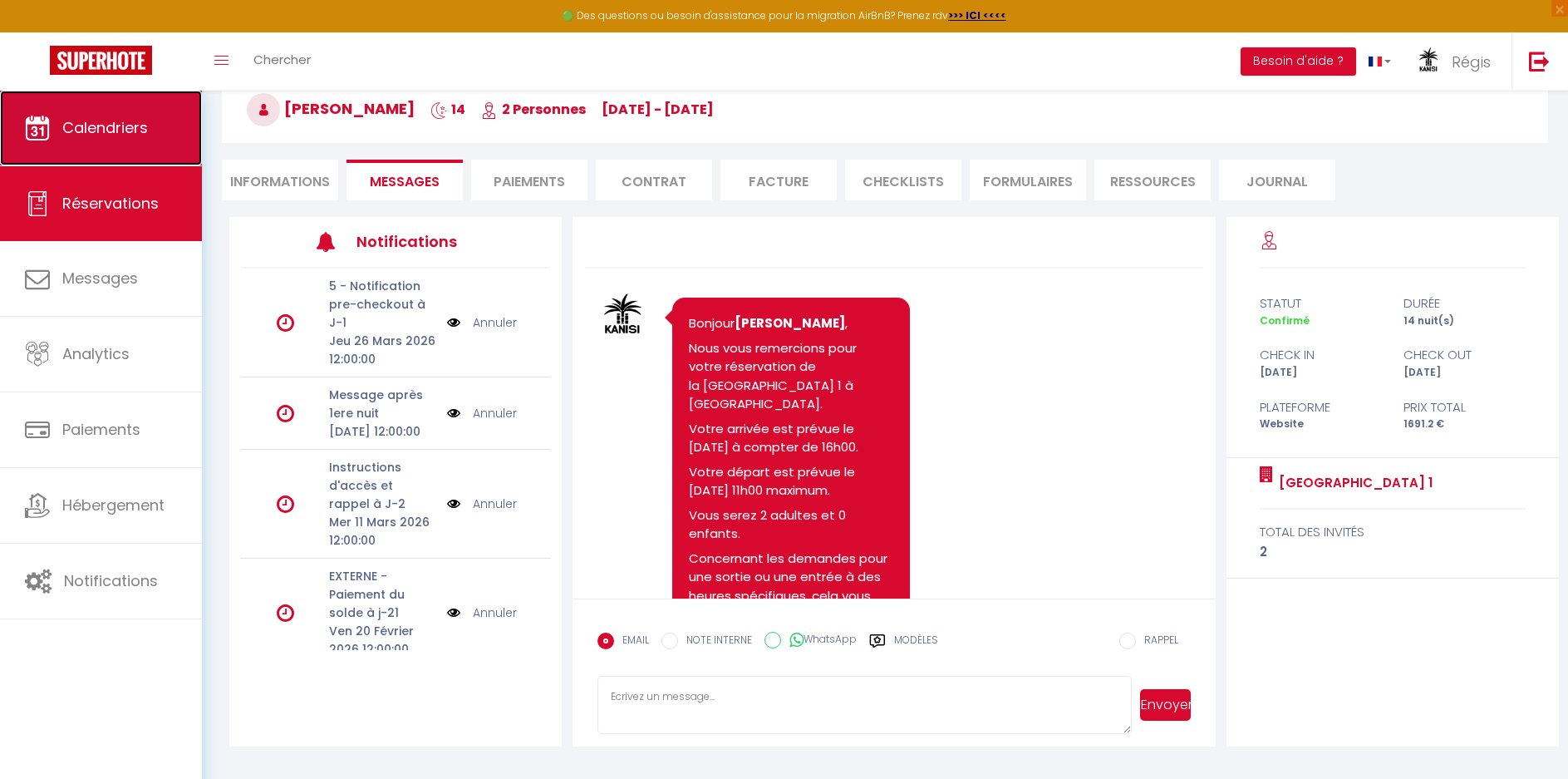
click at [105, 115] on link "Calendriers" at bounding box center [101, 128] width 202 height 75
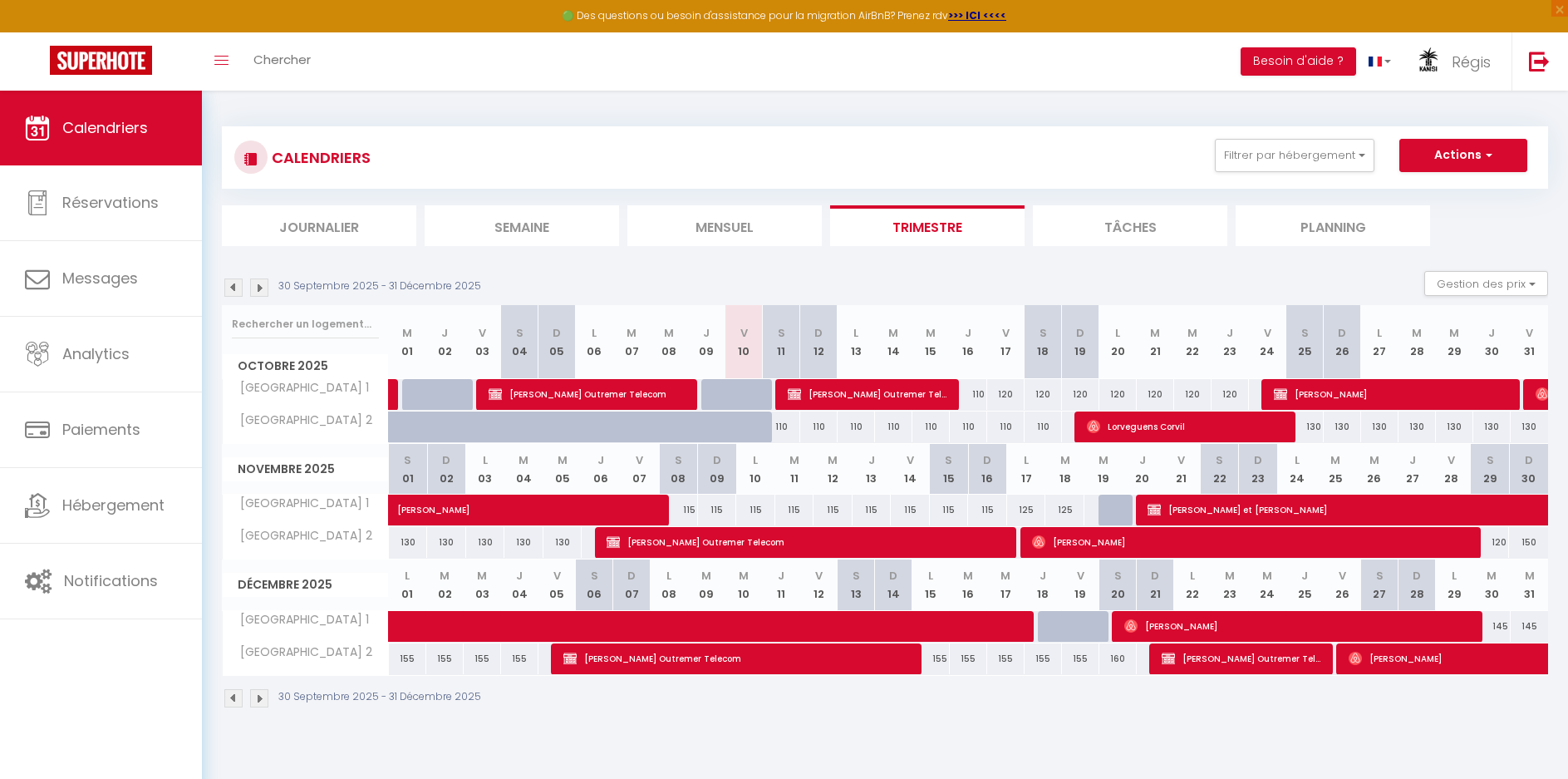
click at [1229, 392] on div "120" at bounding box center [1230, 395] width 37 height 31
type input "120"
type input "Jeu 23 Octobre 2025"
type input "Ven 24 Octobre 2025"
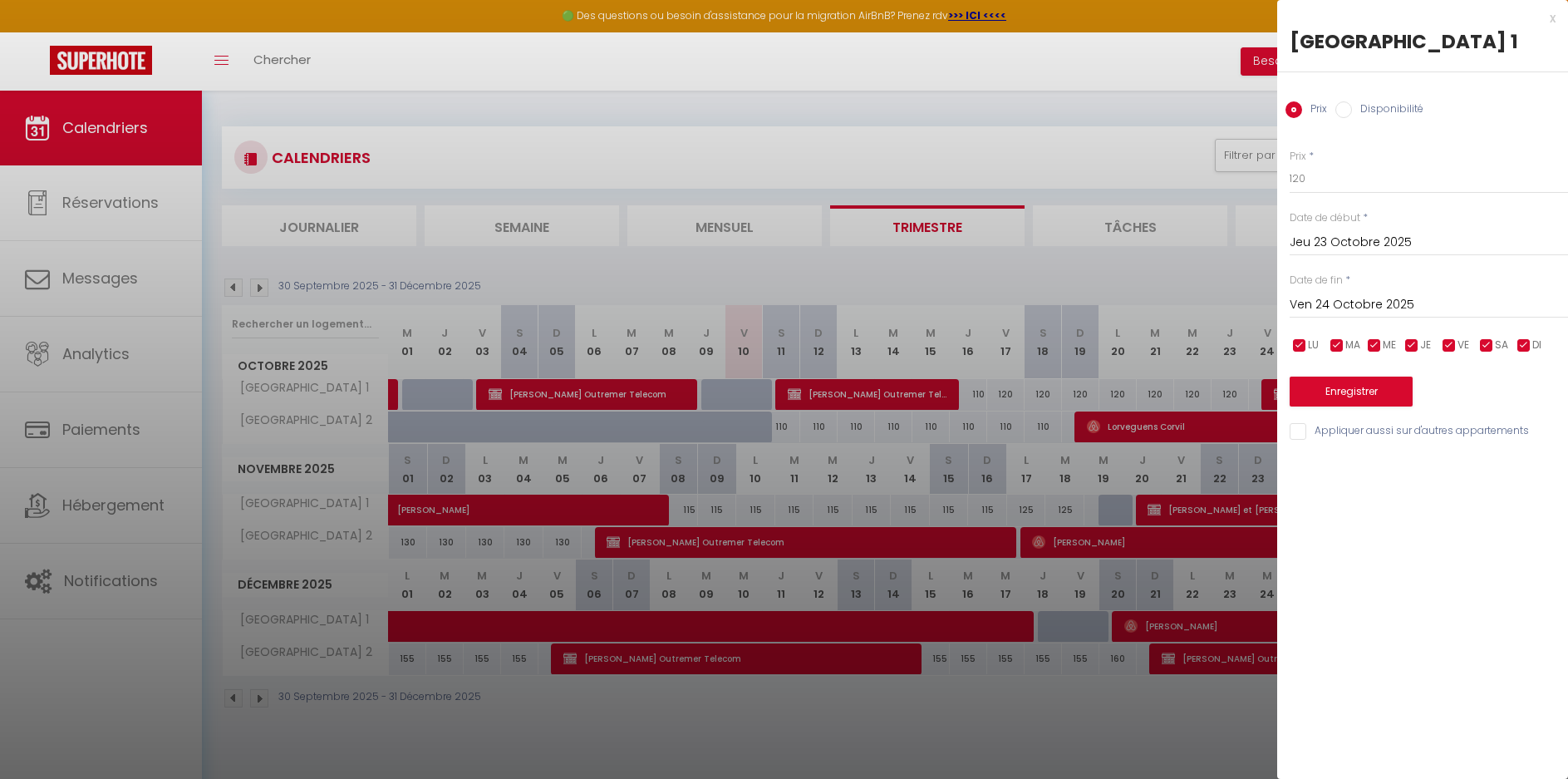
click at [1554, 19] on div "x" at bounding box center [1416, 18] width 279 height 20
